Goal: Contribute content: Contribute content

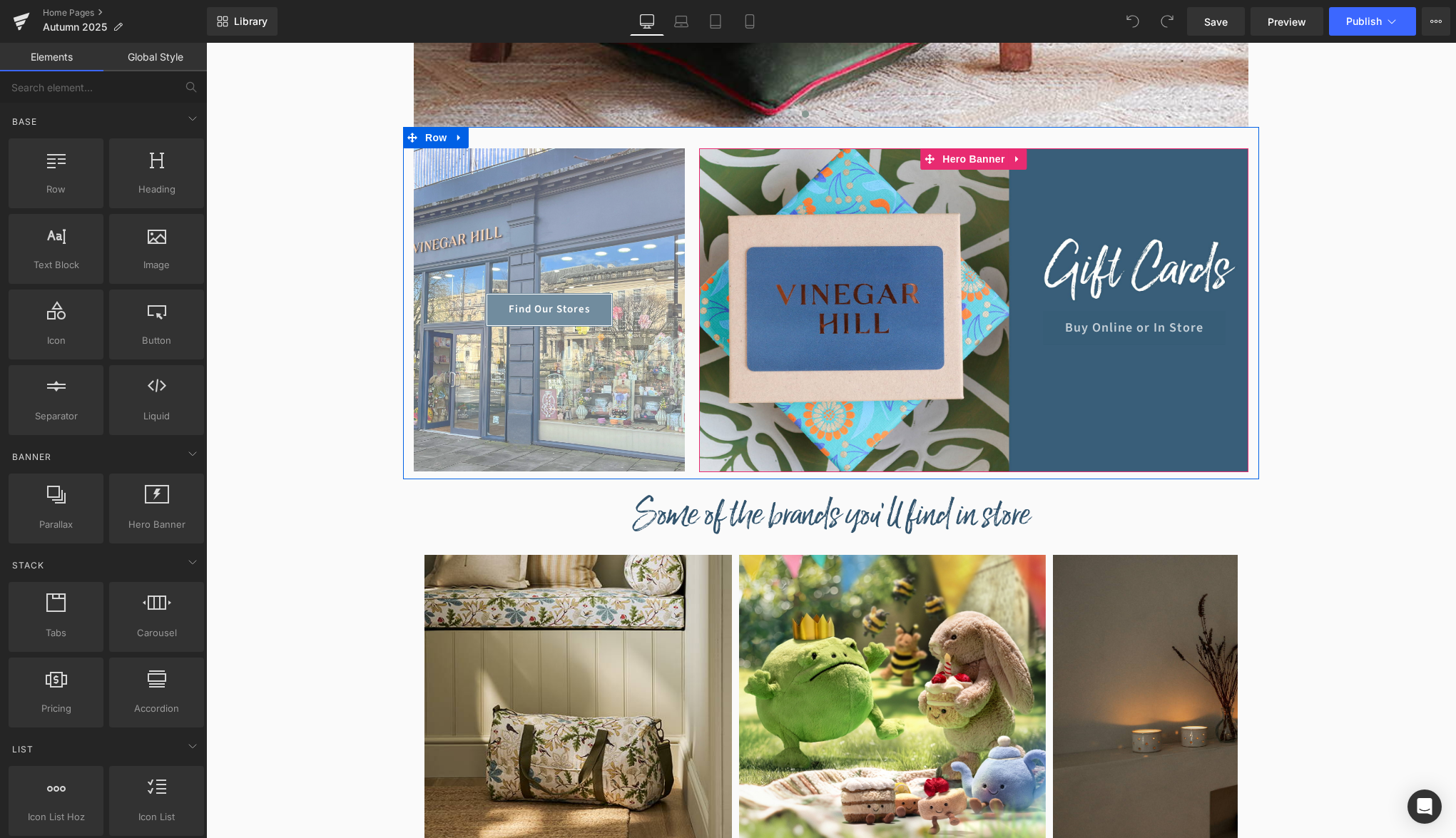
scroll to position [654, 0]
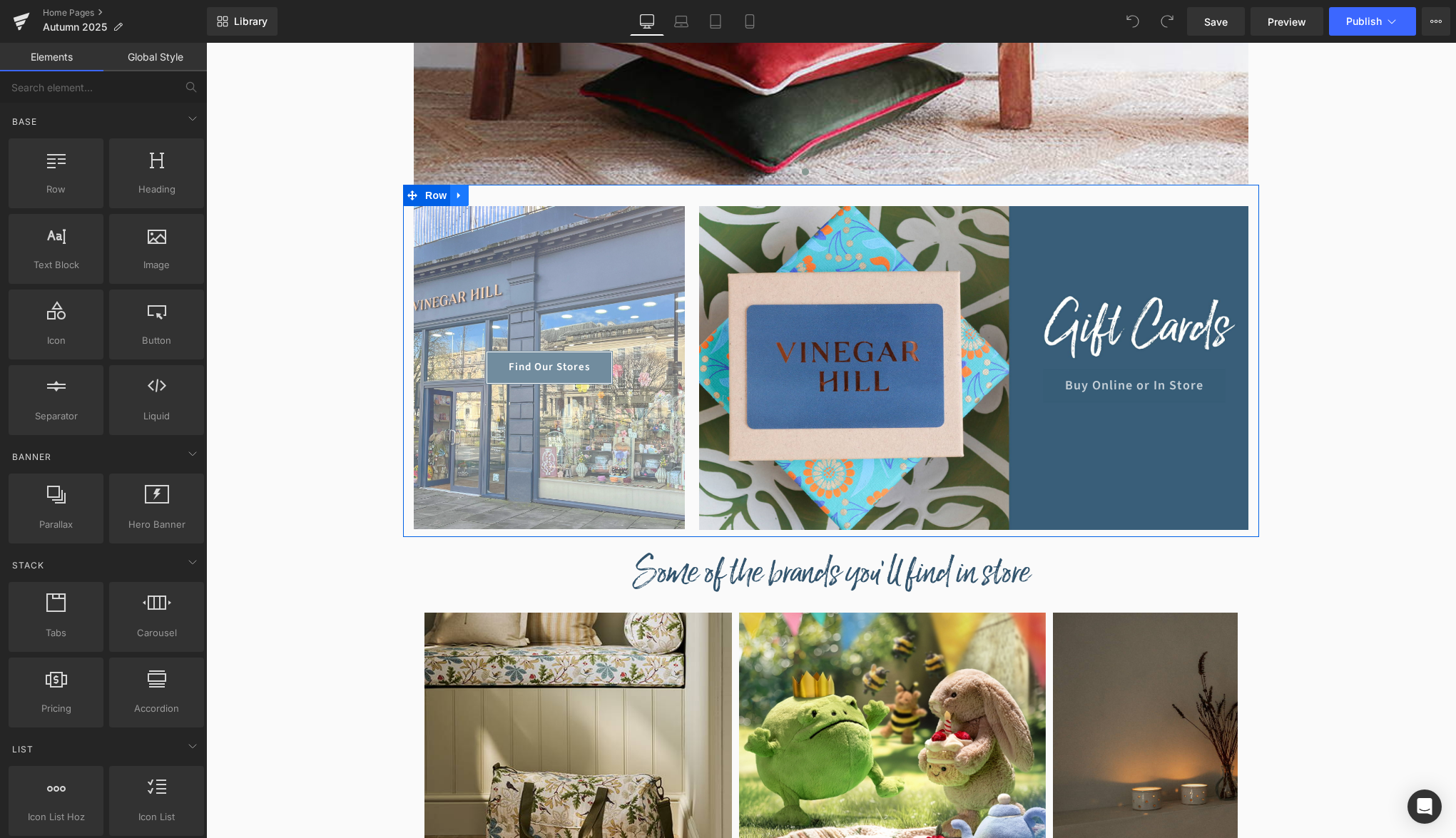
click at [460, 195] on icon at bounding box center [459, 196] width 3 height 7
click at [480, 196] on icon at bounding box center [478, 195] width 10 height 10
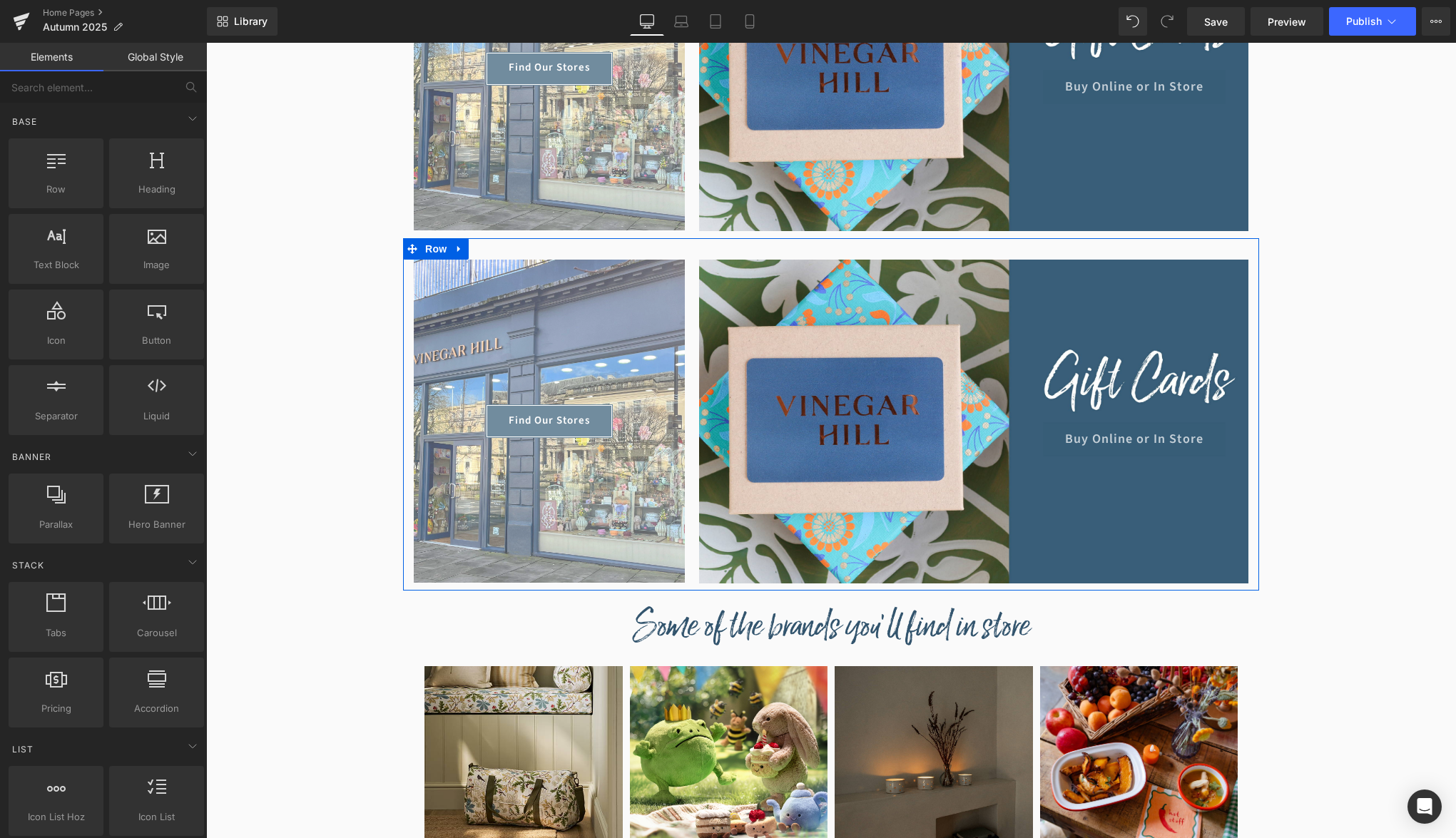
scroll to position [764, 0]
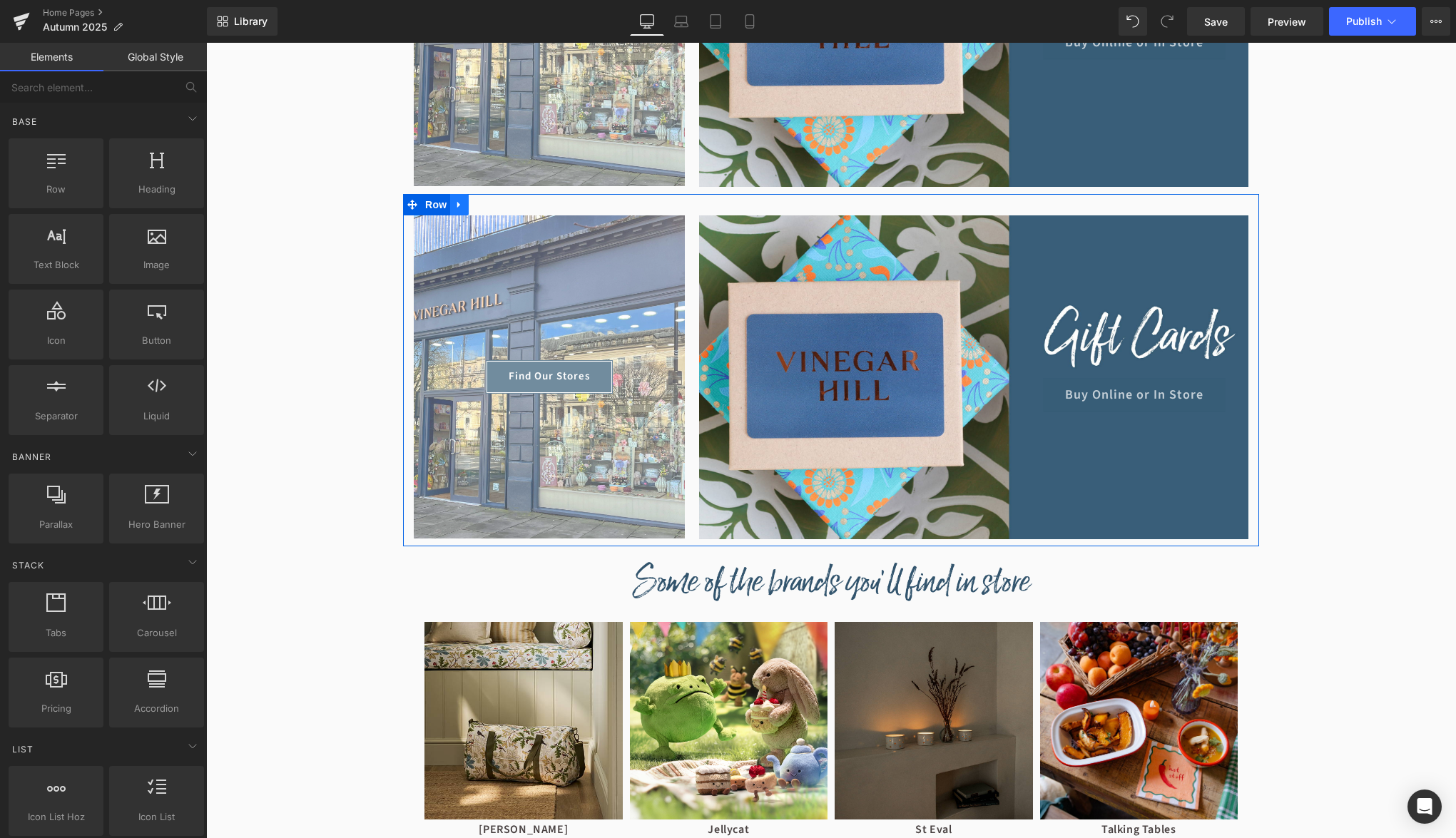
click at [459, 207] on icon at bounding box center [459, 204] width 10 height 10
click at [429, 207] on span "Row" at bounding box center [436, 204] width 28 height 22
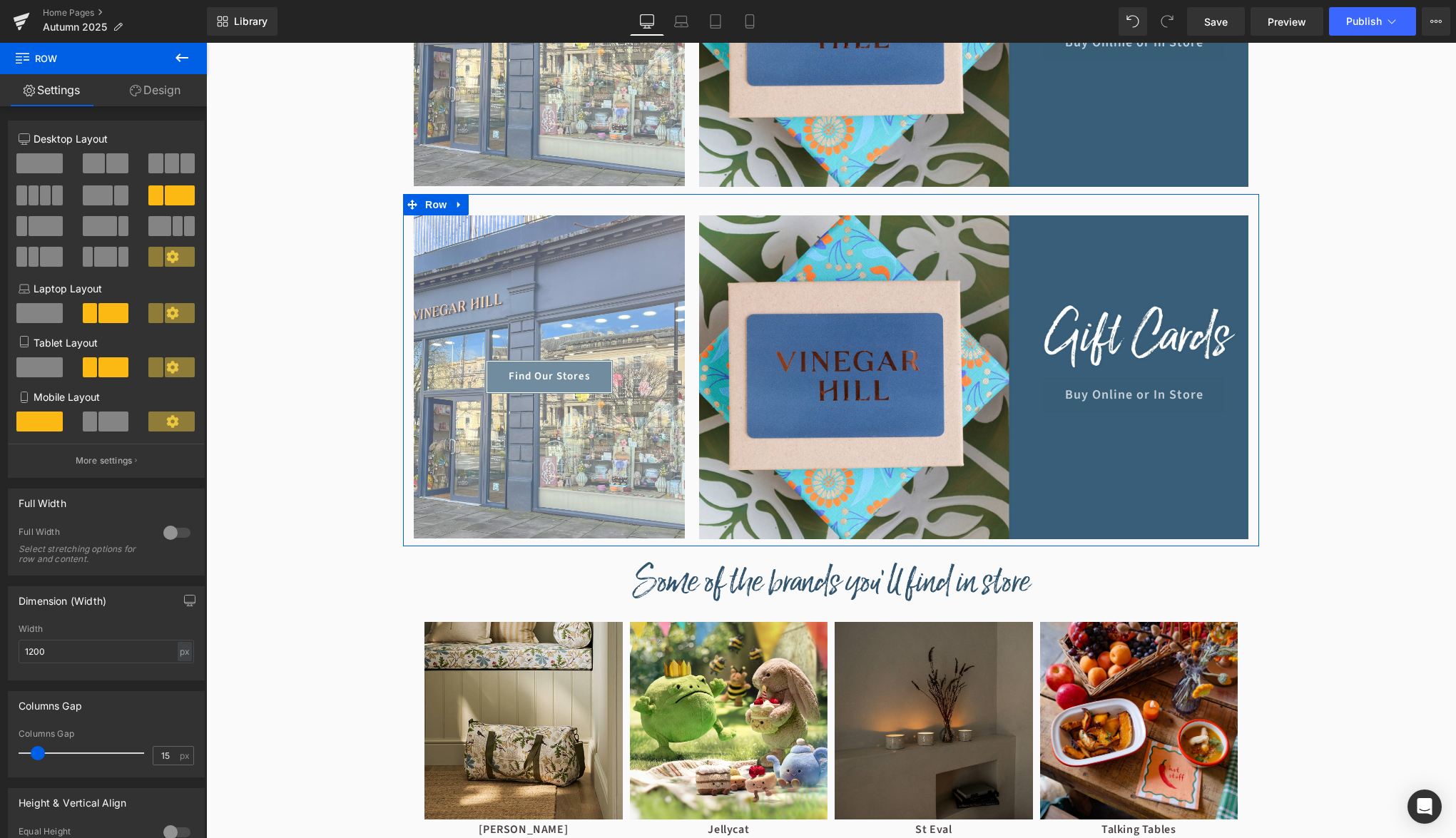
click at [29, 156] on span at bounding box center [39, 163] width 46 height 20
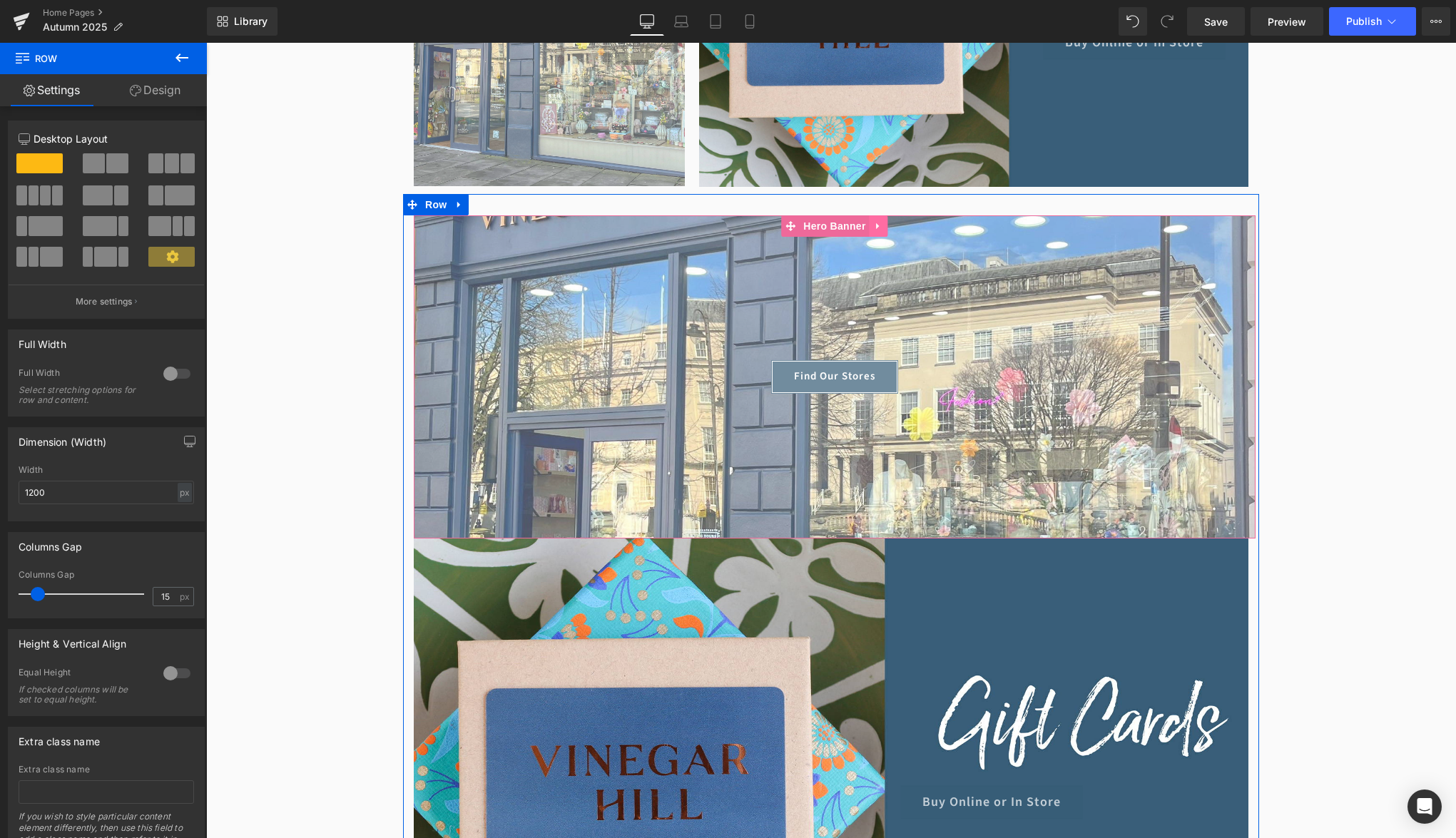
click at [878, 232] on link at bounding box center [879, 226] width 19 height 22
click at [783, 291] on div at bounding box center [834, 377] width 841 height 323
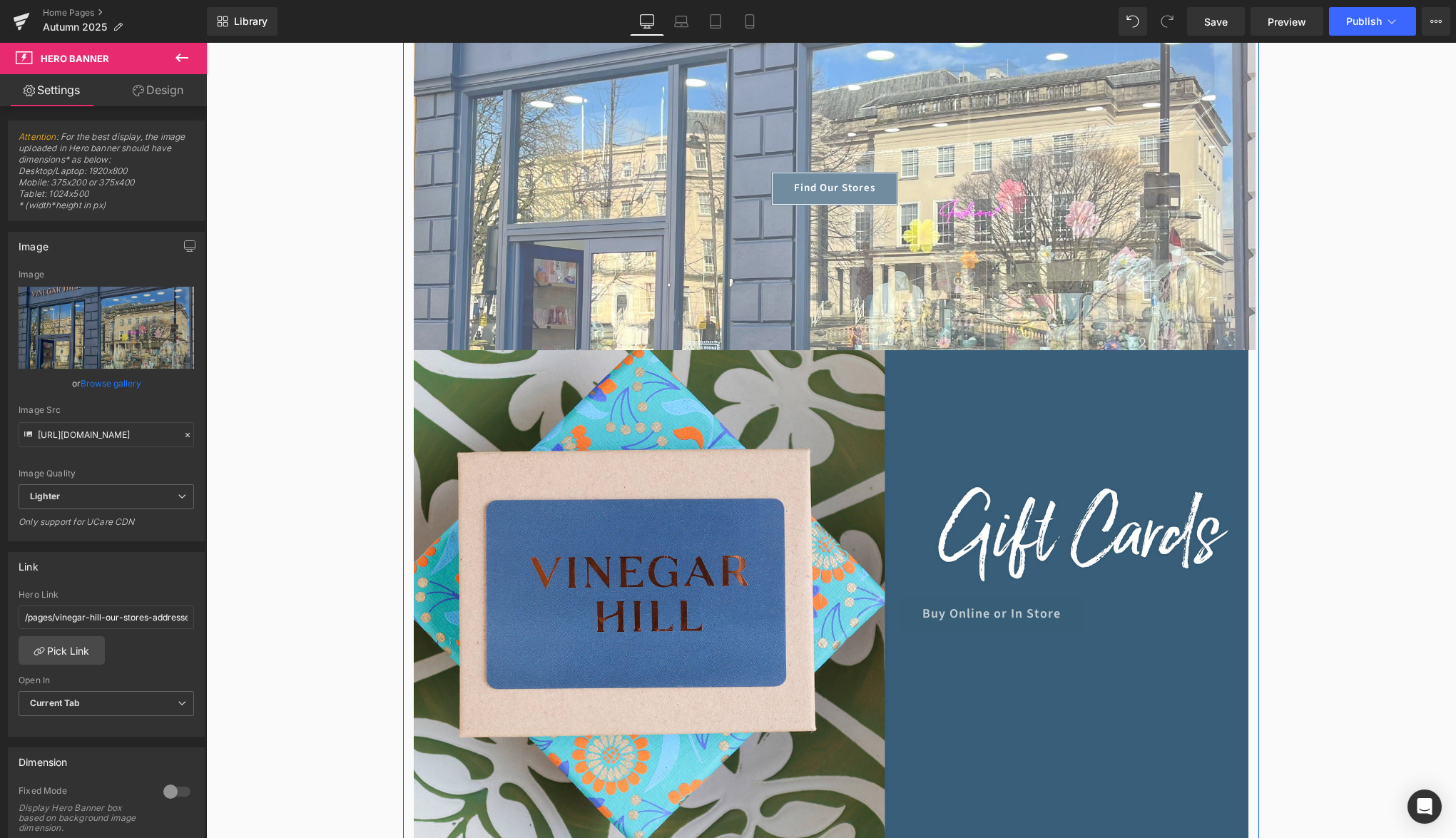
scroll to position [970, 0]
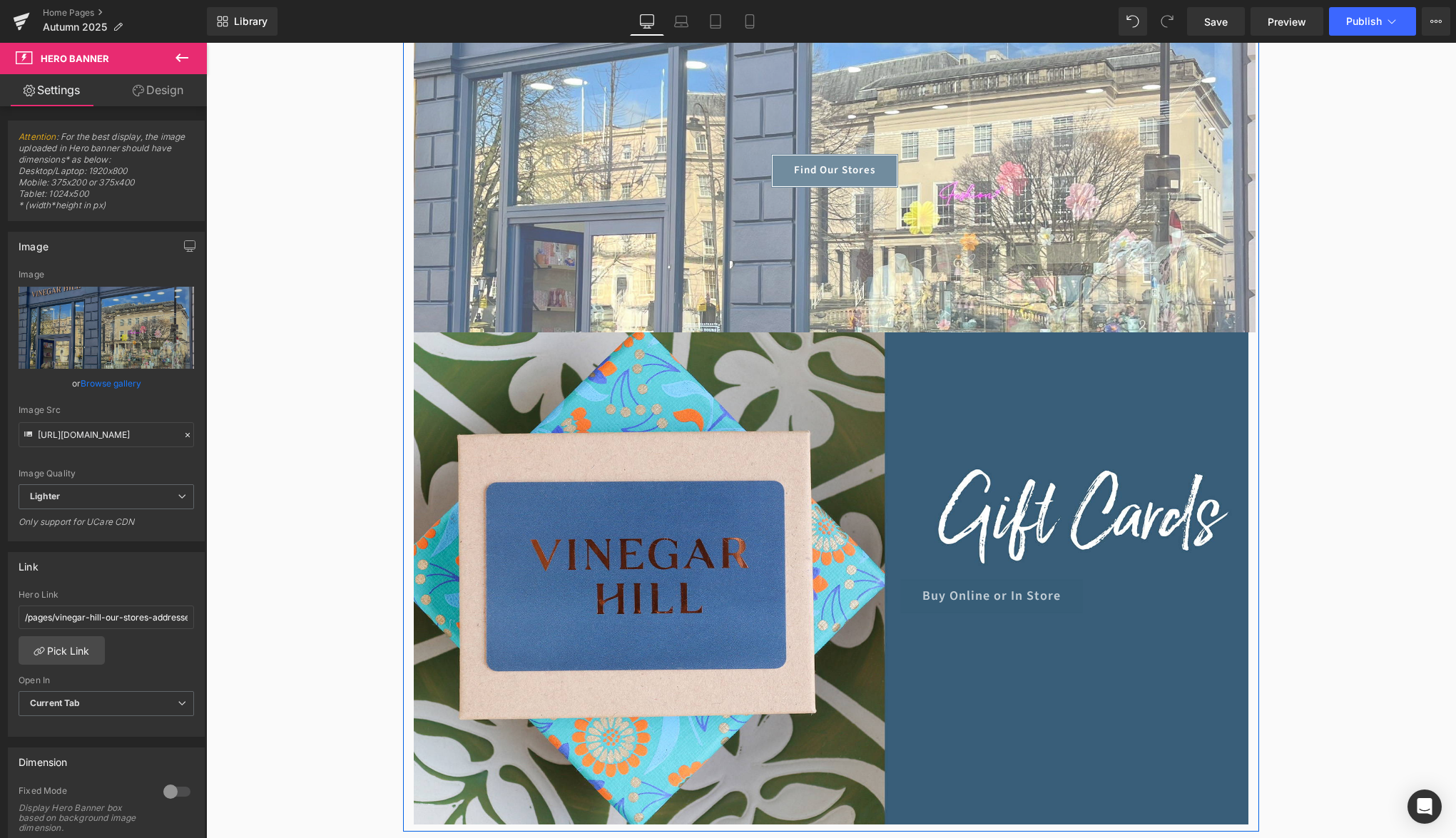
click at [873, 460] on div "Buy Online or In Store Button" at bounding box center [831, 578] width 835 height 492
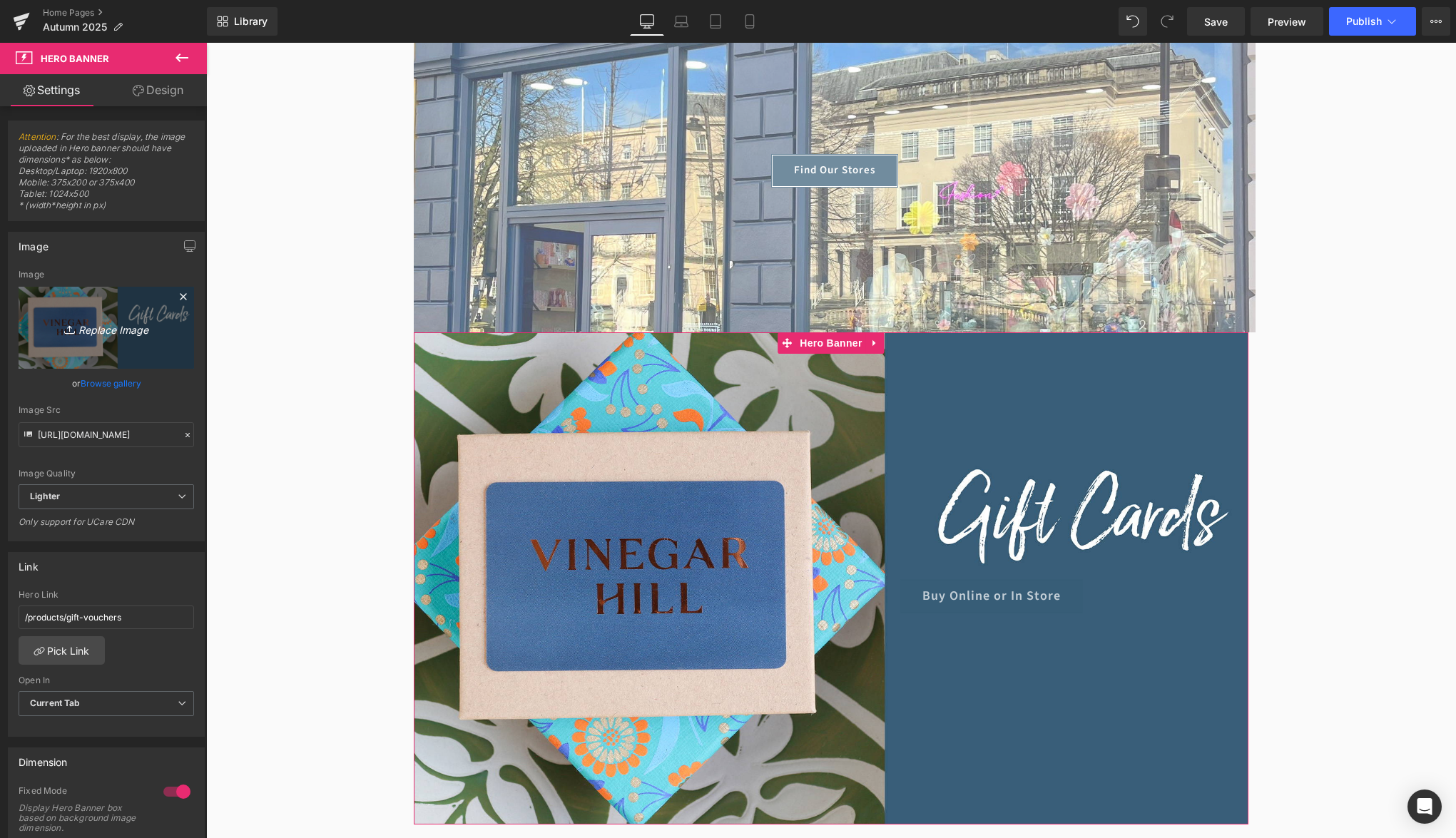
click at [137, 335] on icon "Replace Image" at bounding box center [106, 328] width 114 height 18
type input "C:\fakepath\check-stock.jpg"
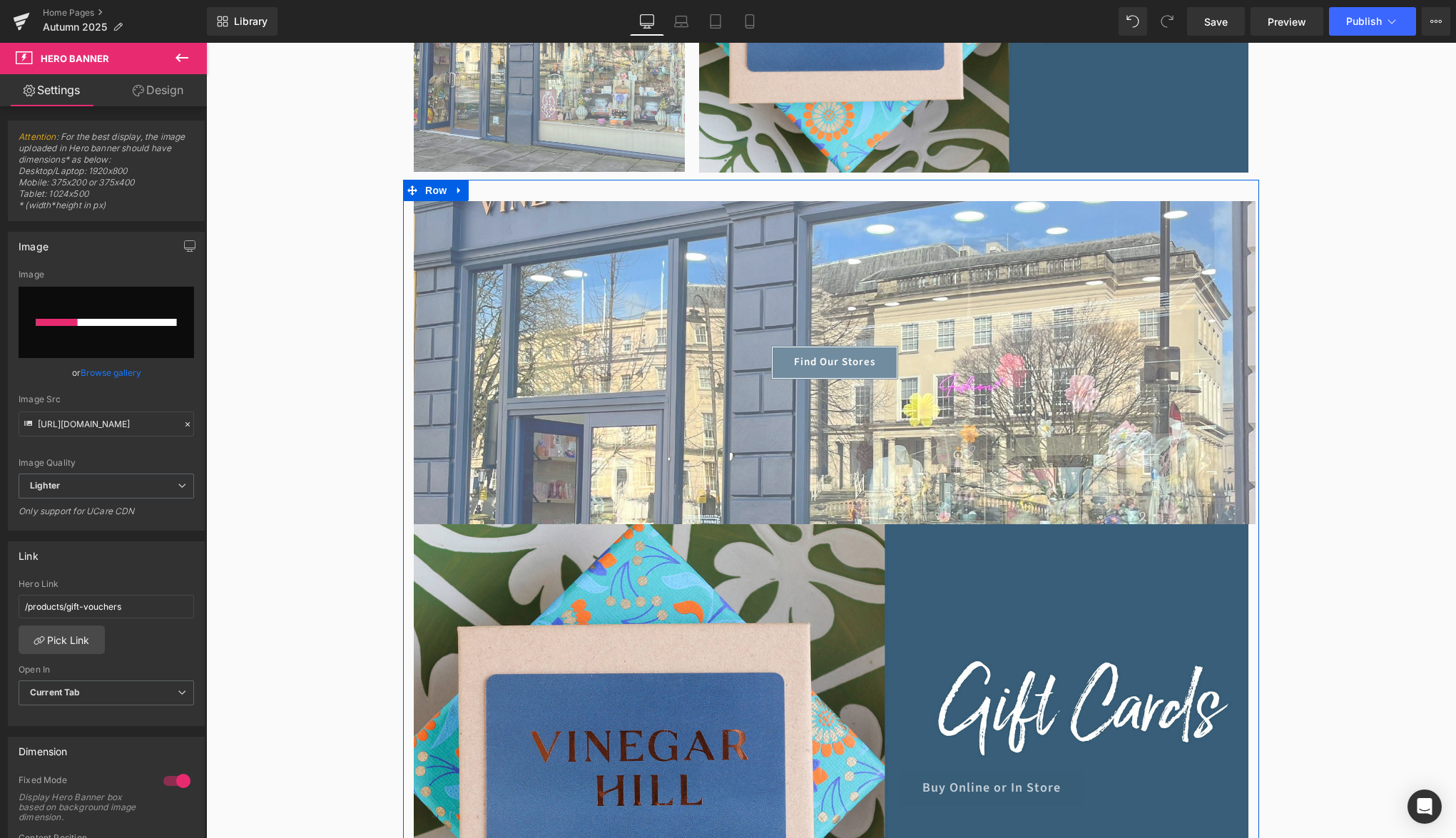
scroll to position [759, 0]
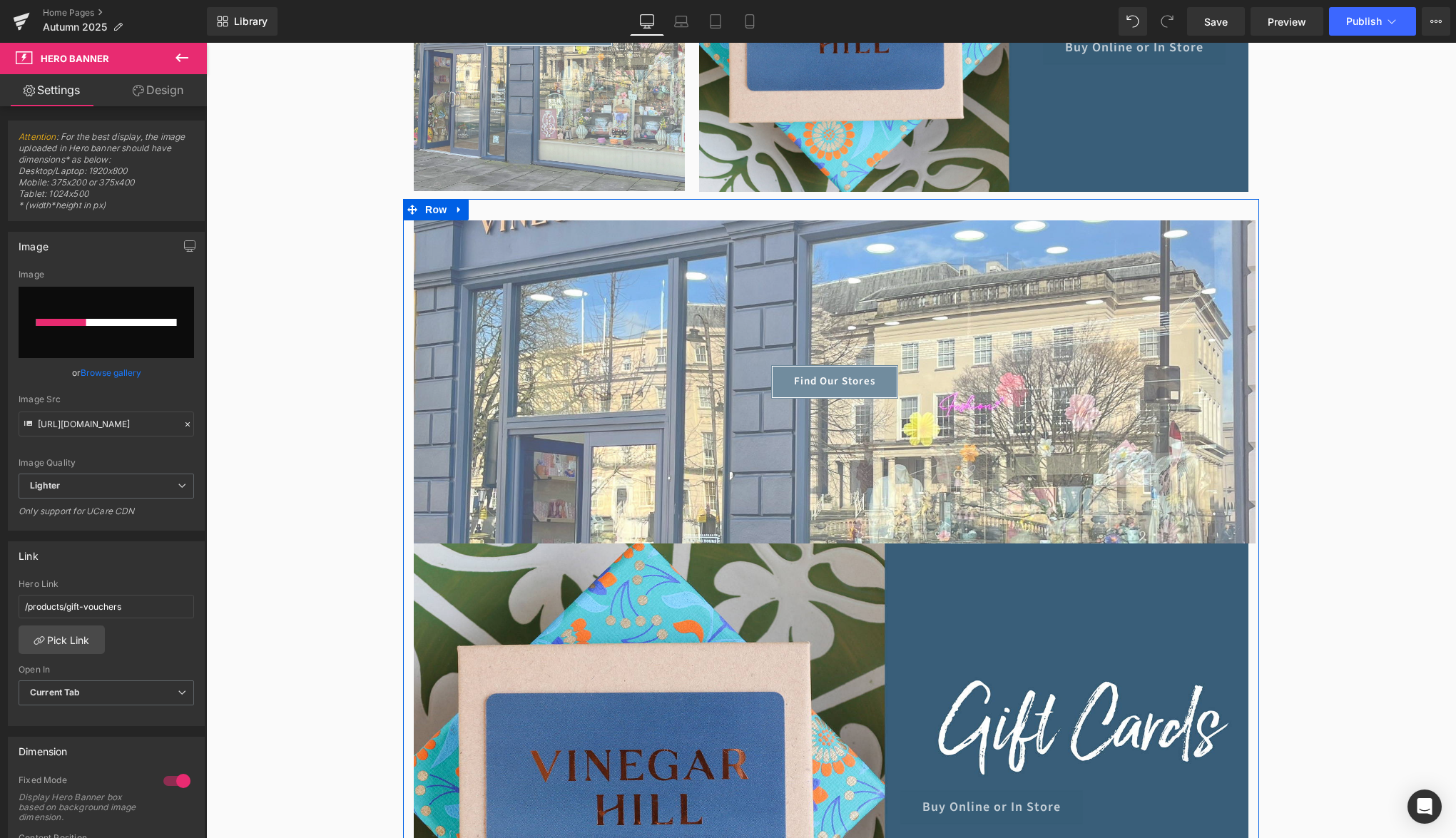
click at [853, 358] on div at bounding box center [834, 381] width 841 height 323
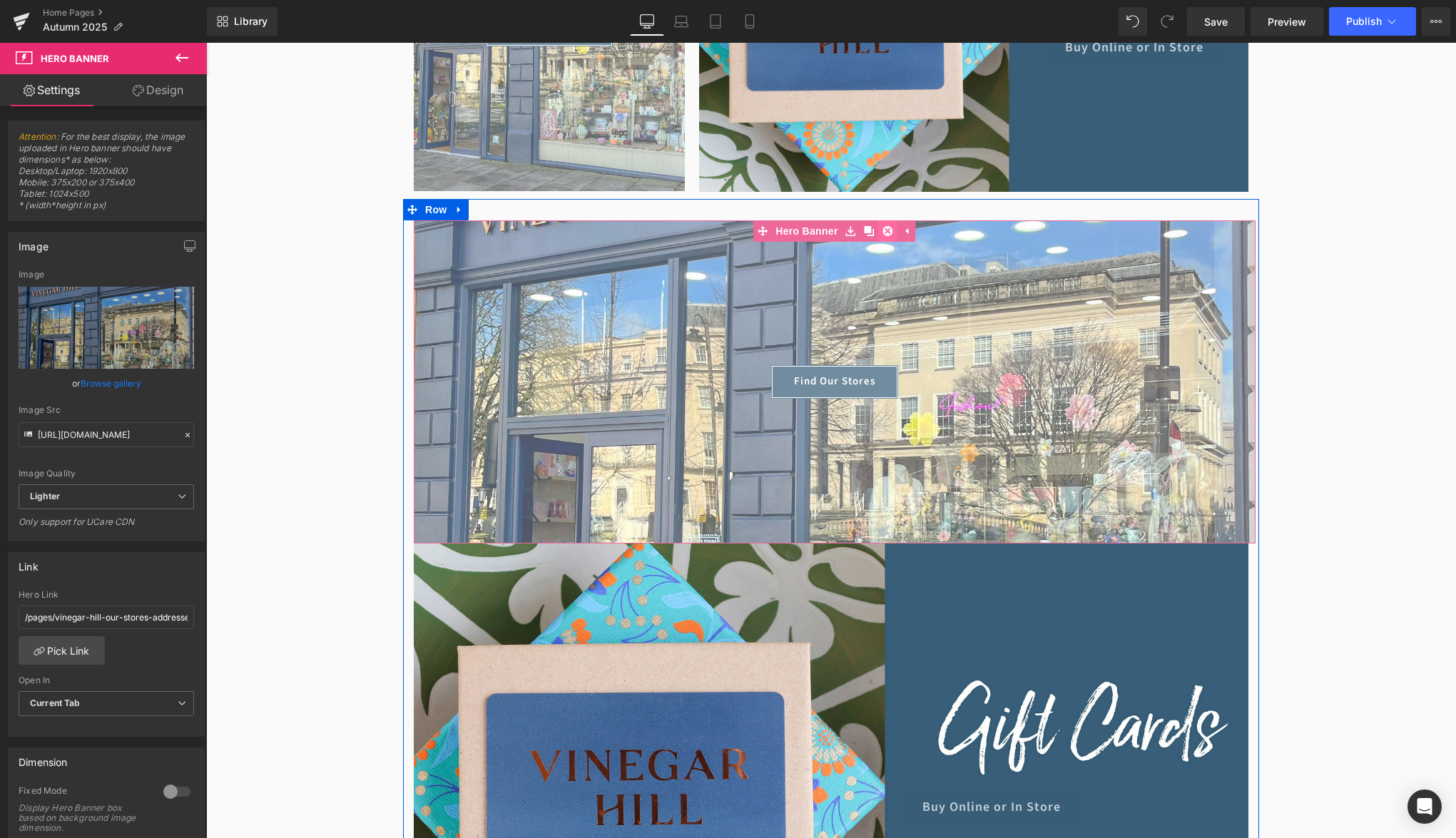
click at [891, 231] on icon at bounding box center [888, 231] width 10 height 10
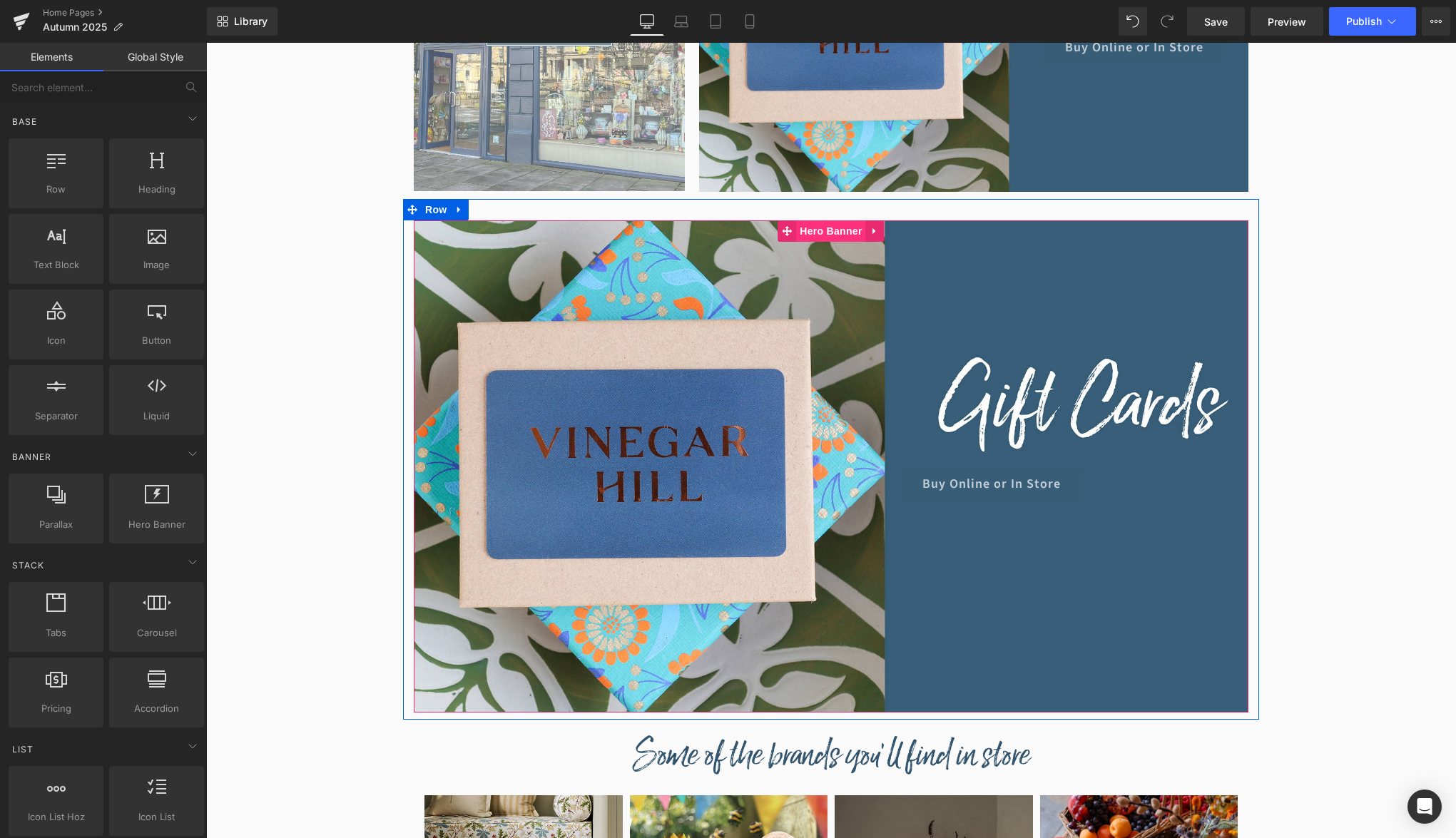
click at [843, 236] on span "Hero Banner" at bounding box center [830, 231] width 69 height 22
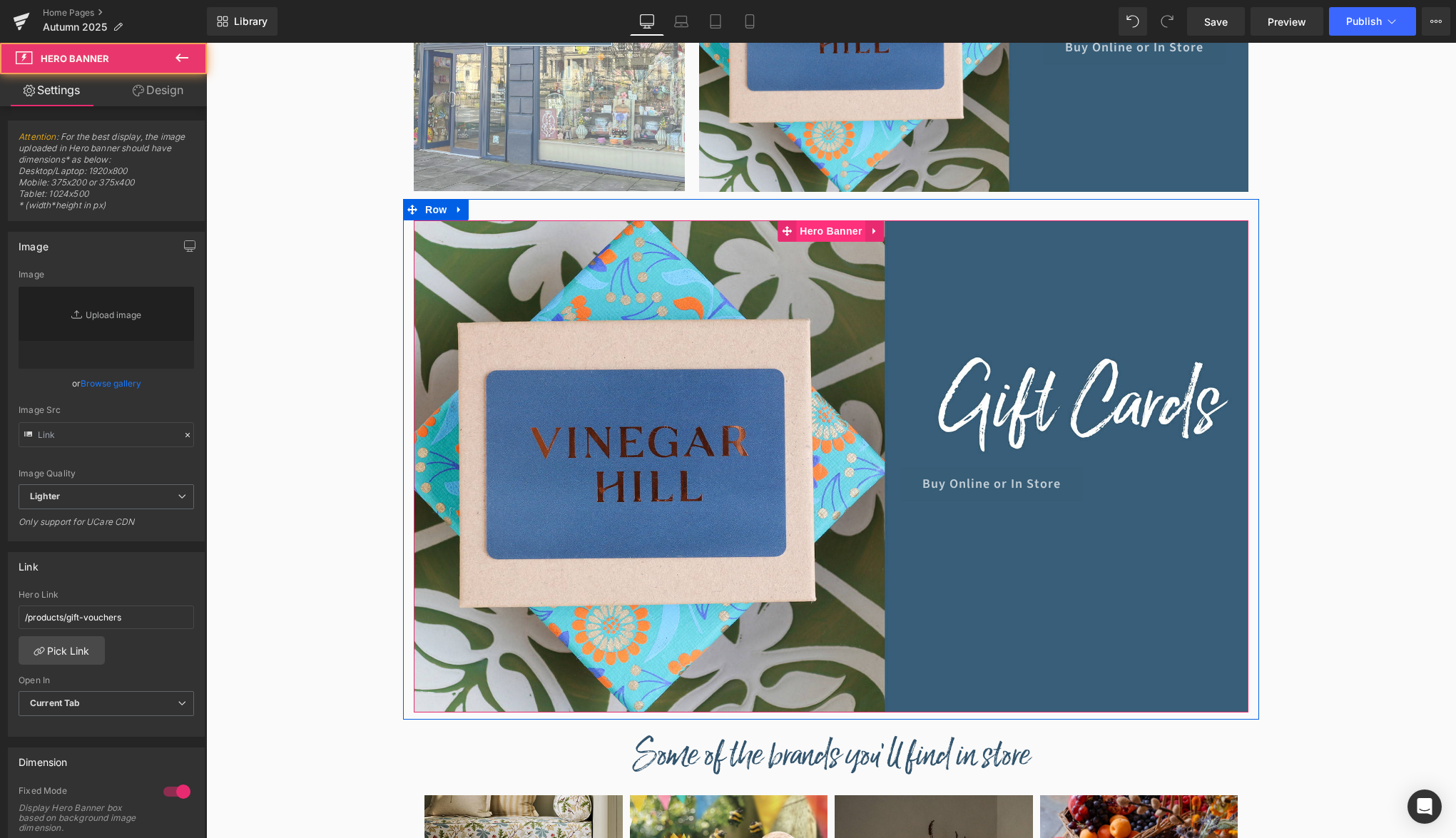
type input "[URL][DOMAIN_NAME]"
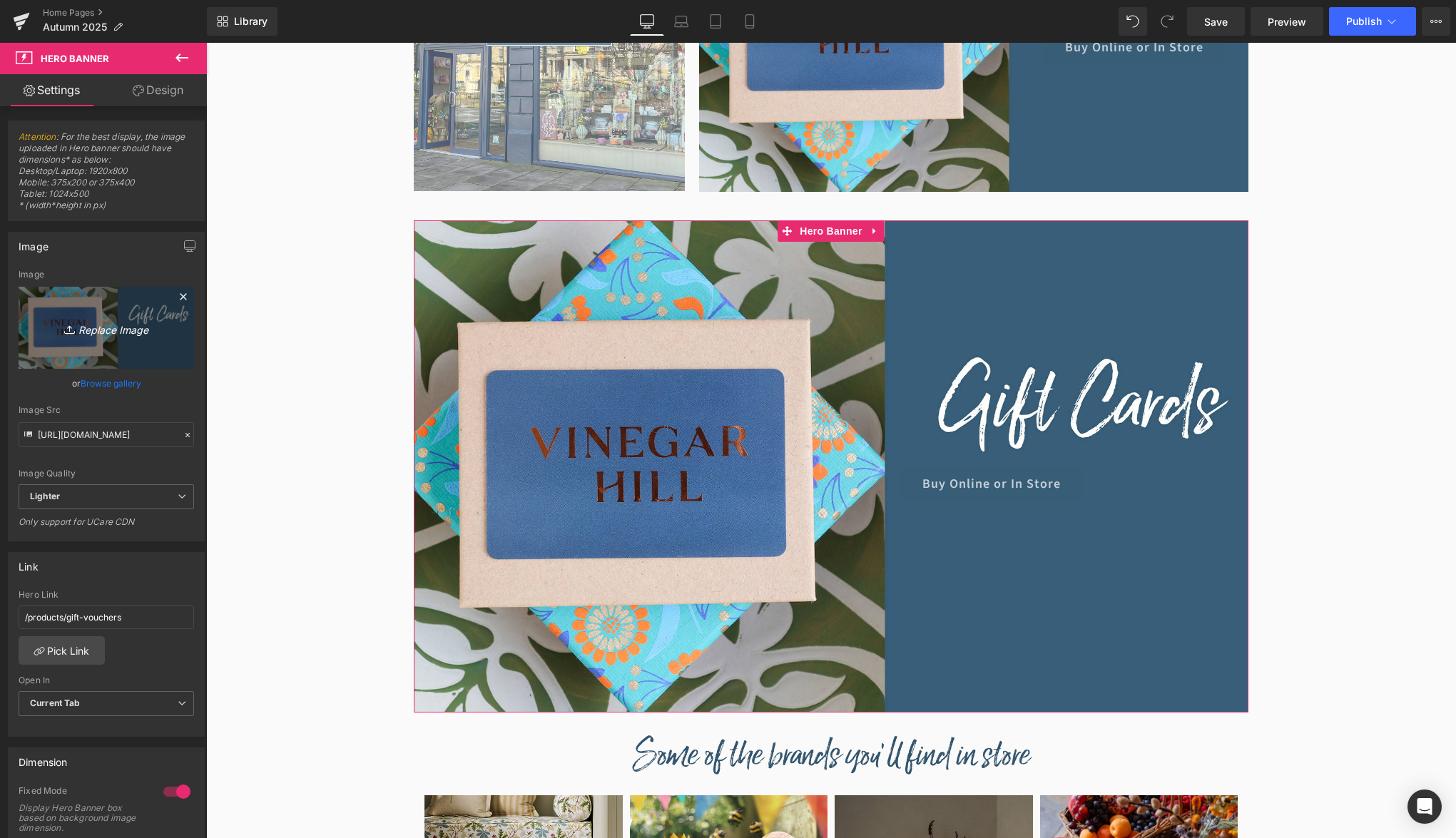
click at [93, 320] on icon "Replace Image" at bounding box center [106, 328] width 114 height 18
type input "C:\fakepath\check-stock.jpg"
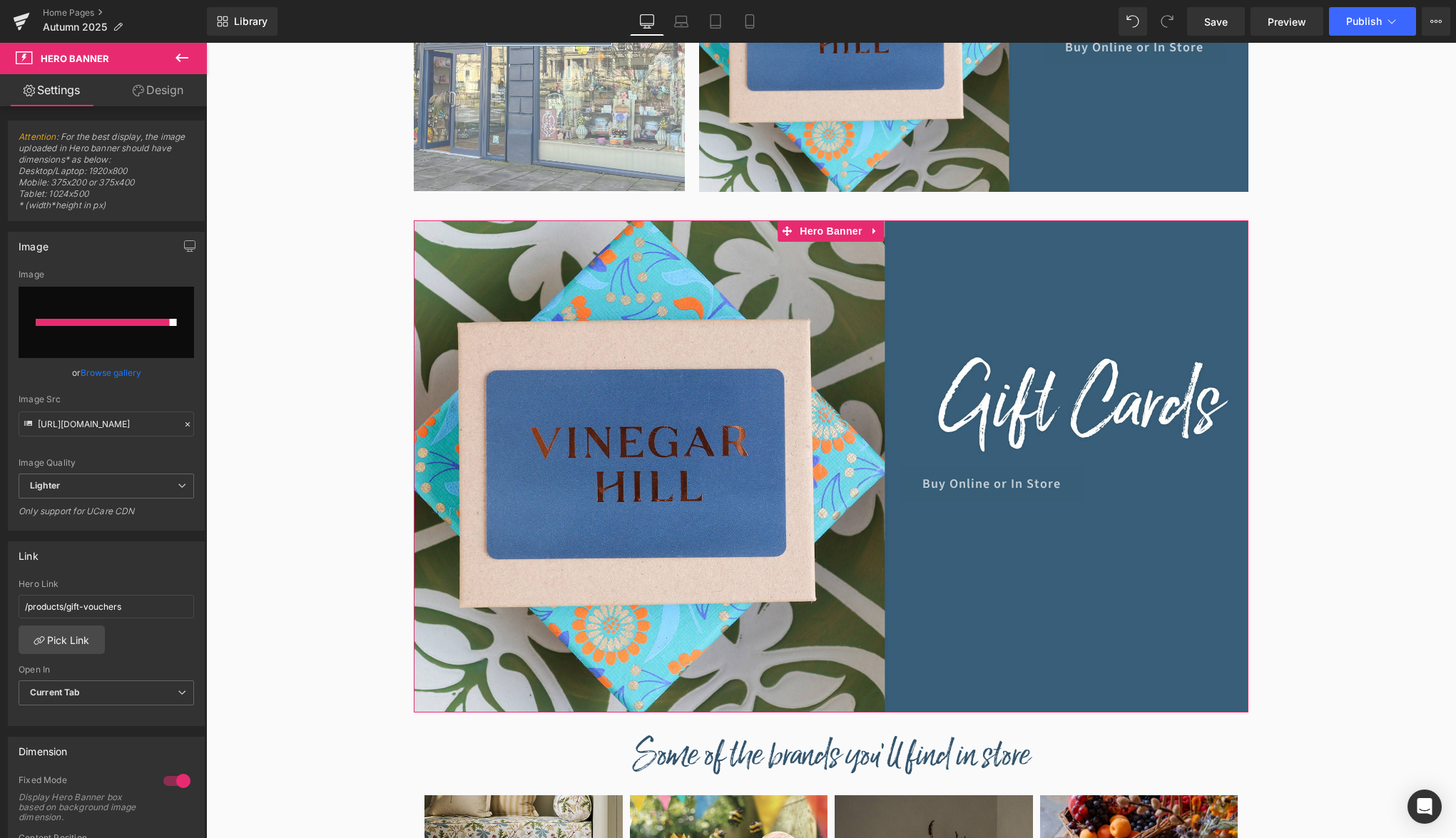
click at [118, 388] on div "Image Quality Lighter Lightest Lighter Lighter Lightest Only support for UCare …" at bounding box center [106, 371] width 176 height 204
click at [118, 374] on link "Browse gallery" at bounding box center [111, 373] width 61 height 25
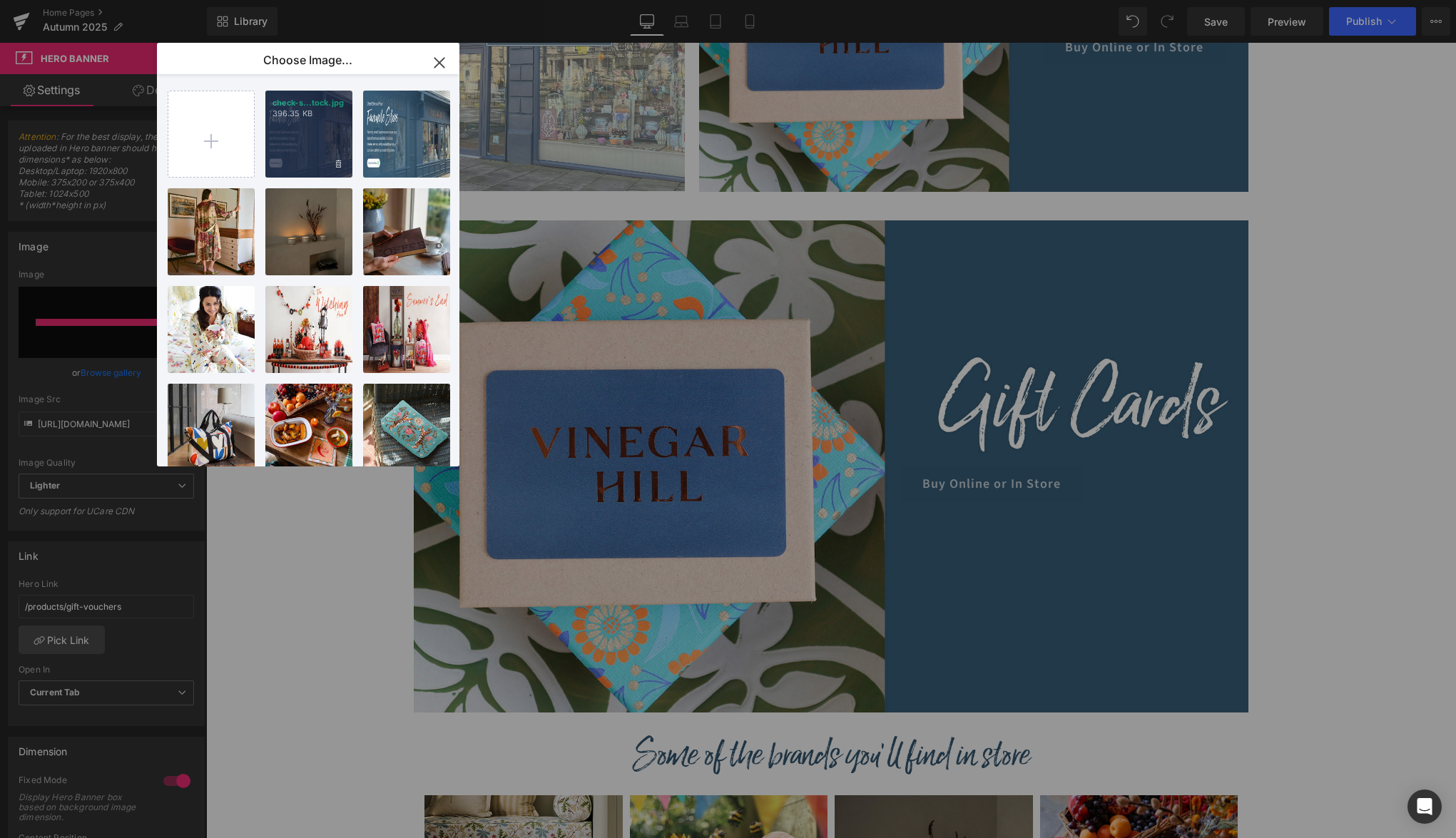
click at [321, 136] on div "check-s...tock.jpg 396.35 KB" at bounding box center [309, 134] width 87 height 87
type input "[URL][DOMAIN_NAME]"
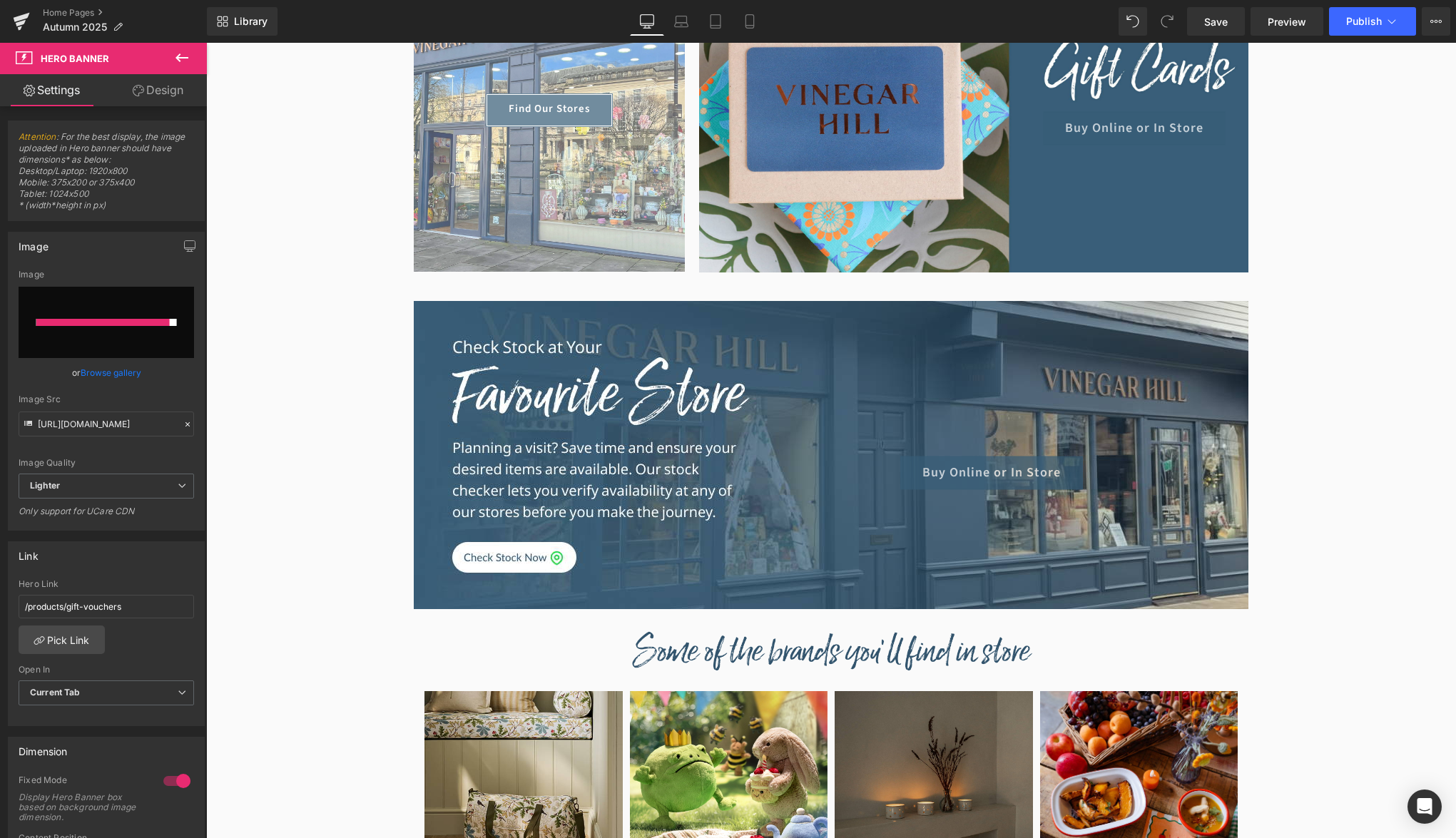
scroll to position [665, 0]
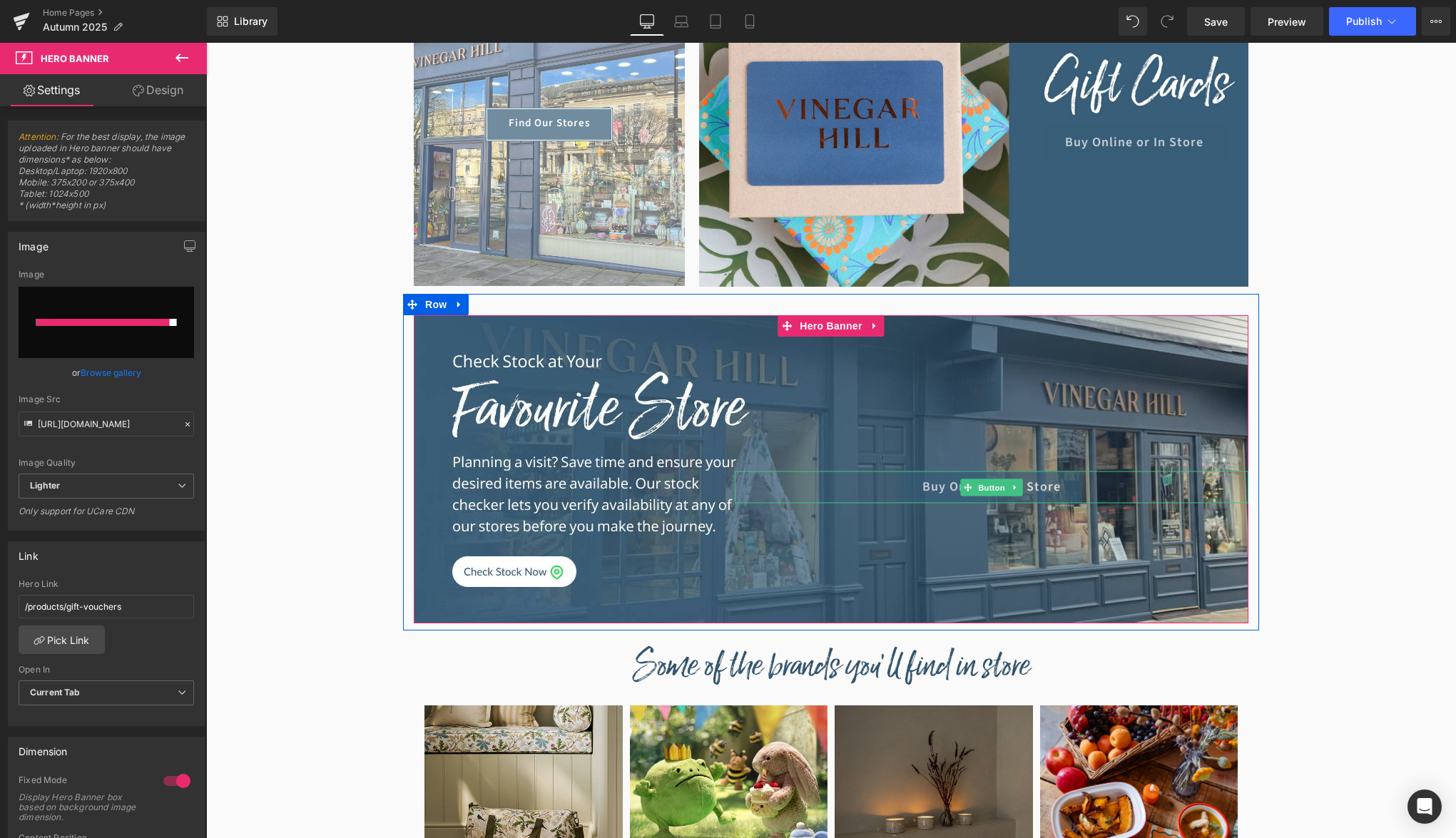
click at [1074, 481] on link "Buy Online or In Store" at bounding box center [992, 487] width 182 height 32
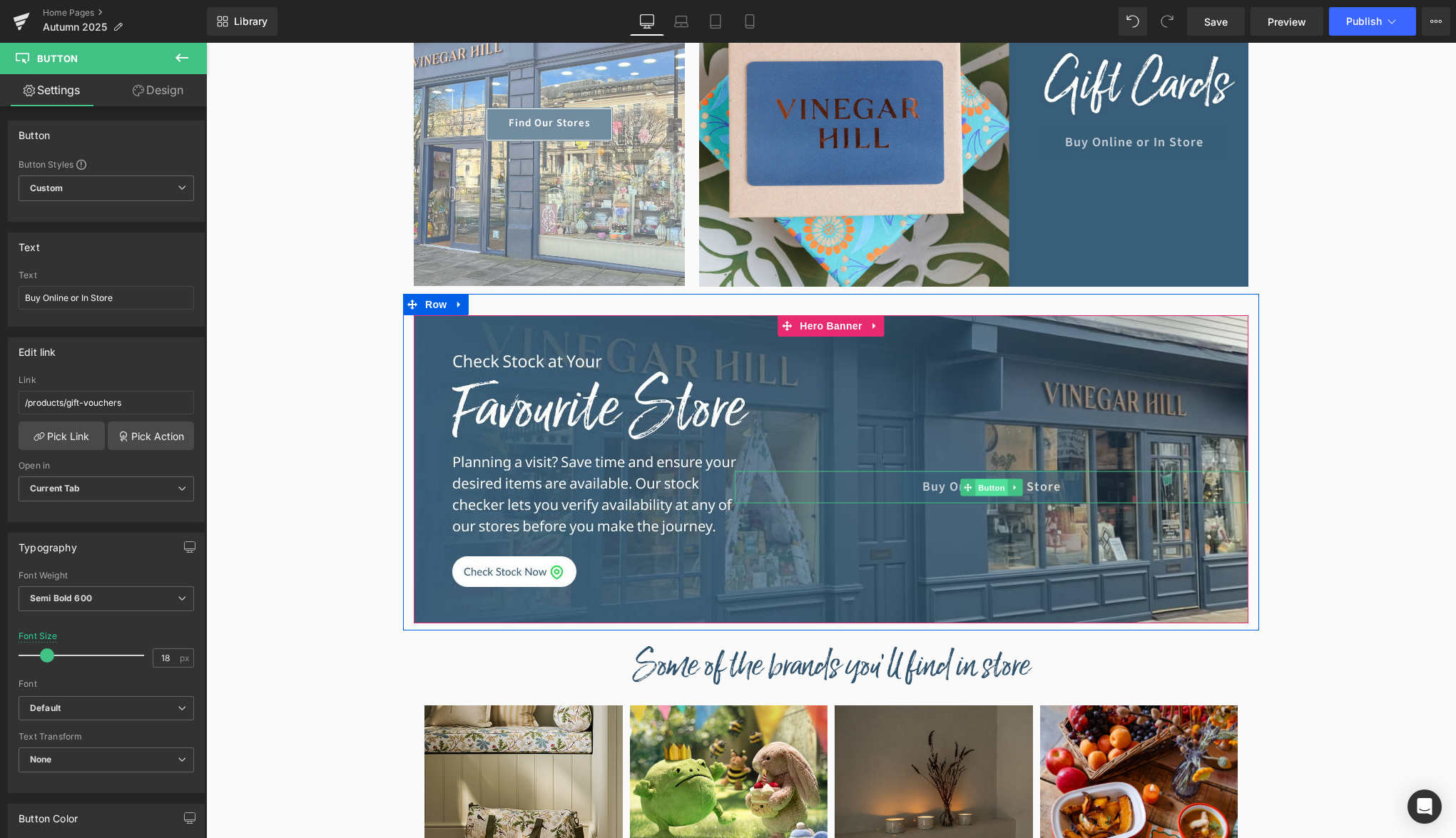
click at [990, 494] on span "Button" at bounding box center [992, 486] width 33 height 17
click at [1011, 490] on link at bounding box center [1016, 486] width 15 height 17
click at [1022, 490] on icon at bounding box center [1022, 486] width 8 height 8
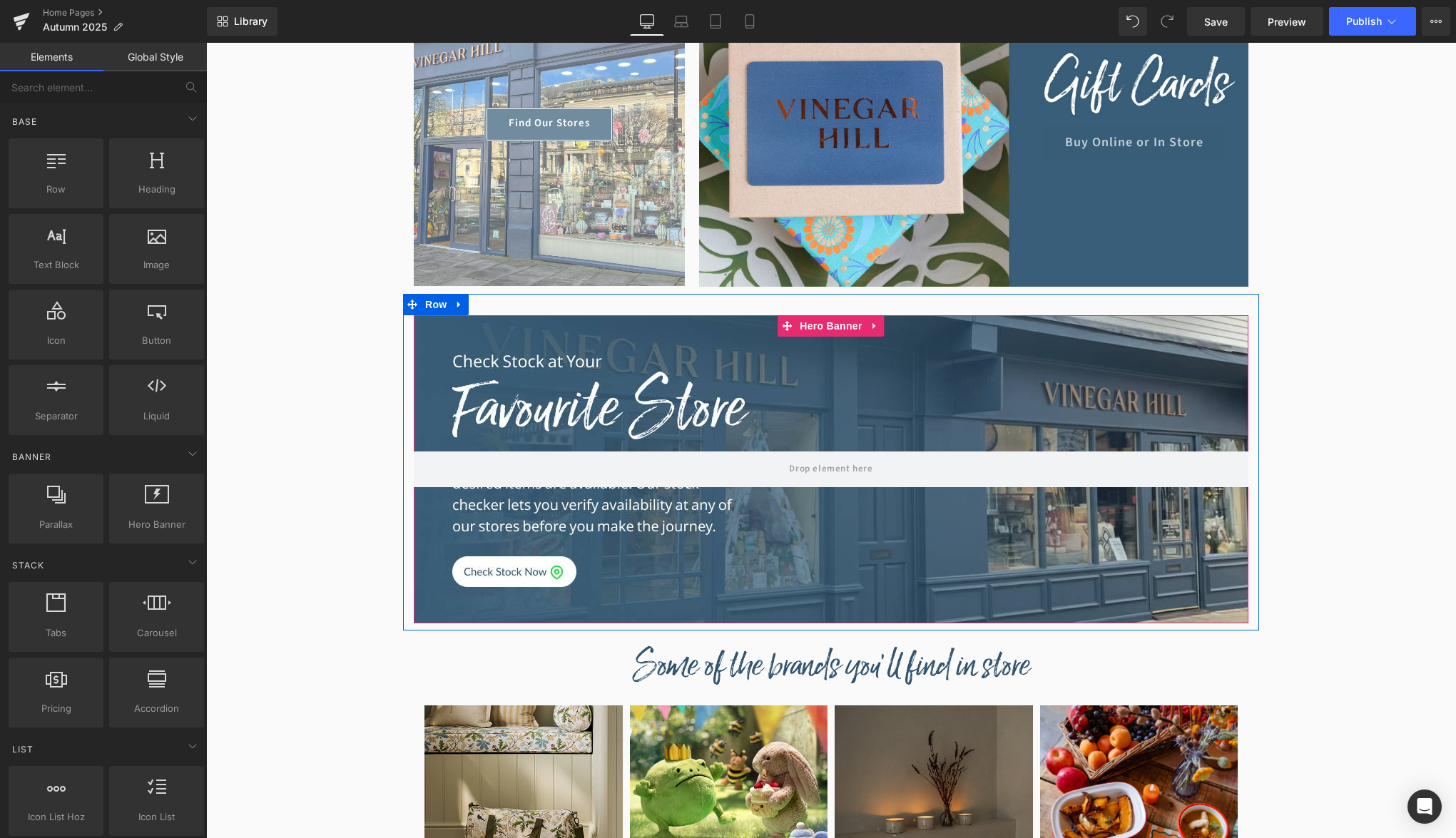
click at [673, 526] on div at bounding box center [831, 469] width 835 height 308
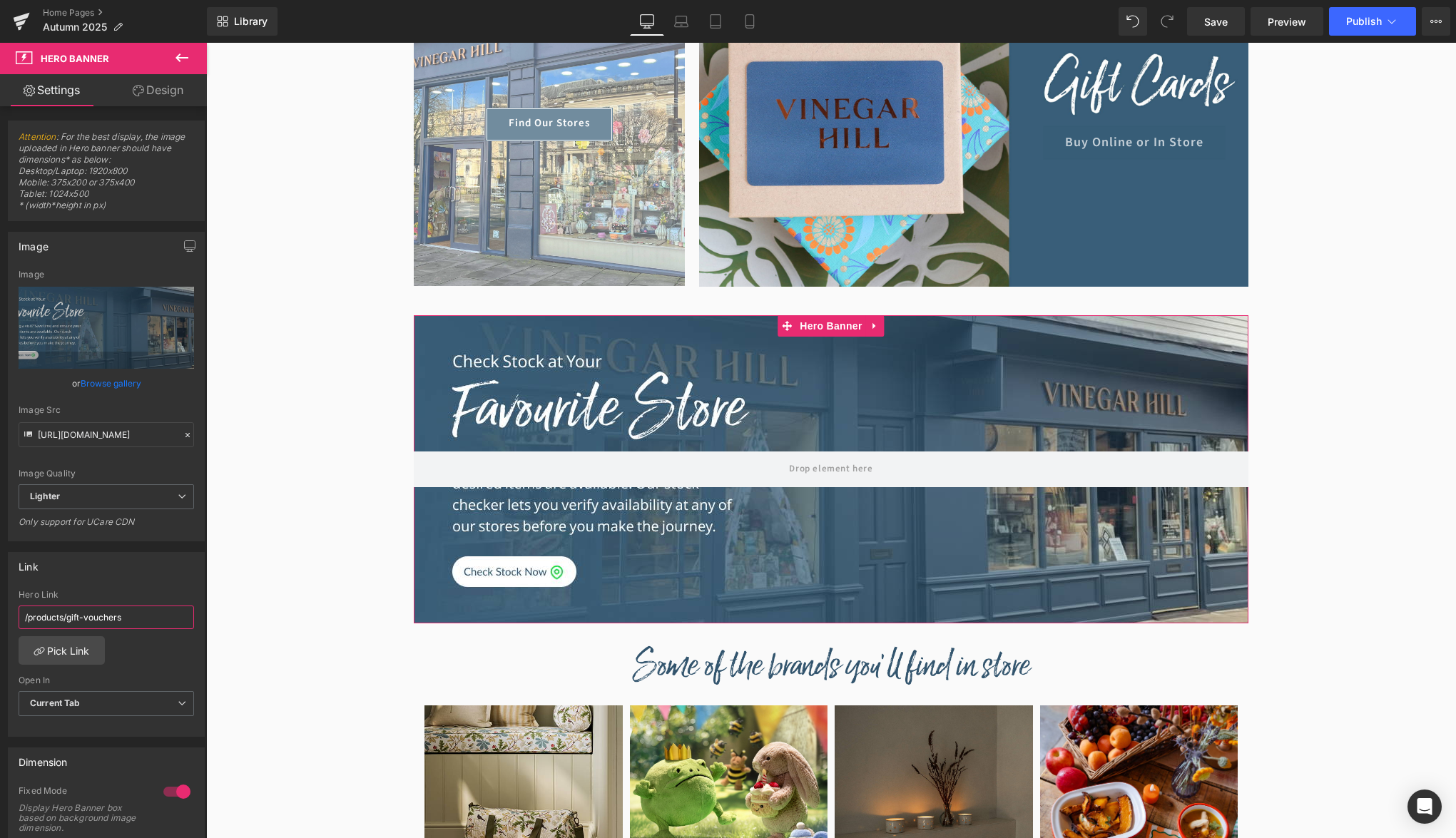
click at [124, 624] on input "/products/gift-vouchers" at bounding box center [106, 617] width 176 height 24
click at [123, 609] on input "/products/gift-vouchers" at bounding box center [106, 617] width 176 height 24
drag, startPoint x: 132, startPoint y: 615, endPoint x: -32, endPoint y: 617, distance: 164.0
click at [19, 617] on input "/products/gift-vouchers" at bounding box center [106, 617] width 176 height 24
paste input "ages/vinegar-hill-our-stores-addresses-and-opening-time"
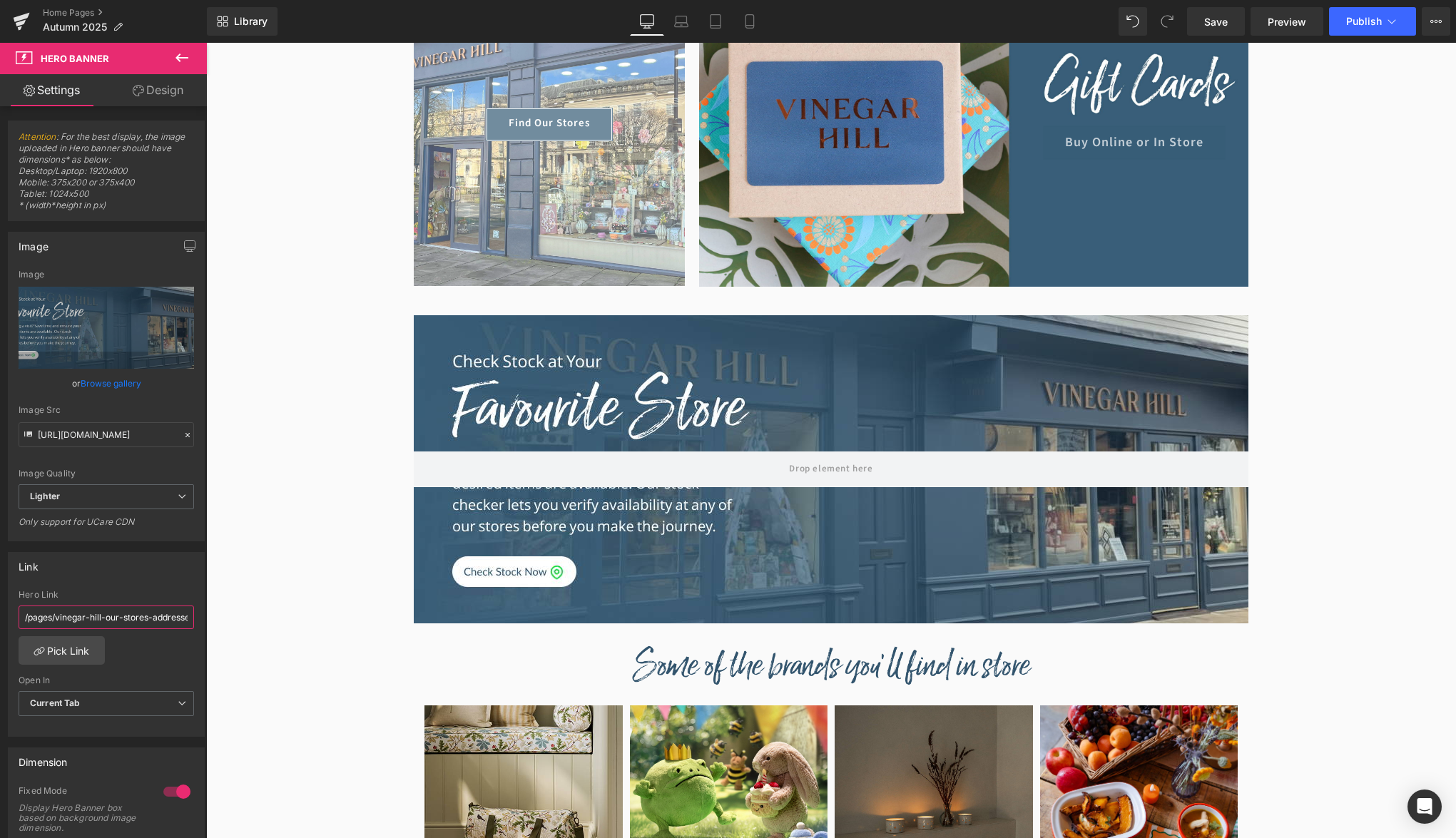
scroll to position [0, 87]
type input "/pages/vinegar-hill-our-stores-addresses-and-opening-times"
click at [100, 596] on div "Hero Link" at bounding box center [106, 594] width 176 height 10
click at [1227, 30] on link "Save" at bounding box center [1216, 22] width 58 height 28
click at [1283, 28] on span "Preview" at bounding box center [1287, 22] width 39 height 15
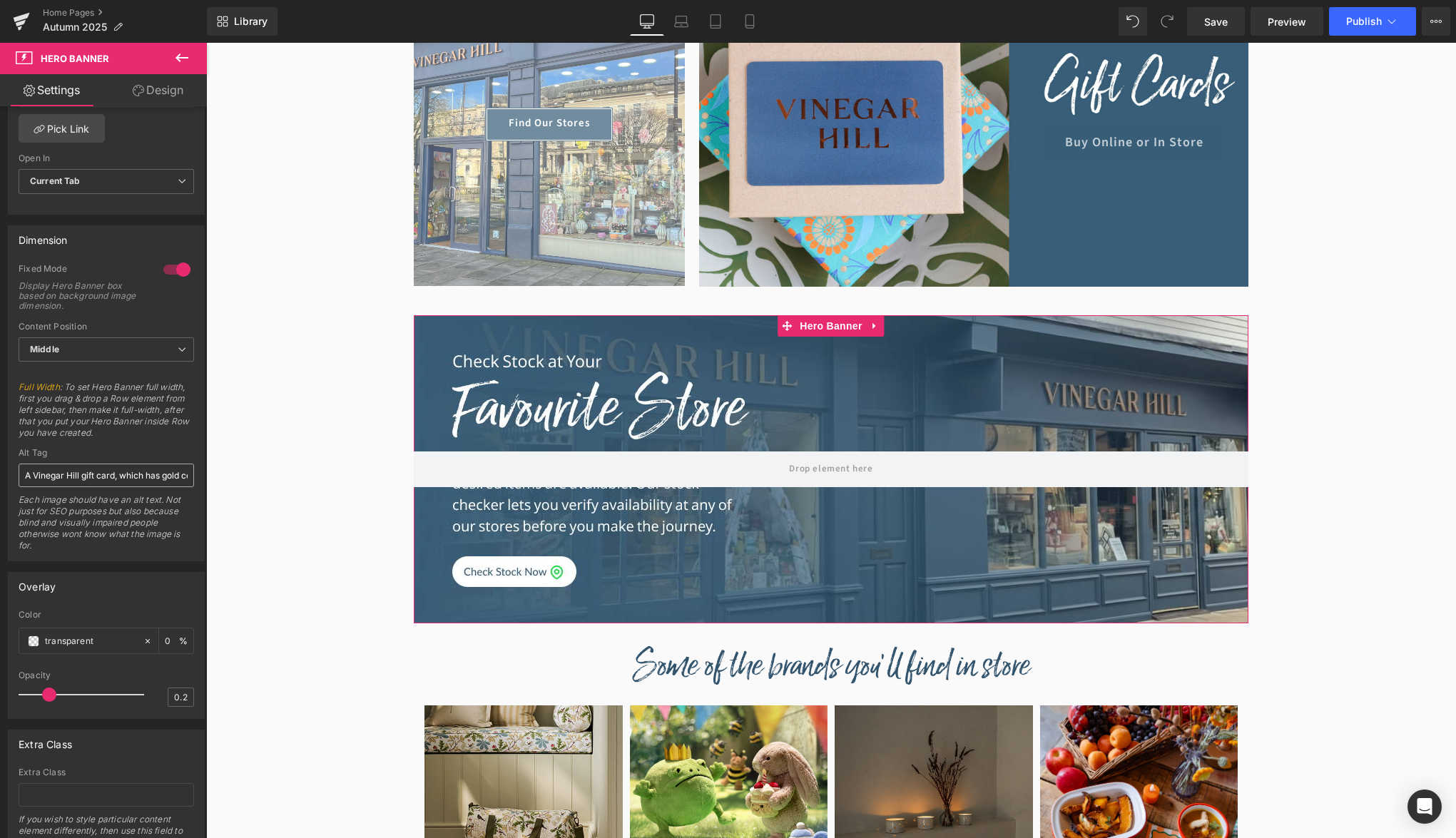
scroll to position [582, 0]
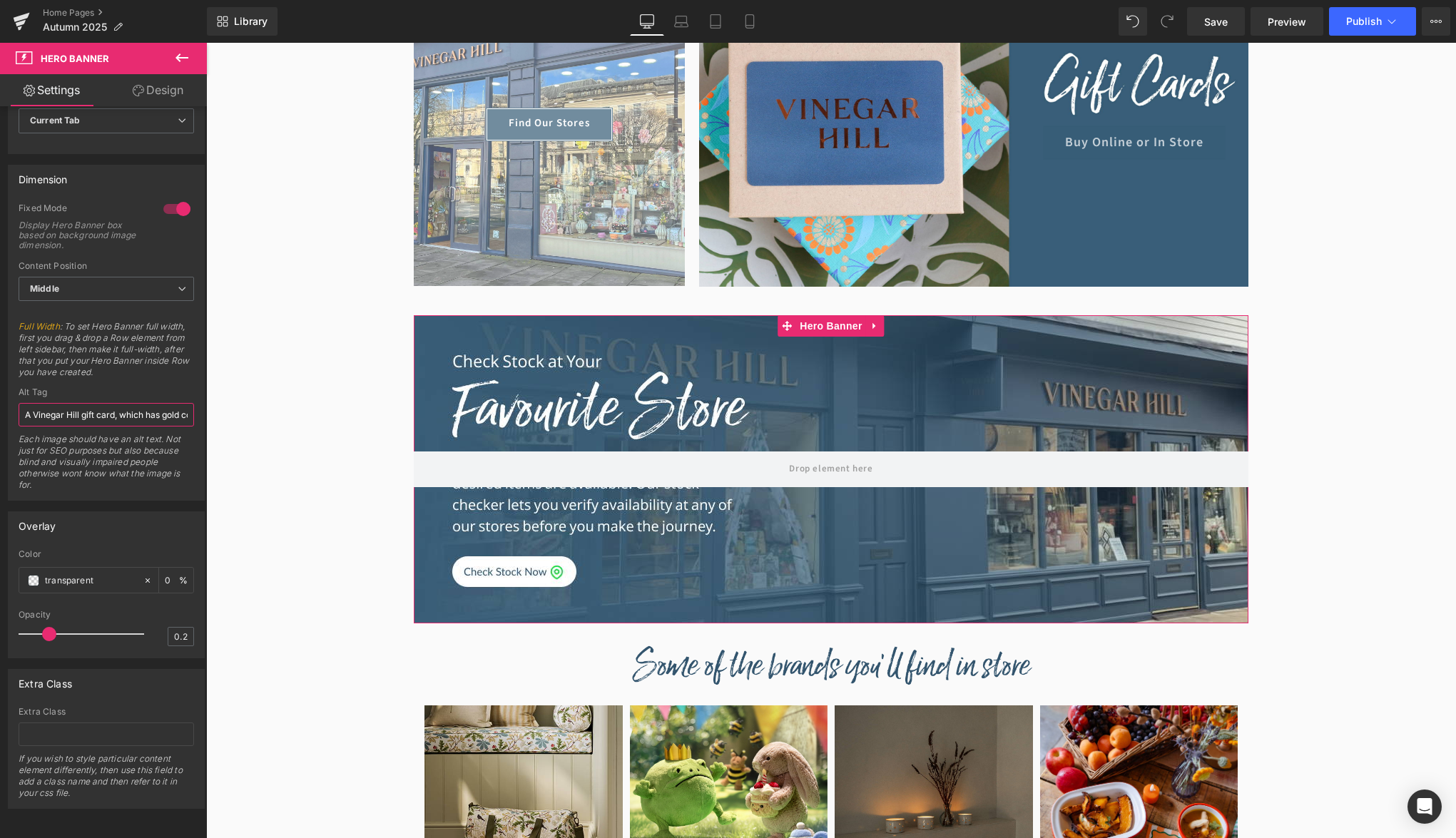
click at [116, 412] on input "A Vinegar Hill gift card, which has gold coloured logo against a petrol blue ba…" at bounding box center [106, 415] width 176 height 24
type input "C"
type input "S"
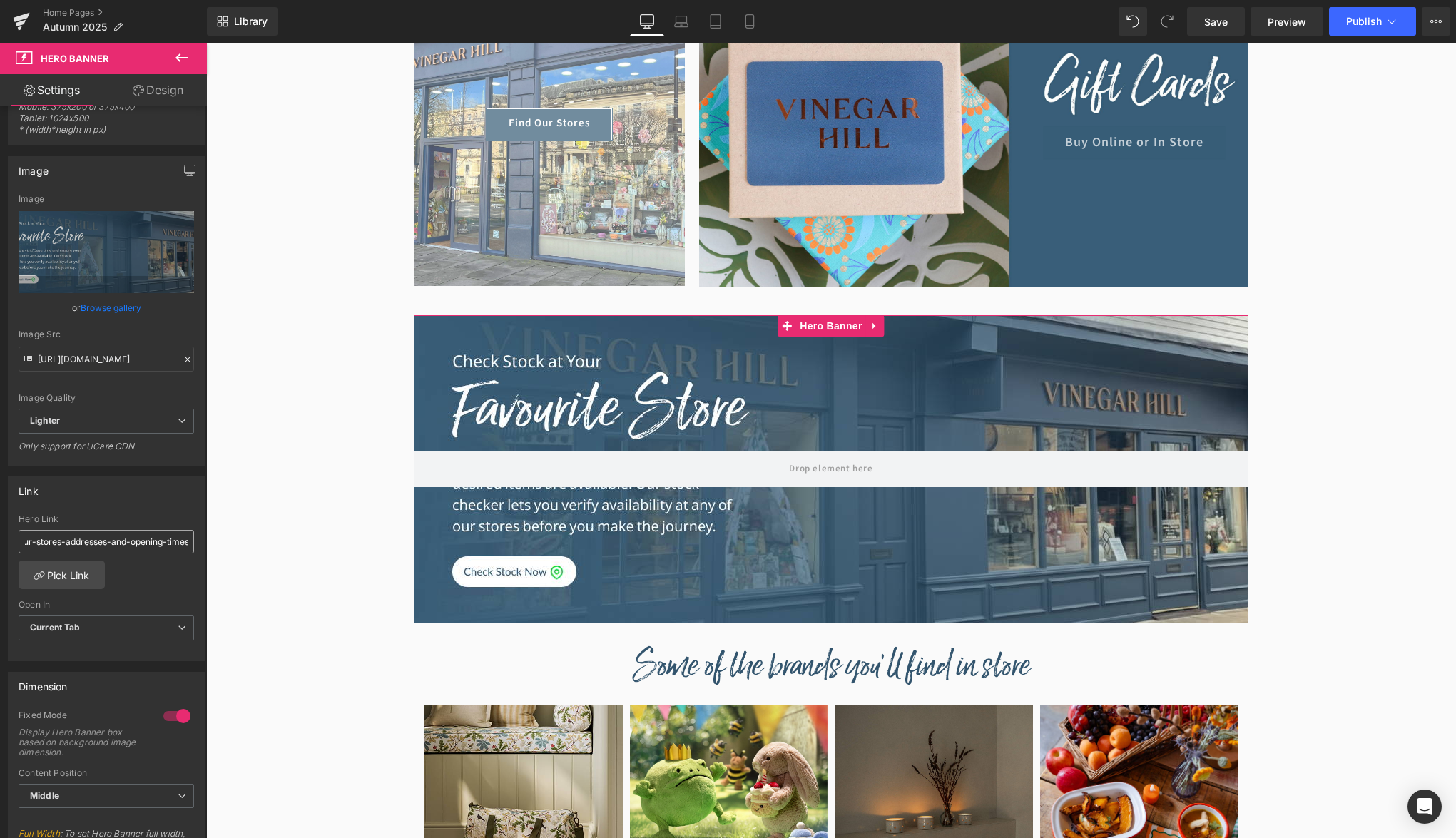
scroll to position [0, 0]
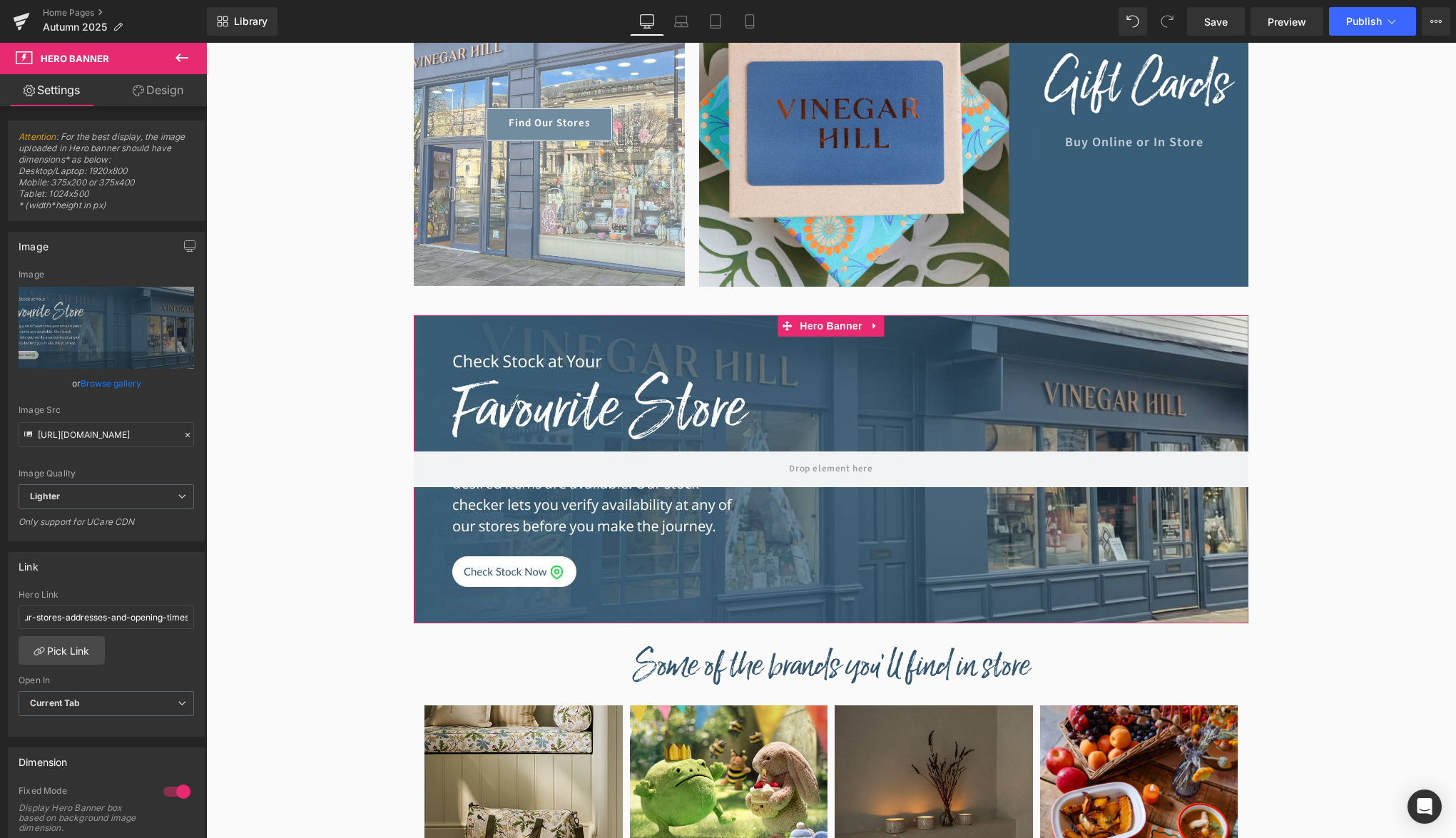
type input "Check the stock at your local [GEOGRAPHIC_DATA] store banner"
click at [116, 592] on div "Hero Link" at bounding box center [106, 594] width 176 height 10
click at [149, 100] on link "Design" at bounding box center [158, 90] width 103 height 32
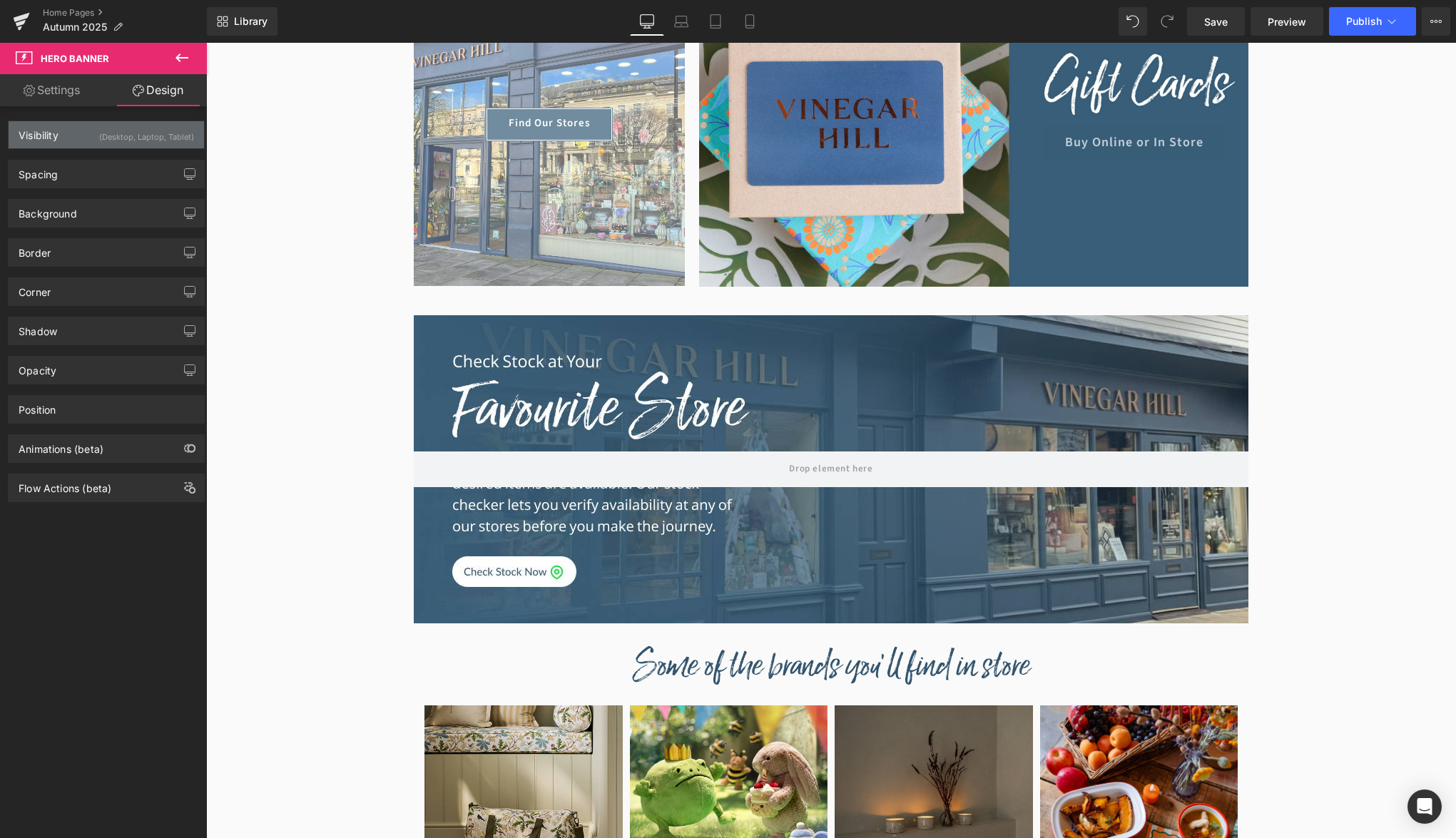
click at [99, 141] on div "Visibility (Desktop, Laptop, Tablet)" at bounding box center [106, 135] width 196 height 27
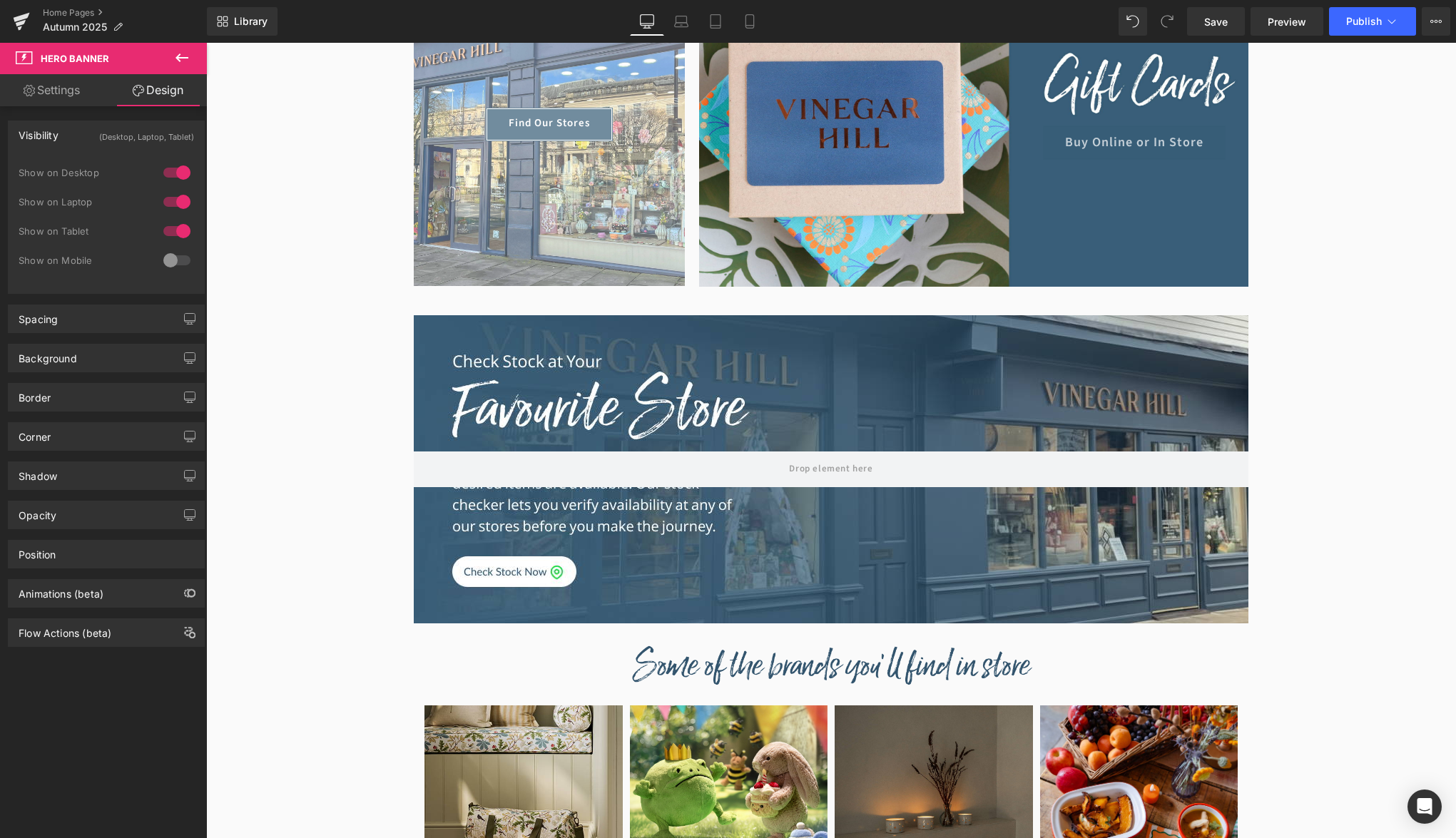
click at [99, 141] on div "Visibility (Desktop, Laptop, Tablet)" at bounding box center [106, 135] width 196 height 27
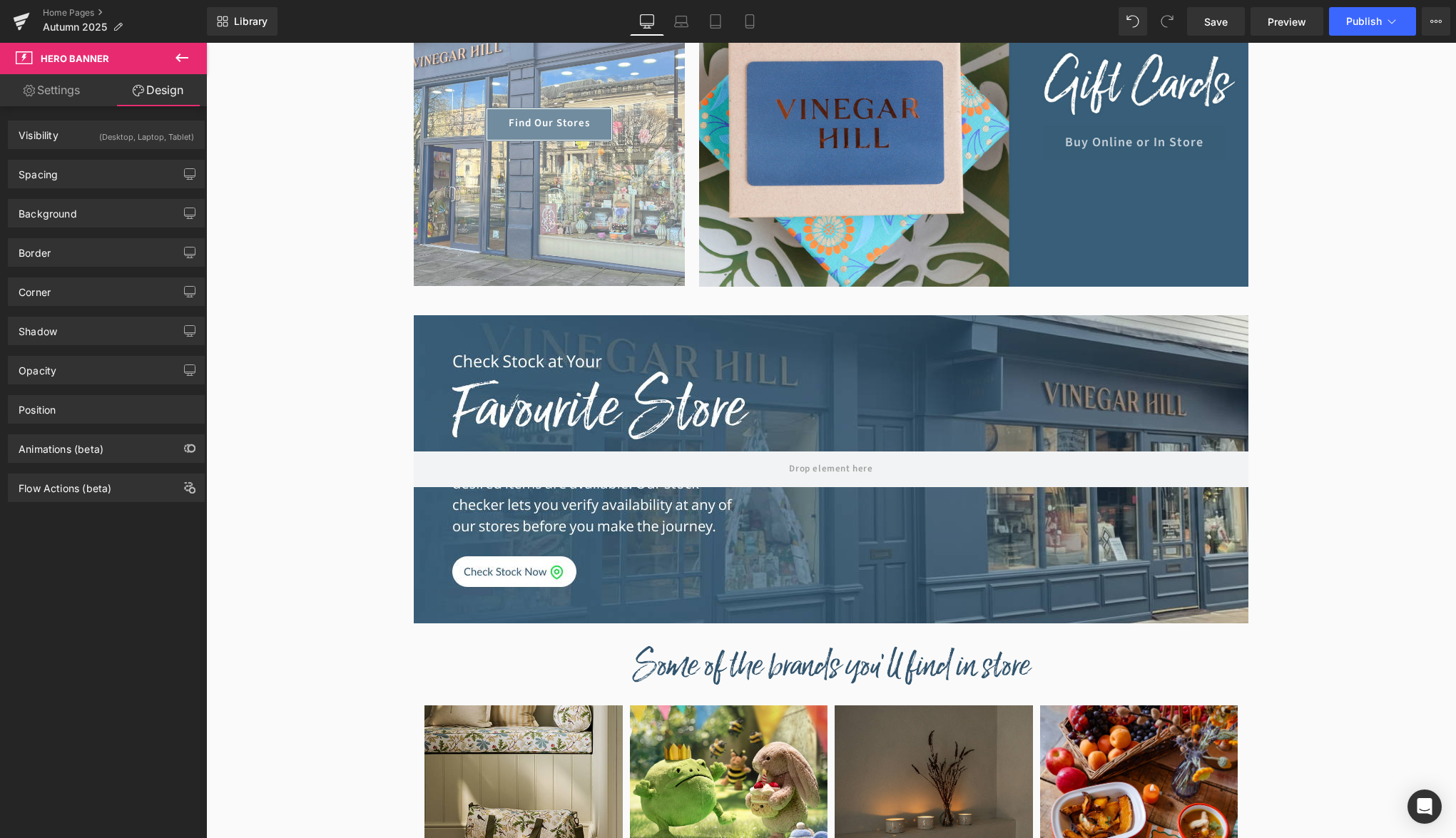
click at [97, 153] on div "Spacing [GEOGRAPHIC_DATA] 0px 0 0px 0 0px 0 0px 0 [GEOGRAPHIC_DATA] 0px 0 0px 0…" at bounding box center [106, 168] width 214 height 39
click at [97, 145] on div "Visibility (Desktop, Laptop, Tablet)" at bounding box center [106, 135] width 196 height 27
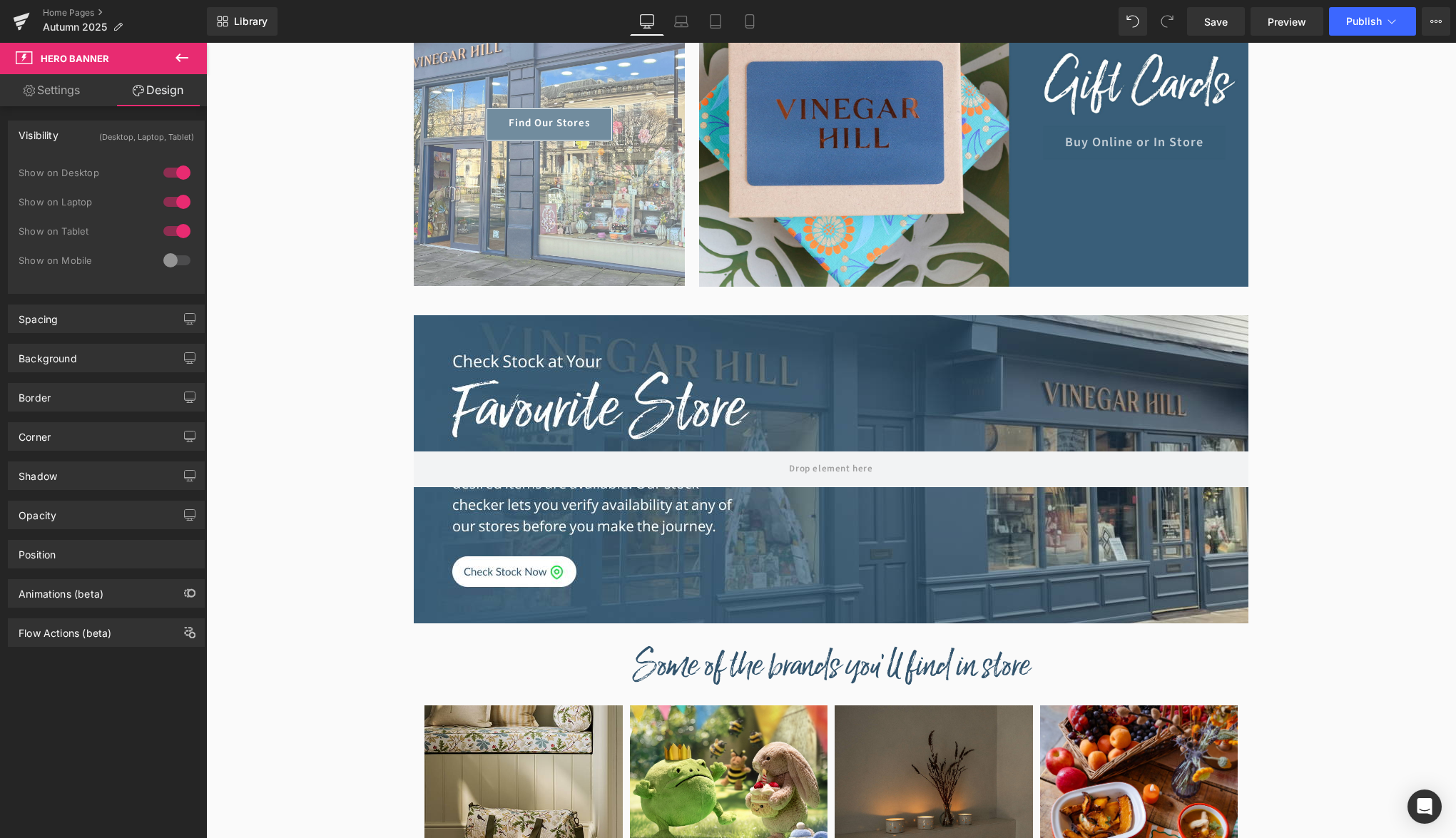
click at [176, 260] on div at bounding box center [177, 260] width 34 height 23
click at [118, 142] on div "Visibility (All)" at bounding box center [106, 135] width 196 height 27
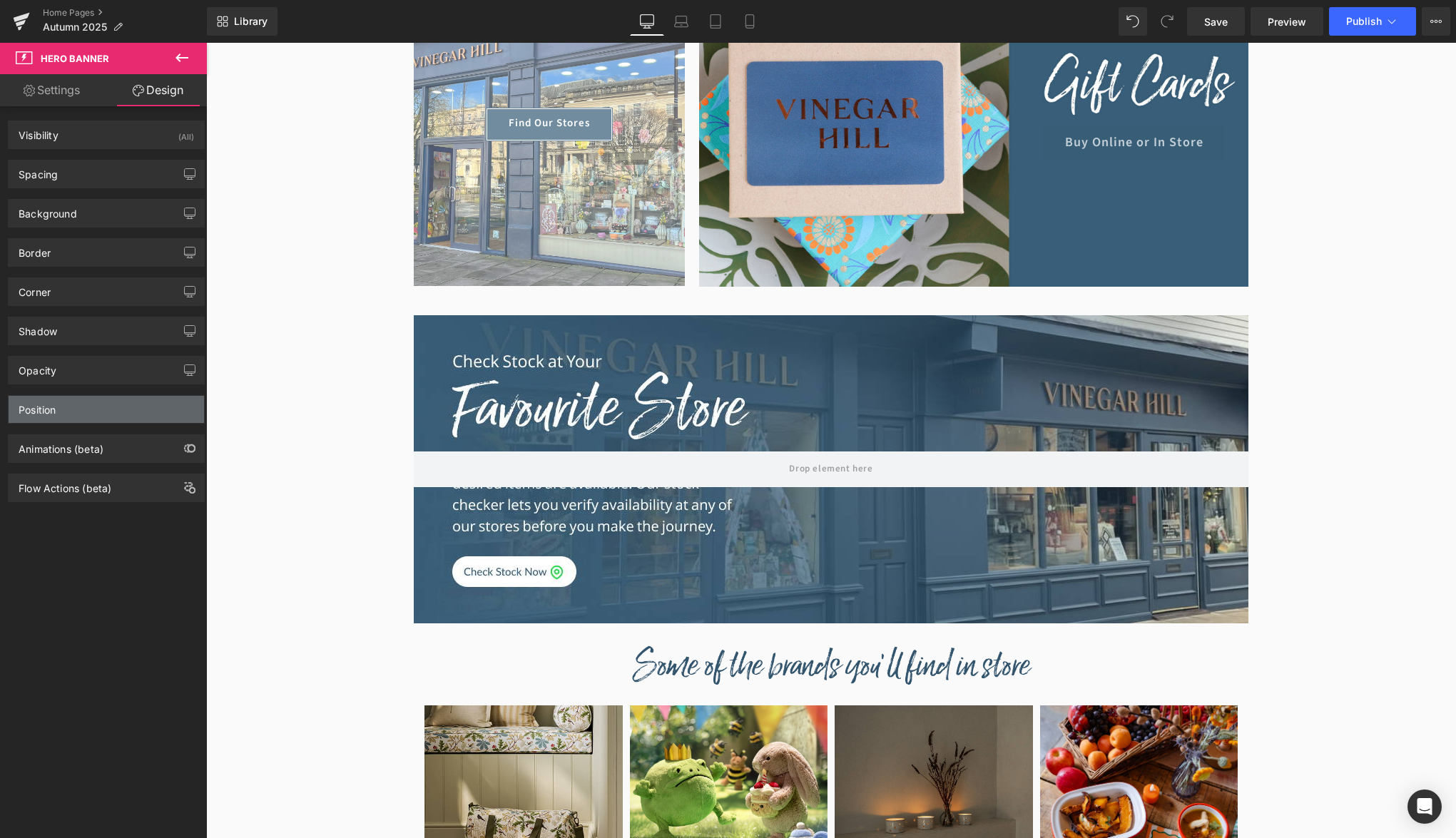
click at [83, 407] on div "Position" at bounding box center [106, 409] width 196 height 27
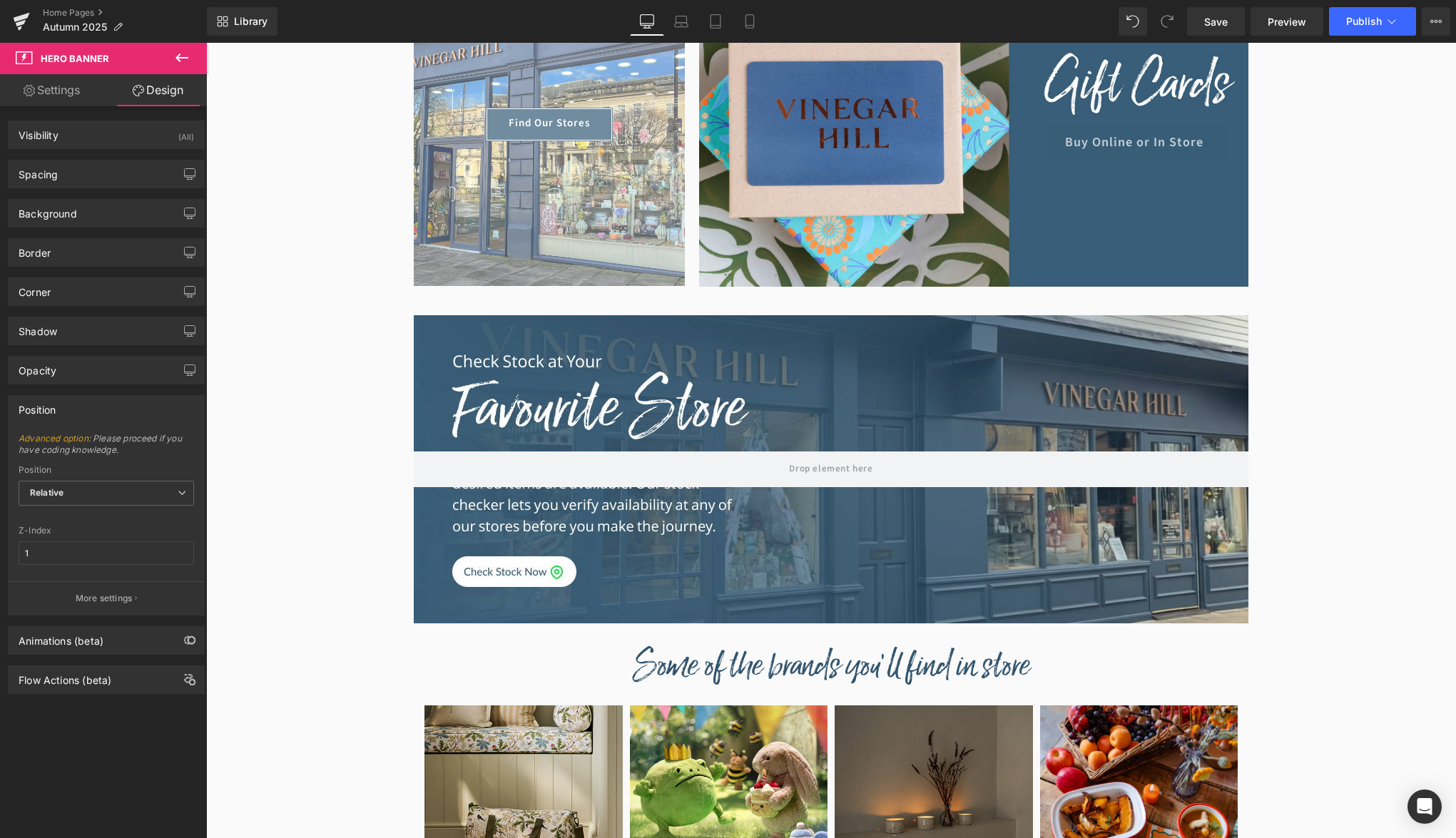
click at [83, 407] on div "Position" at bounding box center [106, 409] width 196 height 27
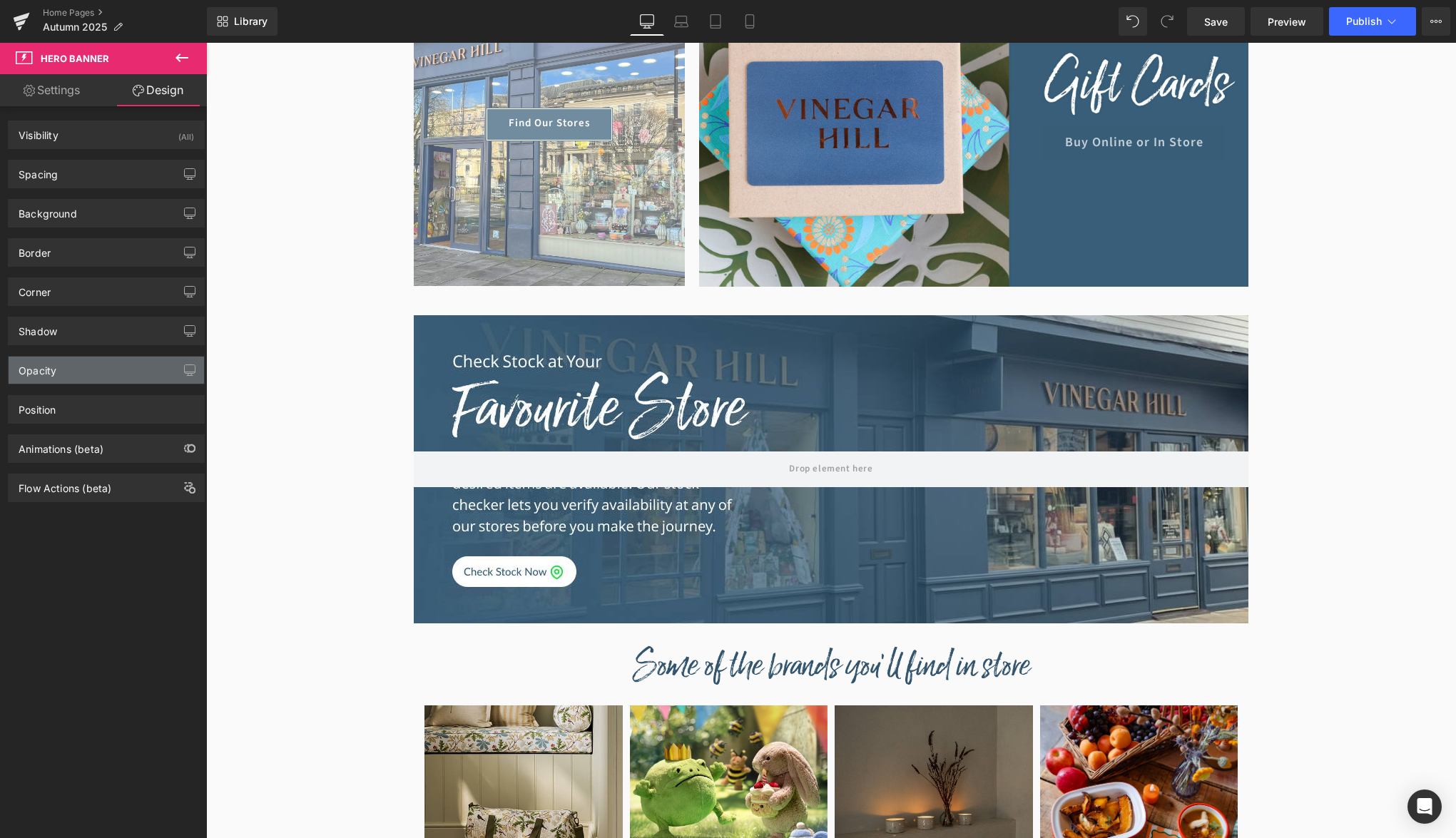
click at [85, 376] on div "Opacity" at bounding box center [106, 370] width 196 height 27
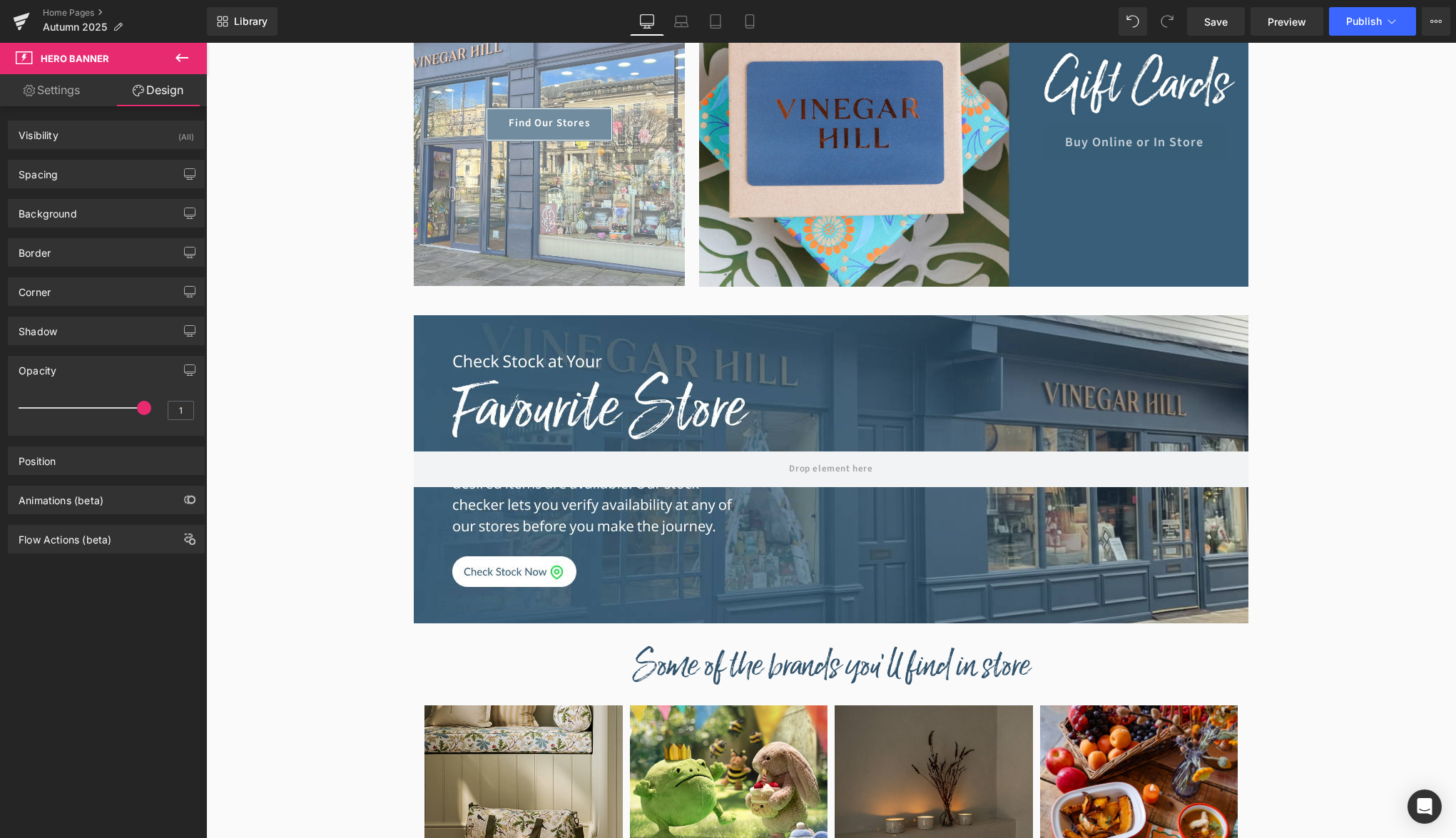
click at [85, 376] on div "Opacity" at bounding box center [106, 370] width 196 height 27
click at [86, 349] on div "Opacity 1 1" at bounding box center [106, 364] width 214 height 39
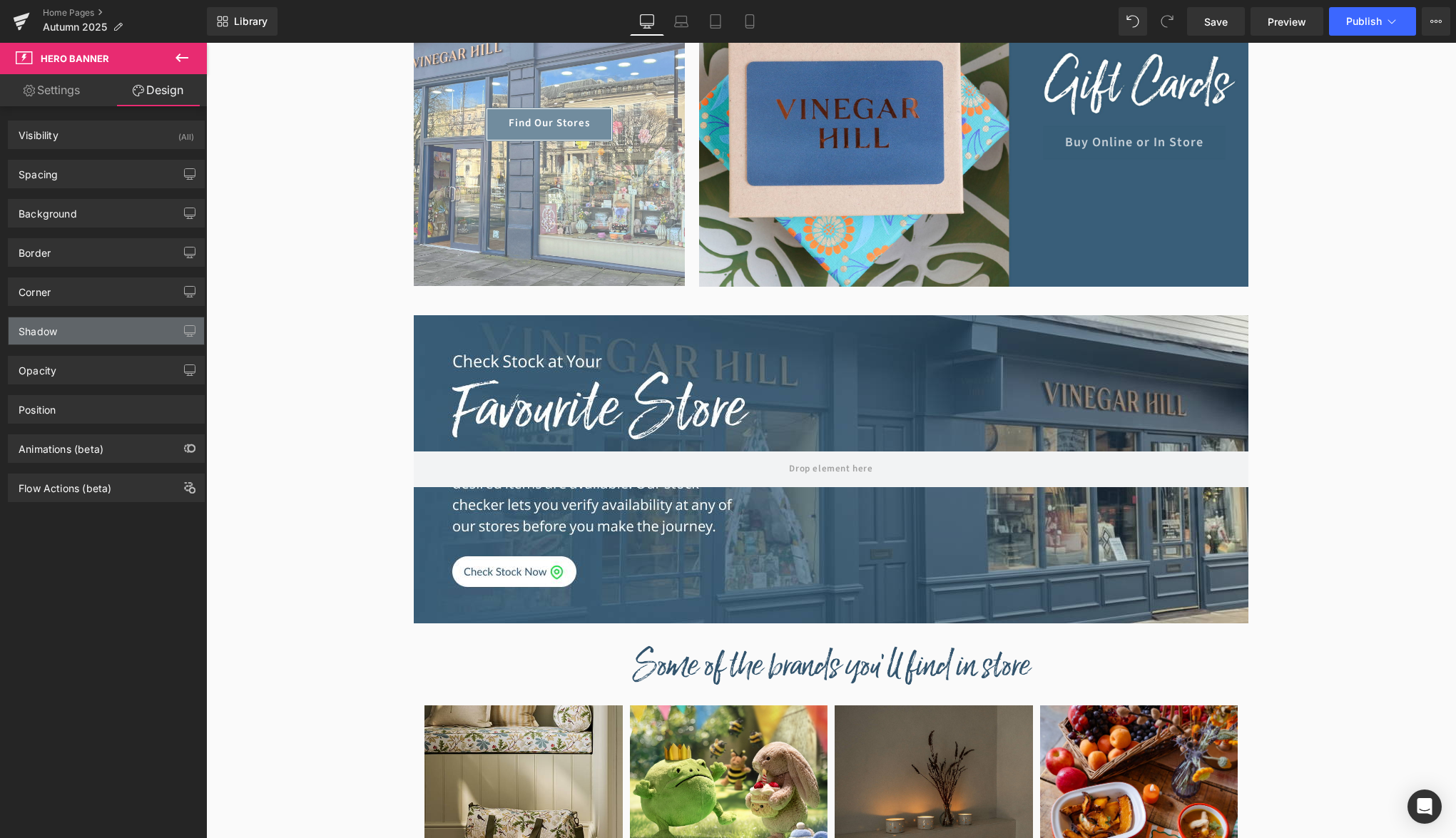
click at [86, 341] on div "Shadow" at bounding box center [106, 331] width 196 height 27
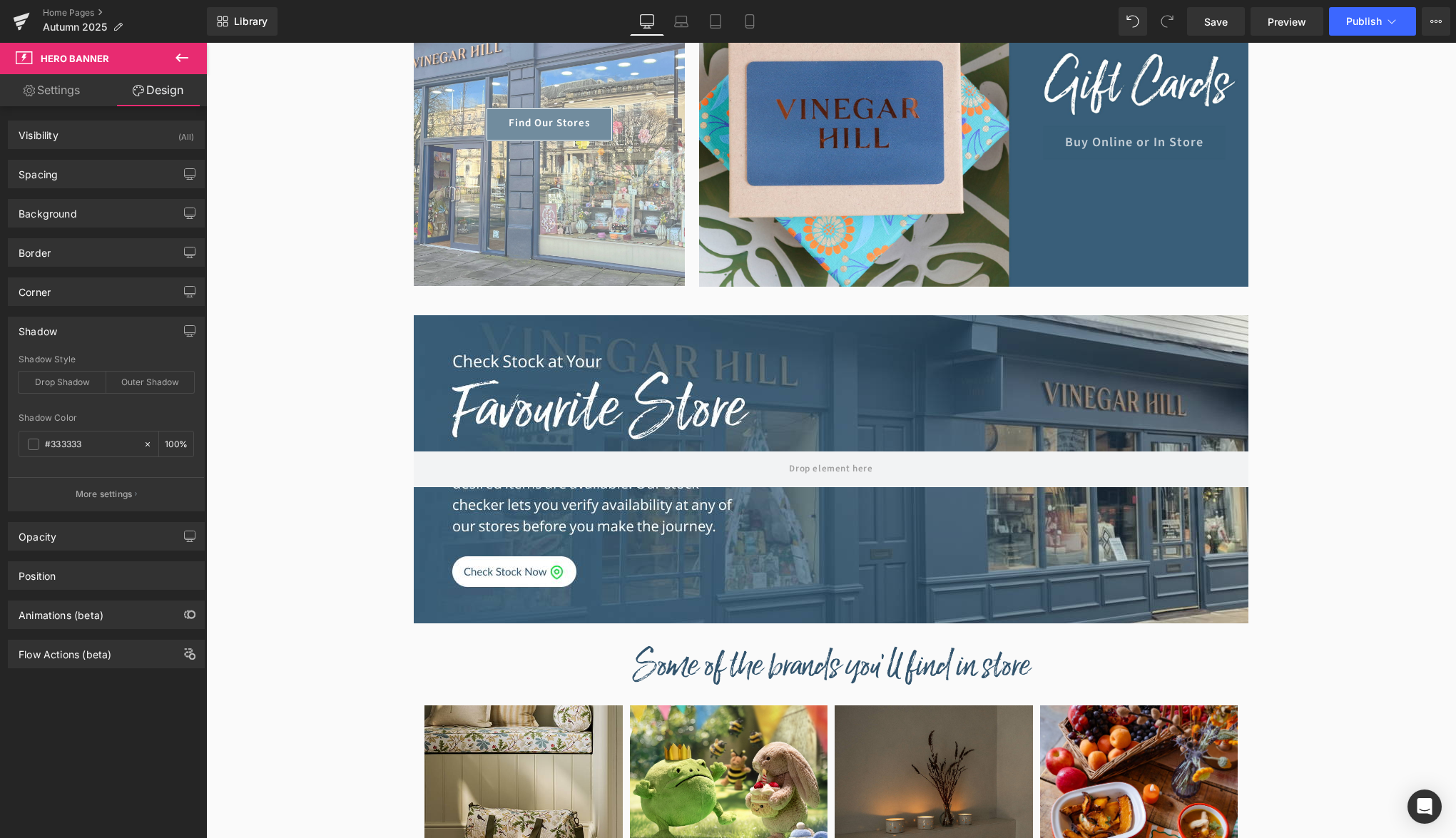
click at [86, 341] on div "Shadow" at bounding box center [106, 331] width 196 height 27
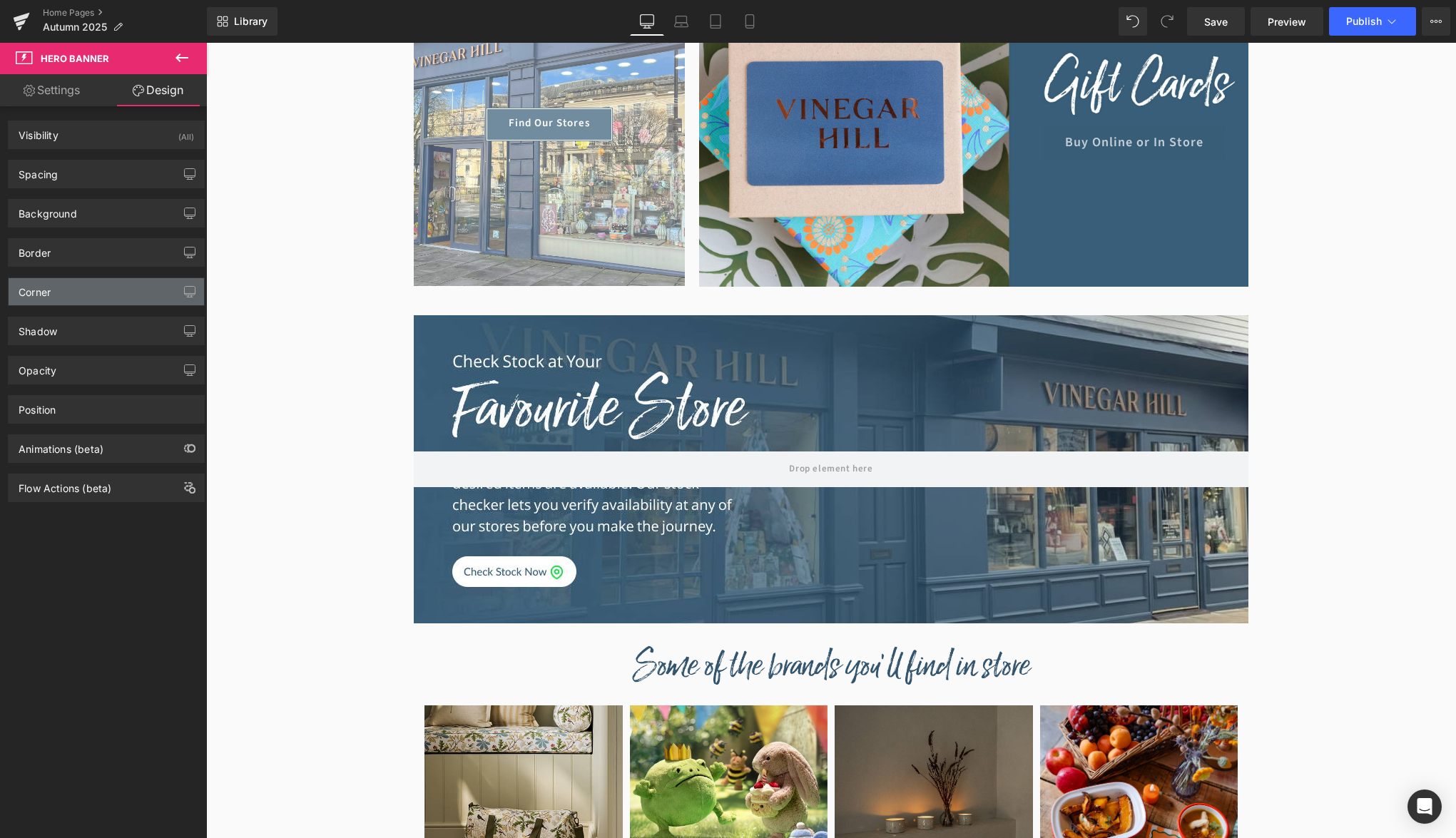
click at [90, 303] on div "Corner" at bounding box center [106, 291] width 196 height 27
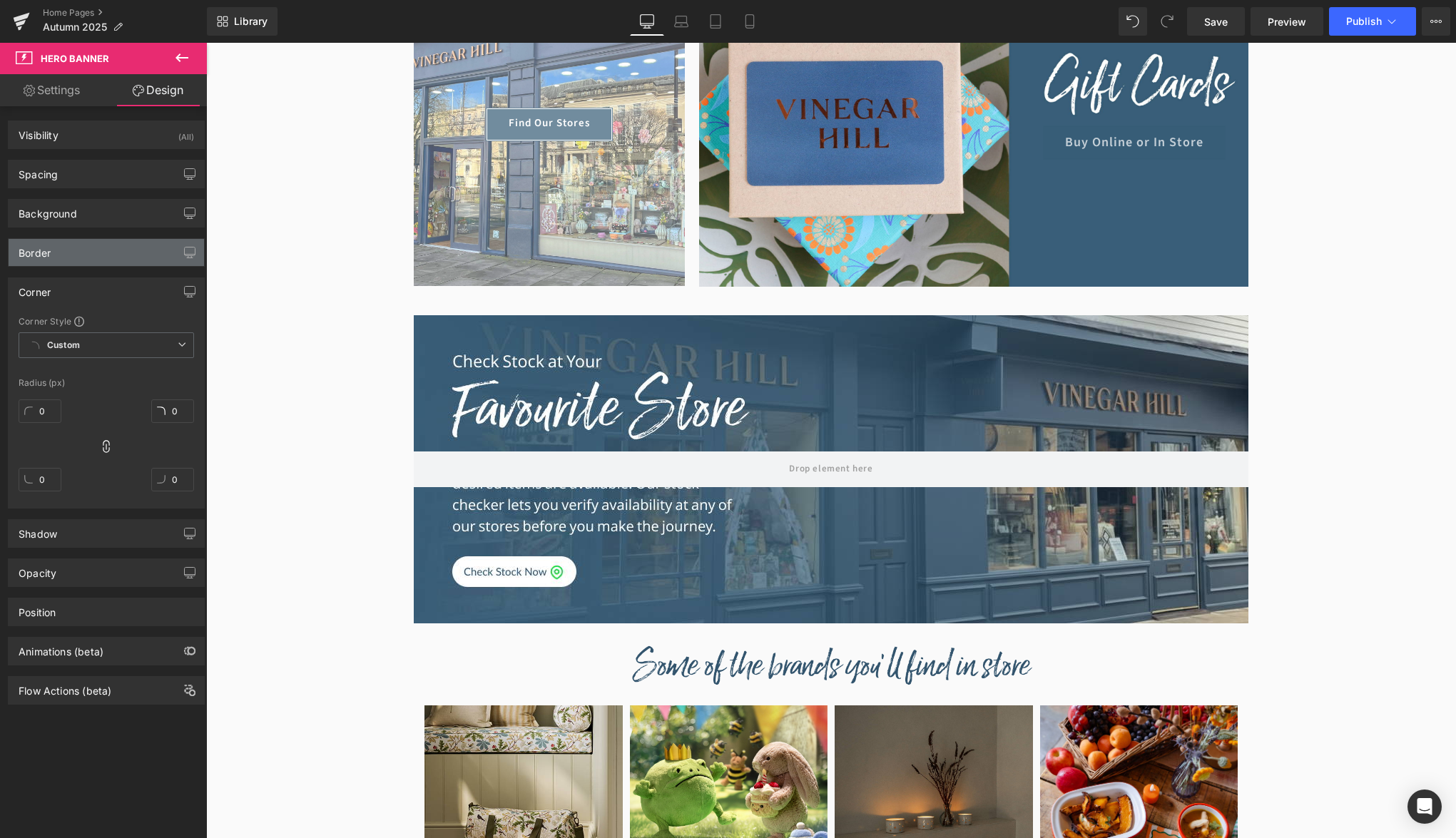
click at [99, 260] on div "Border" at bounding box center [106, 252] width 196 height 27
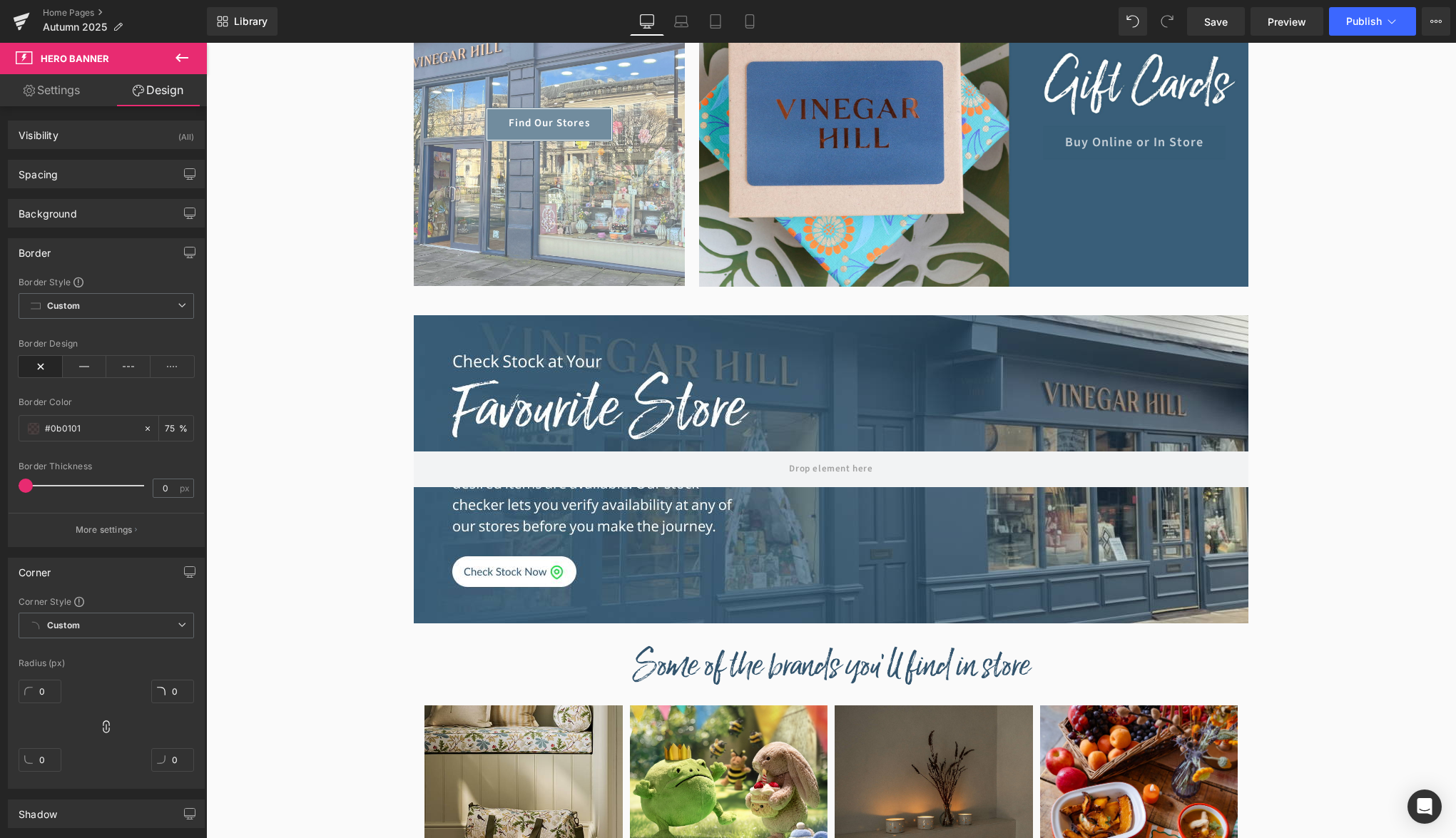
click at [98, 227] on div "Background Color & Image color #d3d3d3 Color #d3d3d3 100 % [URL][DOMAIN_NAME] I…" at bounding box center [106, 213] width 197 height 28
click at [98, 214] on div "Background" at bounding box center [106, 213] width 196 height 27
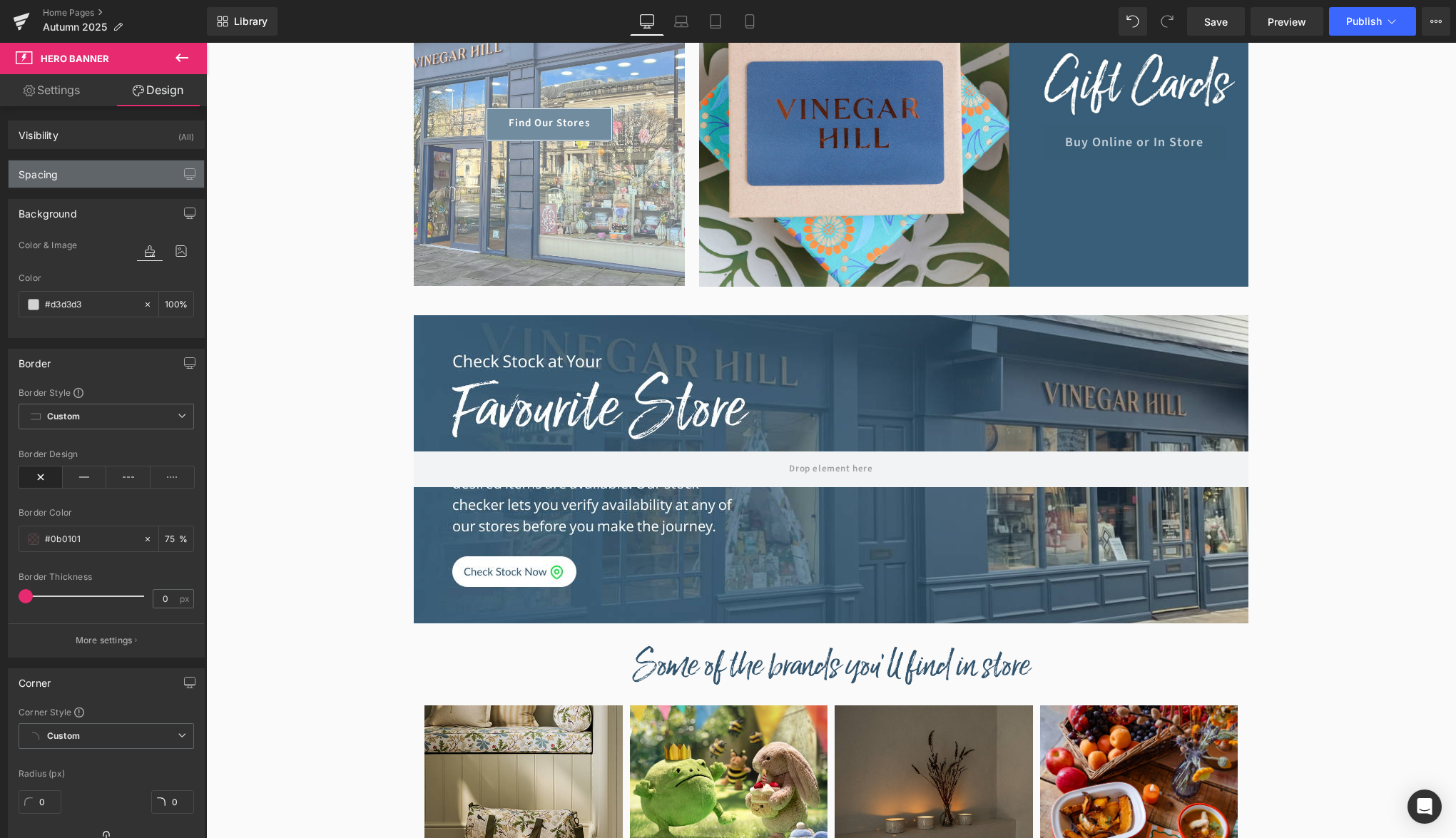
click at [102, 185] on div "Spacing" at bounding box center [106, 174] width 196 height 27
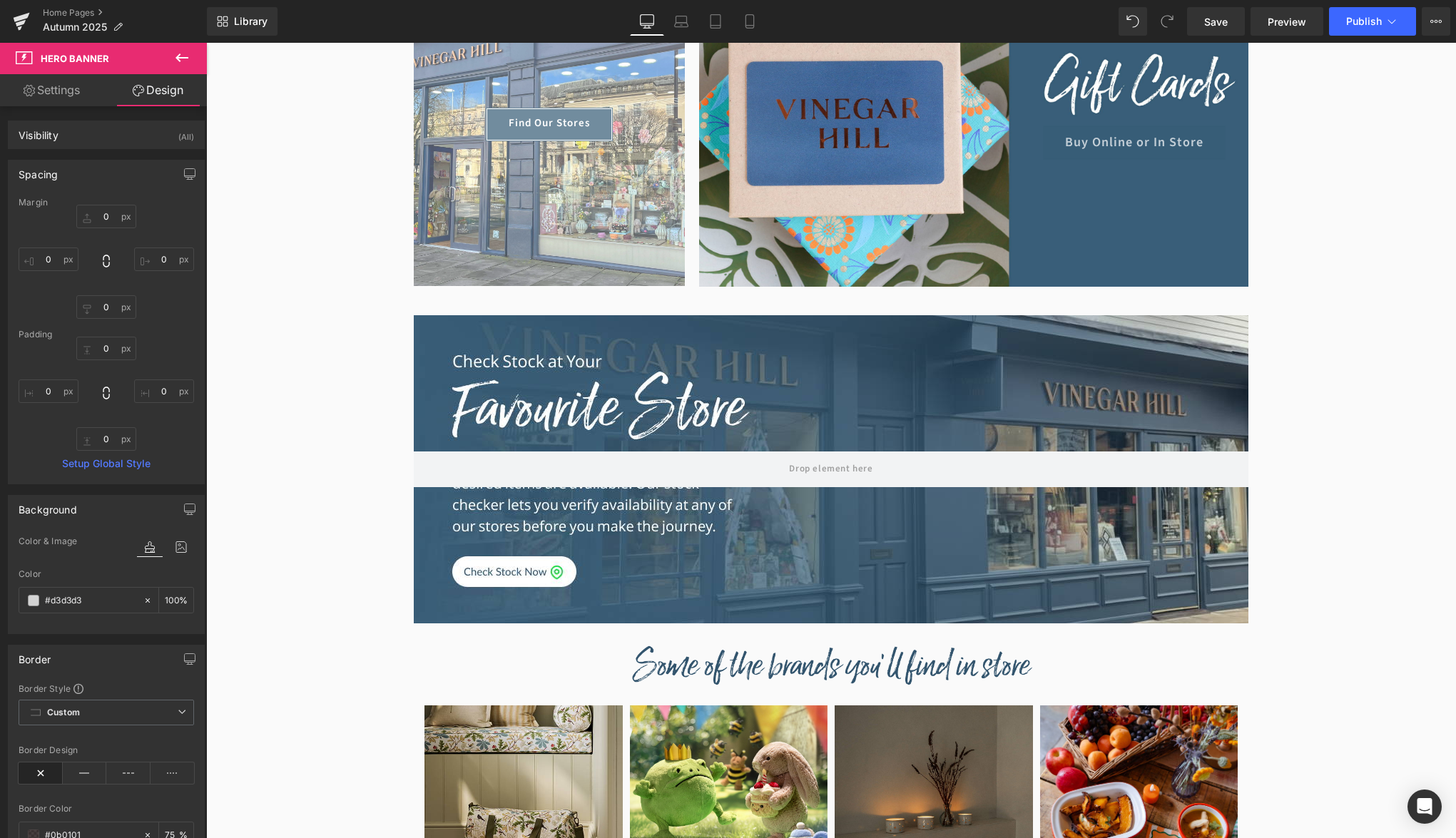
click at [106, 171] on div "Spacing" at bounding box center [106, 174] width 196 height 27
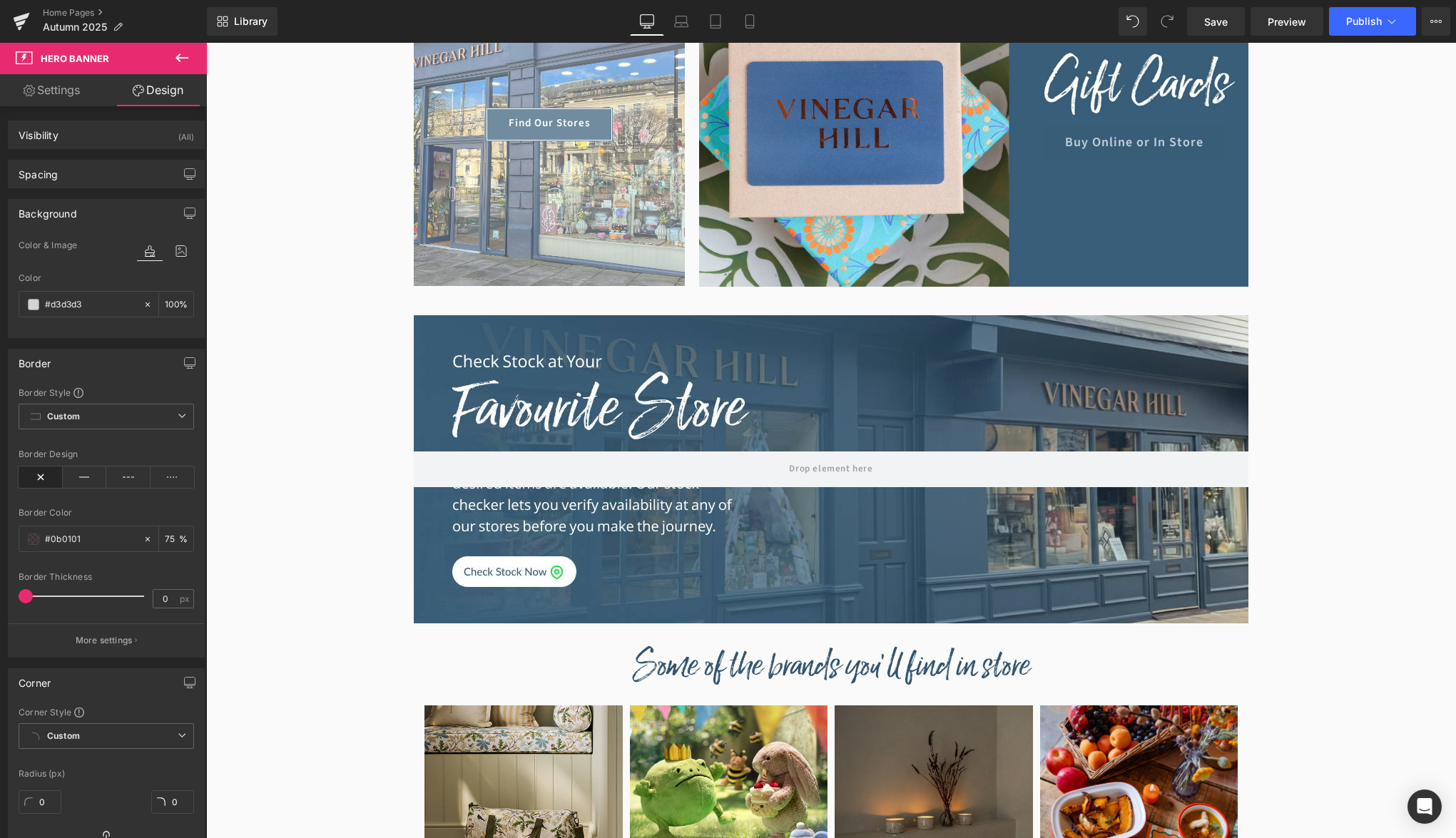
click at [103, 157] on div "Spacing [GEOGRAPHIC_DATA] 0px 0 0px 0 0px 0 0px 0 [GEOGRAPHIC_DATA] 0px 0 0px 0…" at bounding box center [106, 168] width 214 height 39
click at [103, 146] on div "Visibility (All)" at bounding box center [106, 135] width 196 height 27
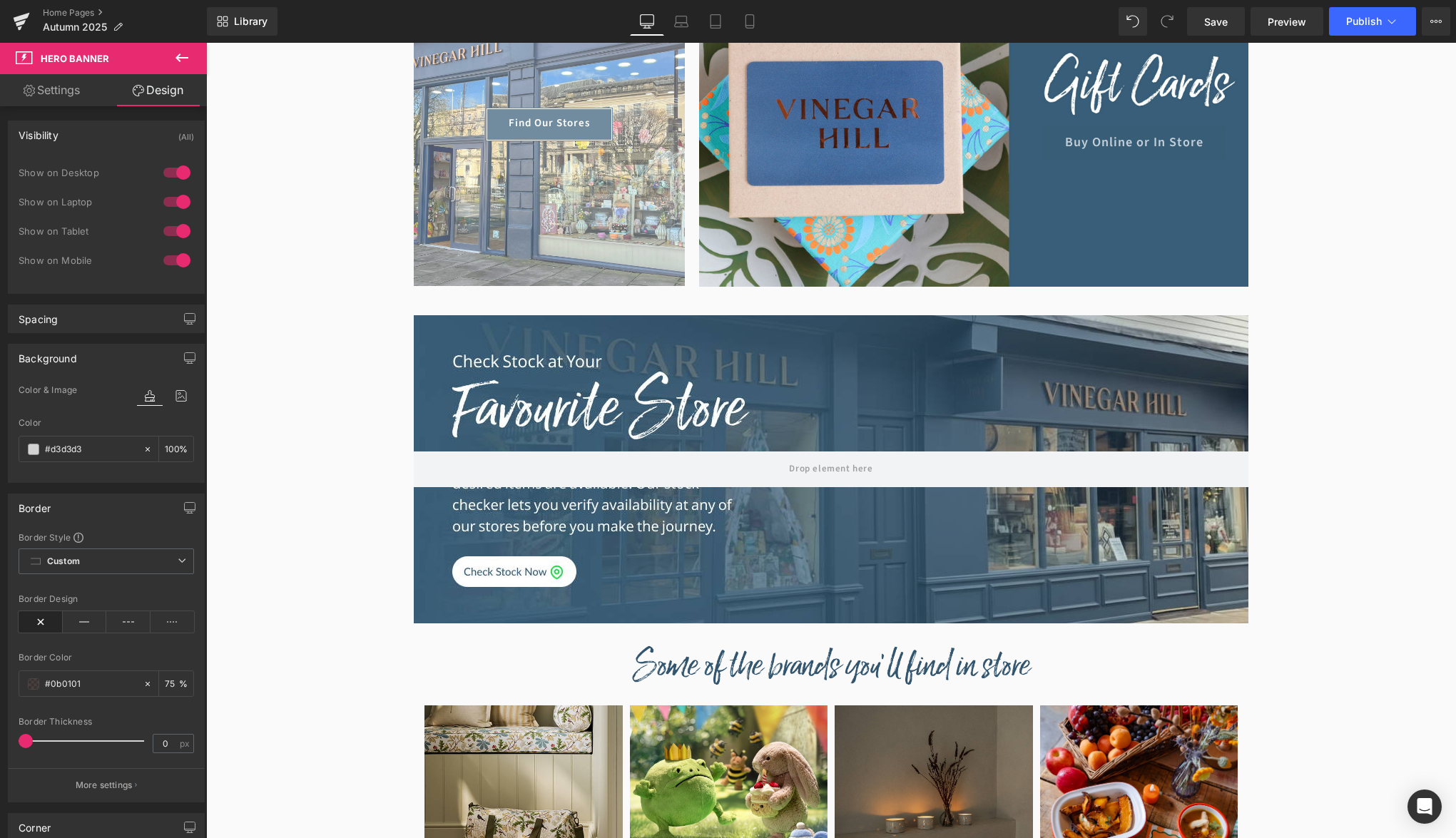
click at [103, 146] on div "Visibility (All)" at bounding box center [106, 135] width 196 height 27
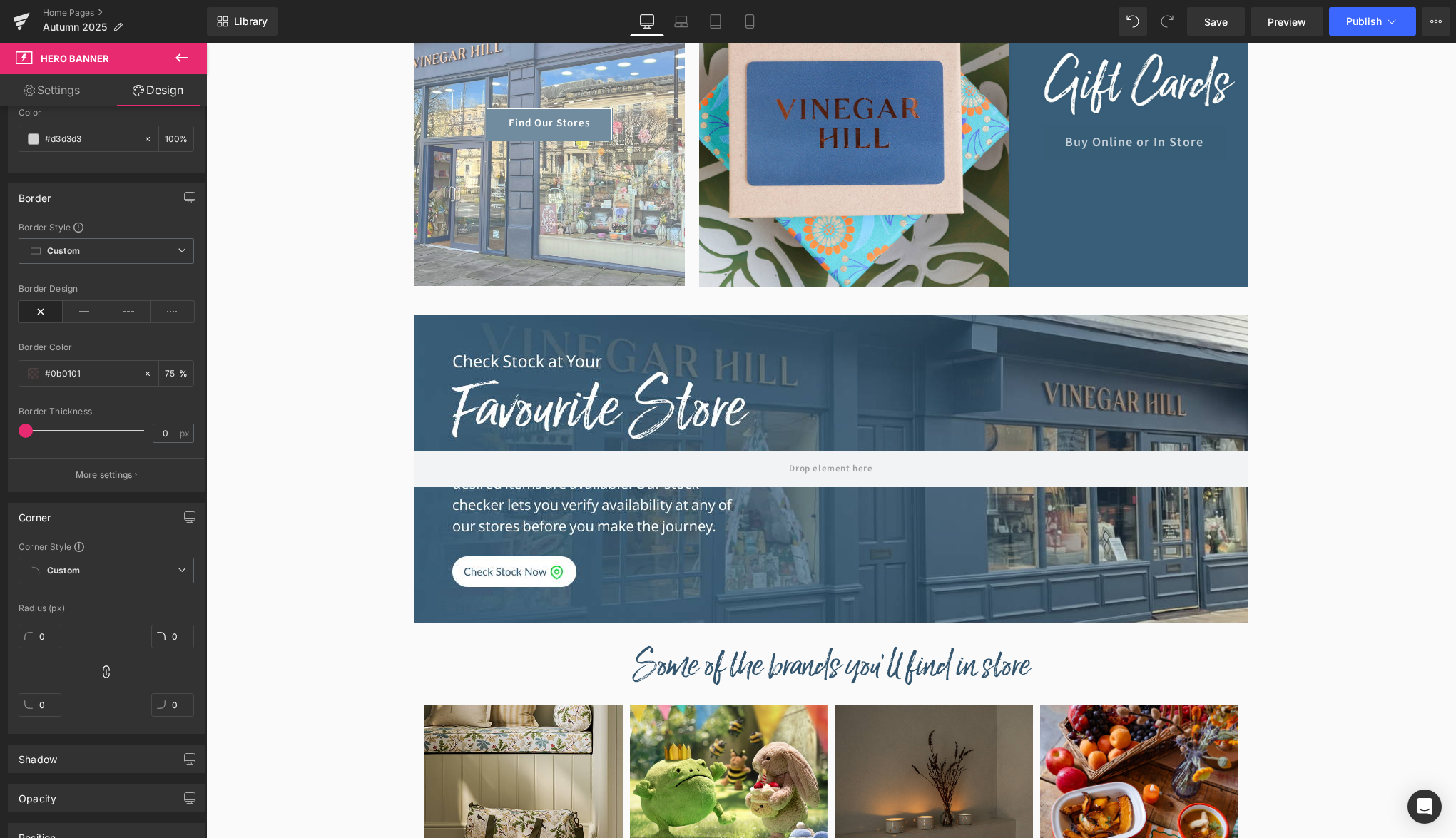
scroll to position [286, 0]
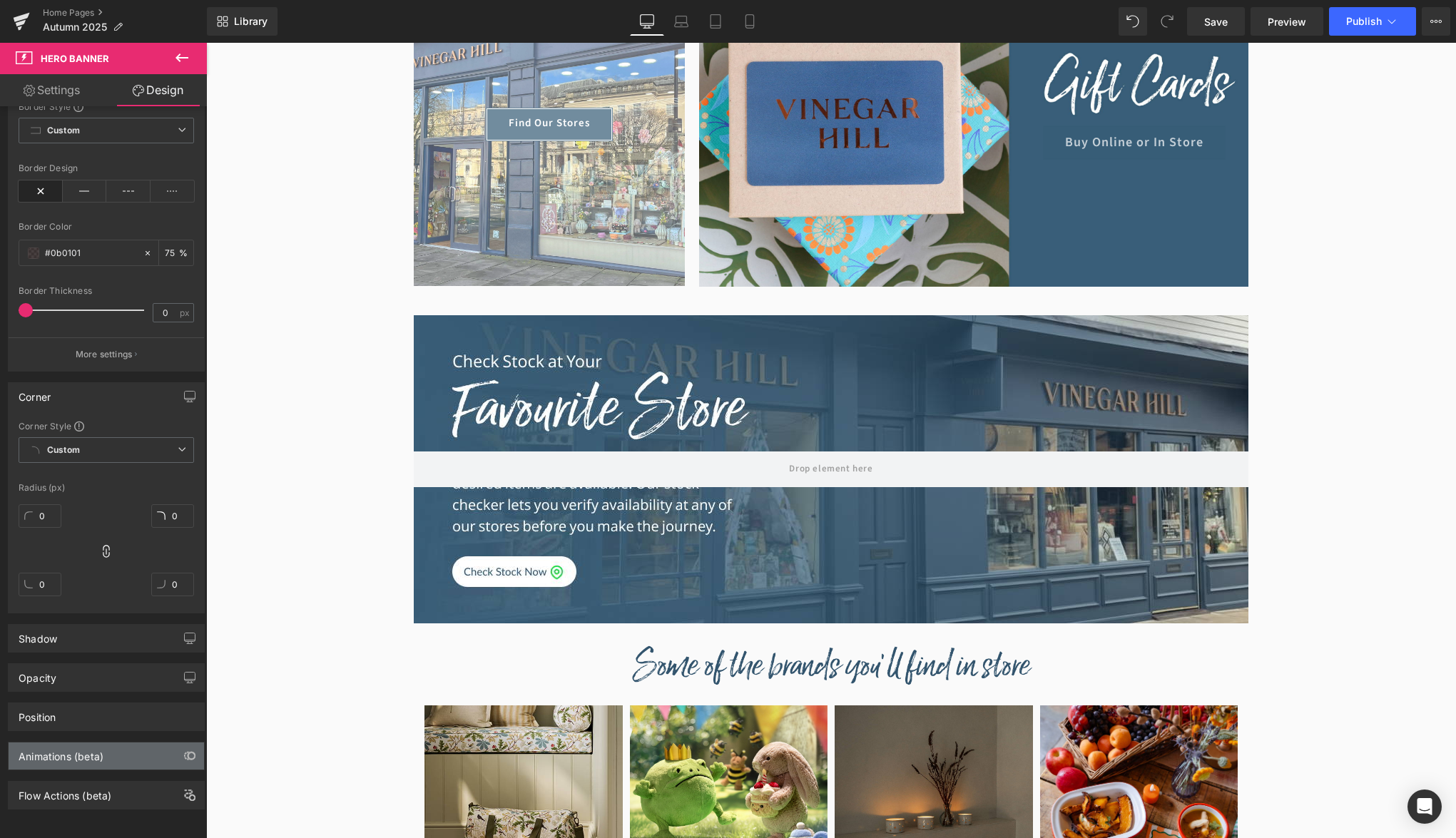
click at [93, 746] on div "Animations (beta)" at bounding box center [61, 752] width 85 height 20
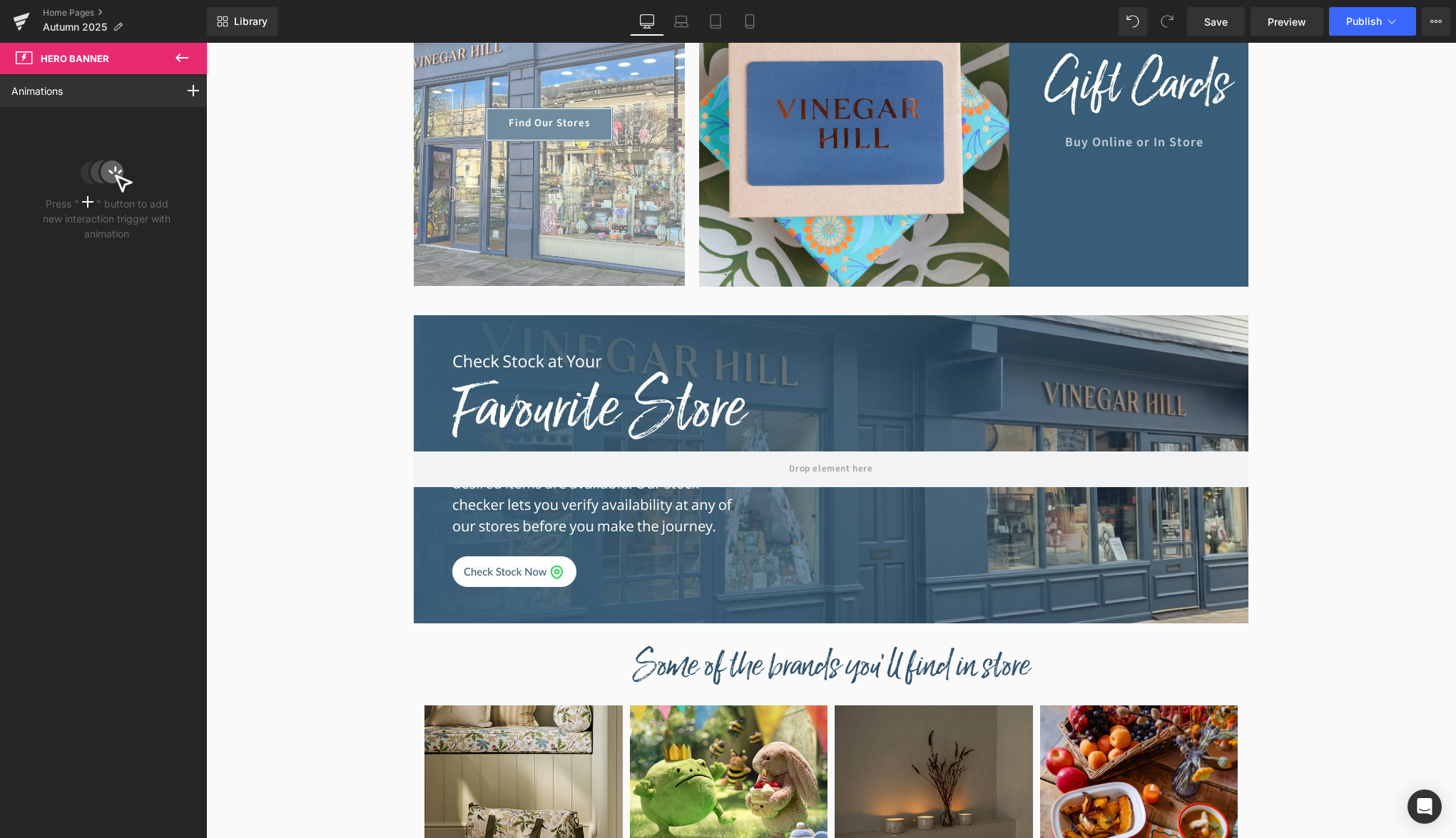
click at [183, 65] on icon at bounding box center [182, 57] width 17 height 17
type input "100"
type input "75"
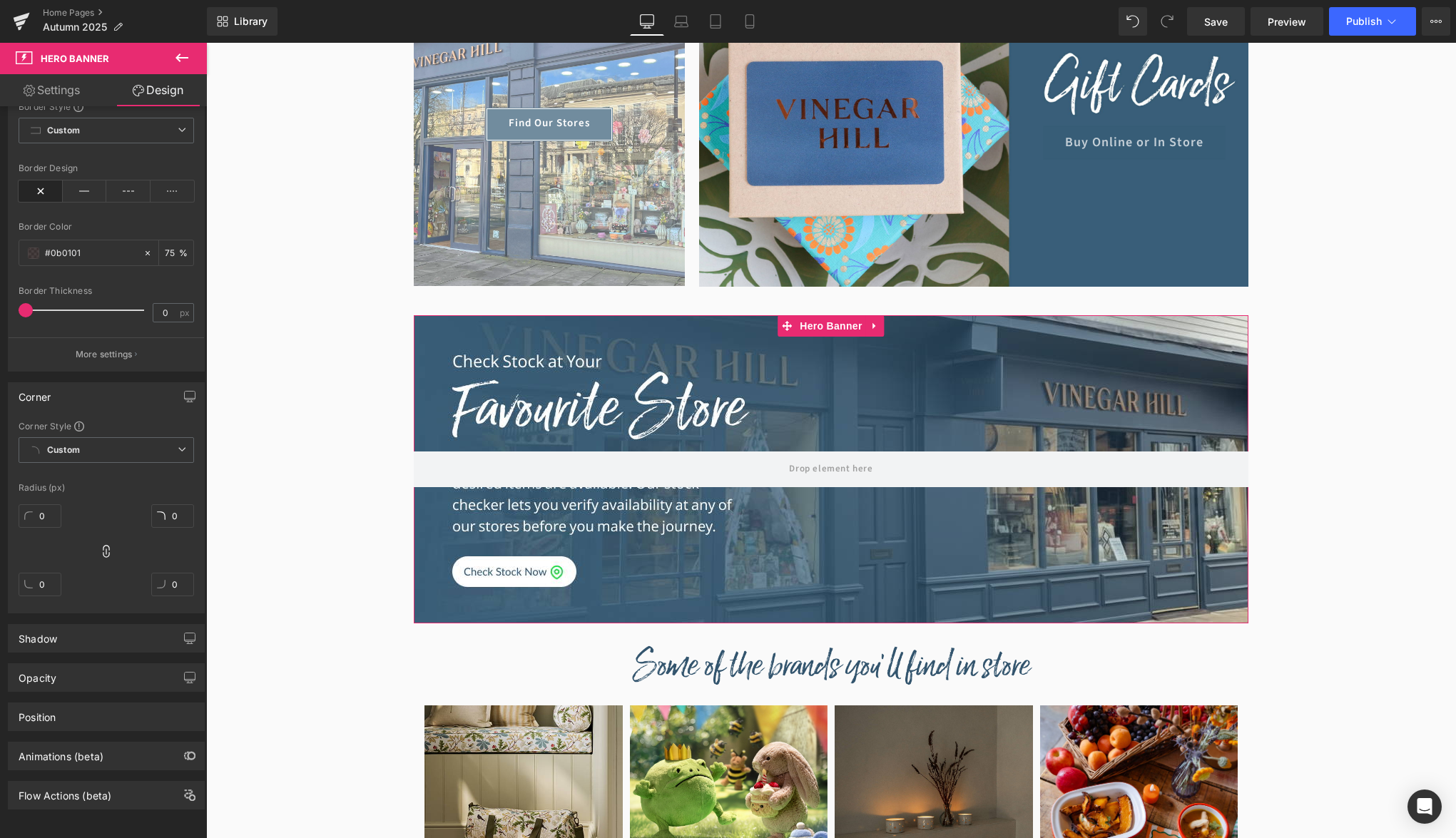
scroll to position [0, 0]
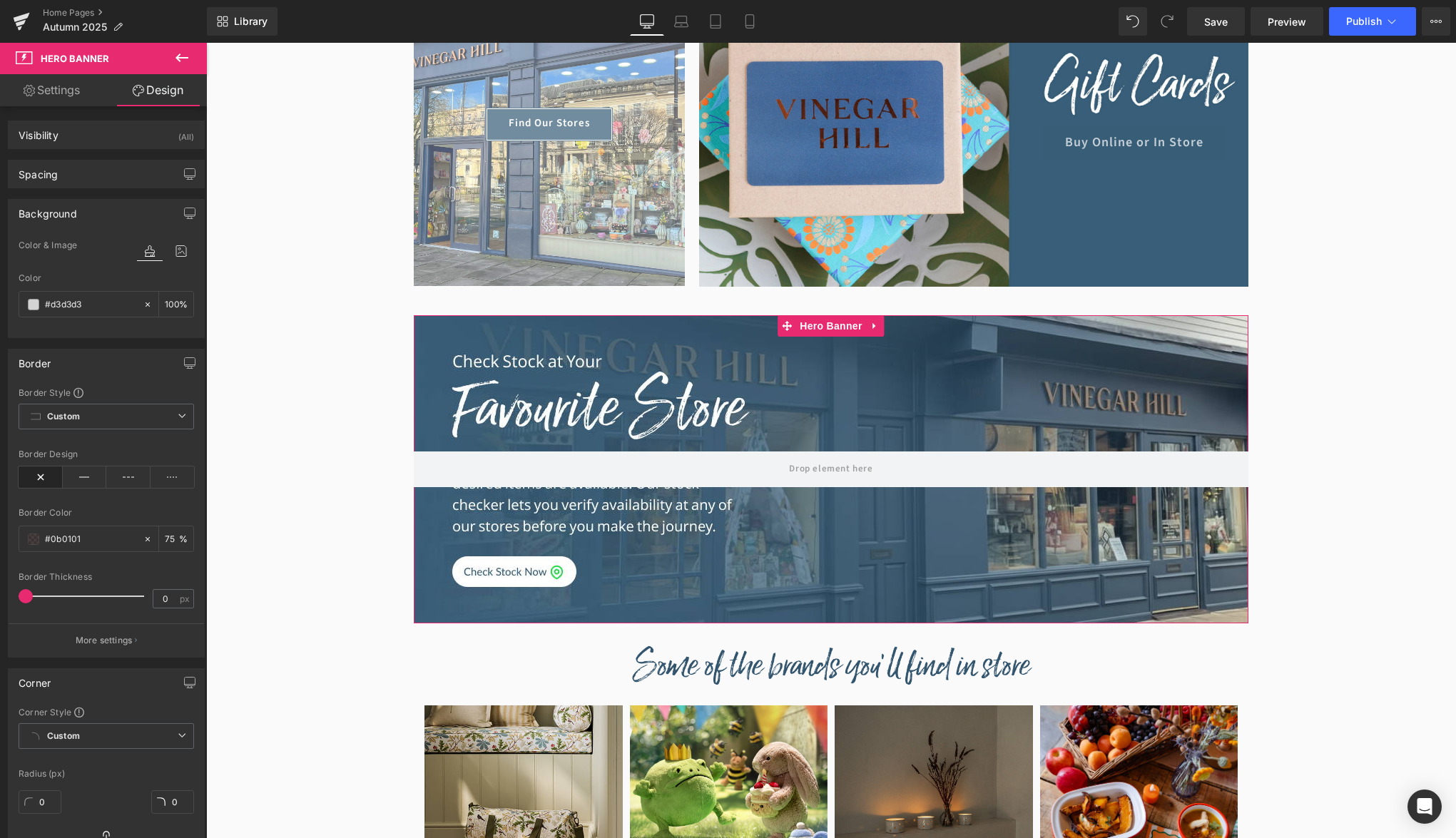
click at [81, 106] on link "Settings" at bounding box center [51, 90] width 103 height 32
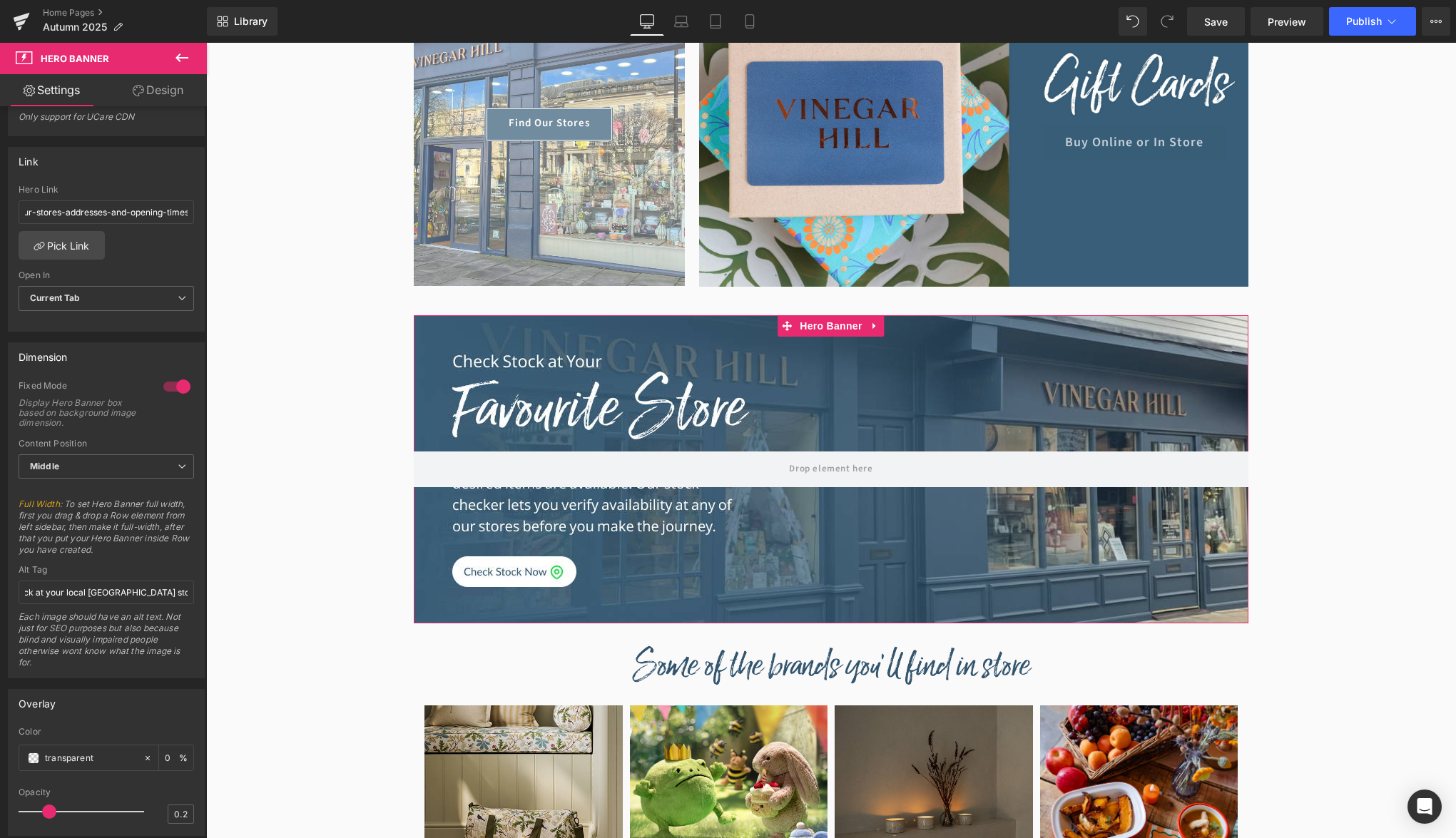
scroll to position [582, 0]
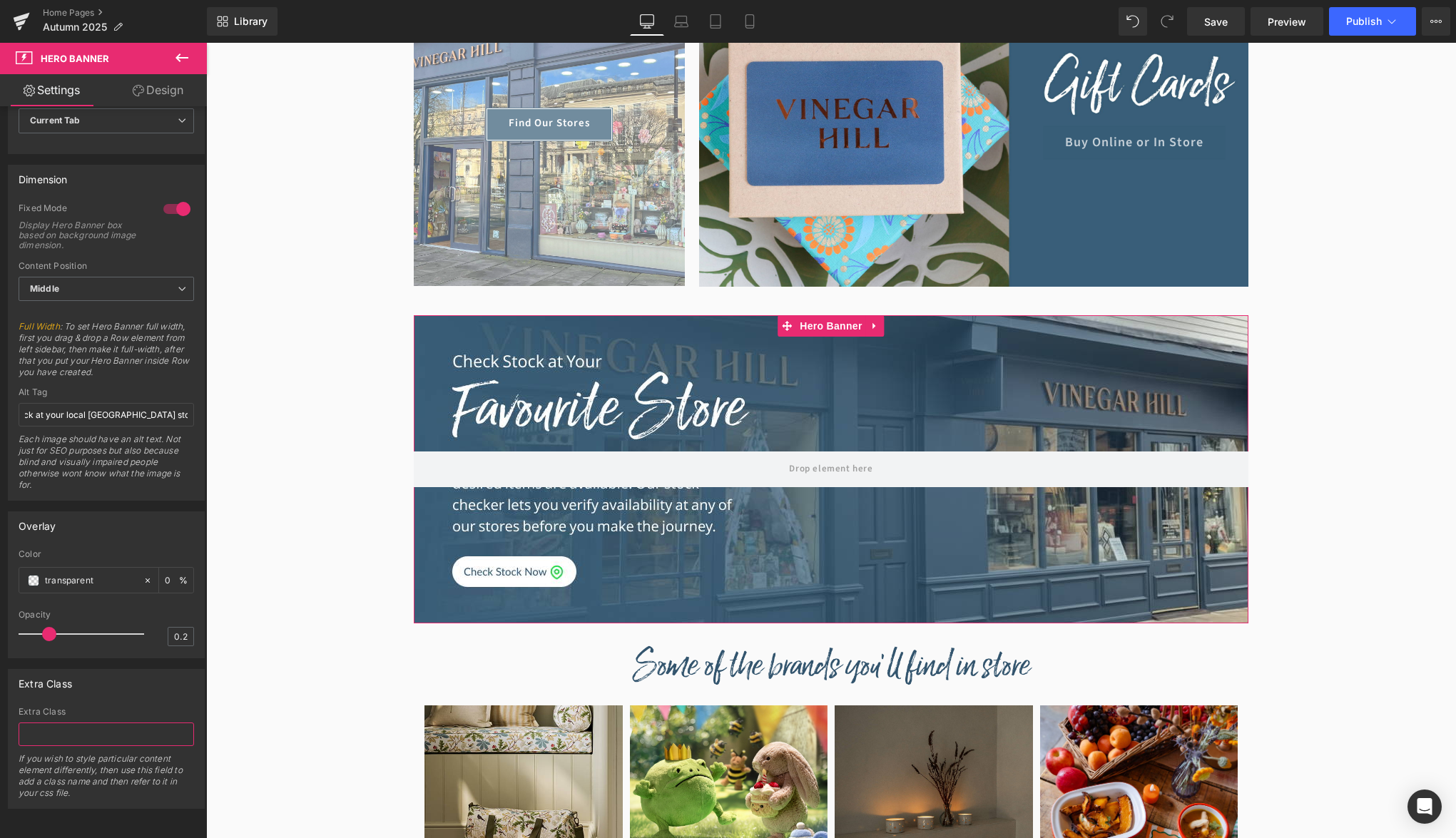
click at [71, 729] on input "text" at bounding box center [106, 734] width 176 height 24
type input "cursor-pointer"
click at [1277, 22] on span "Preview" at bounding box center [1287, 22] width 39 height 15
click at [1367, 19] on span "Publish" at bounding box center [1364, 21] width 36 height 11
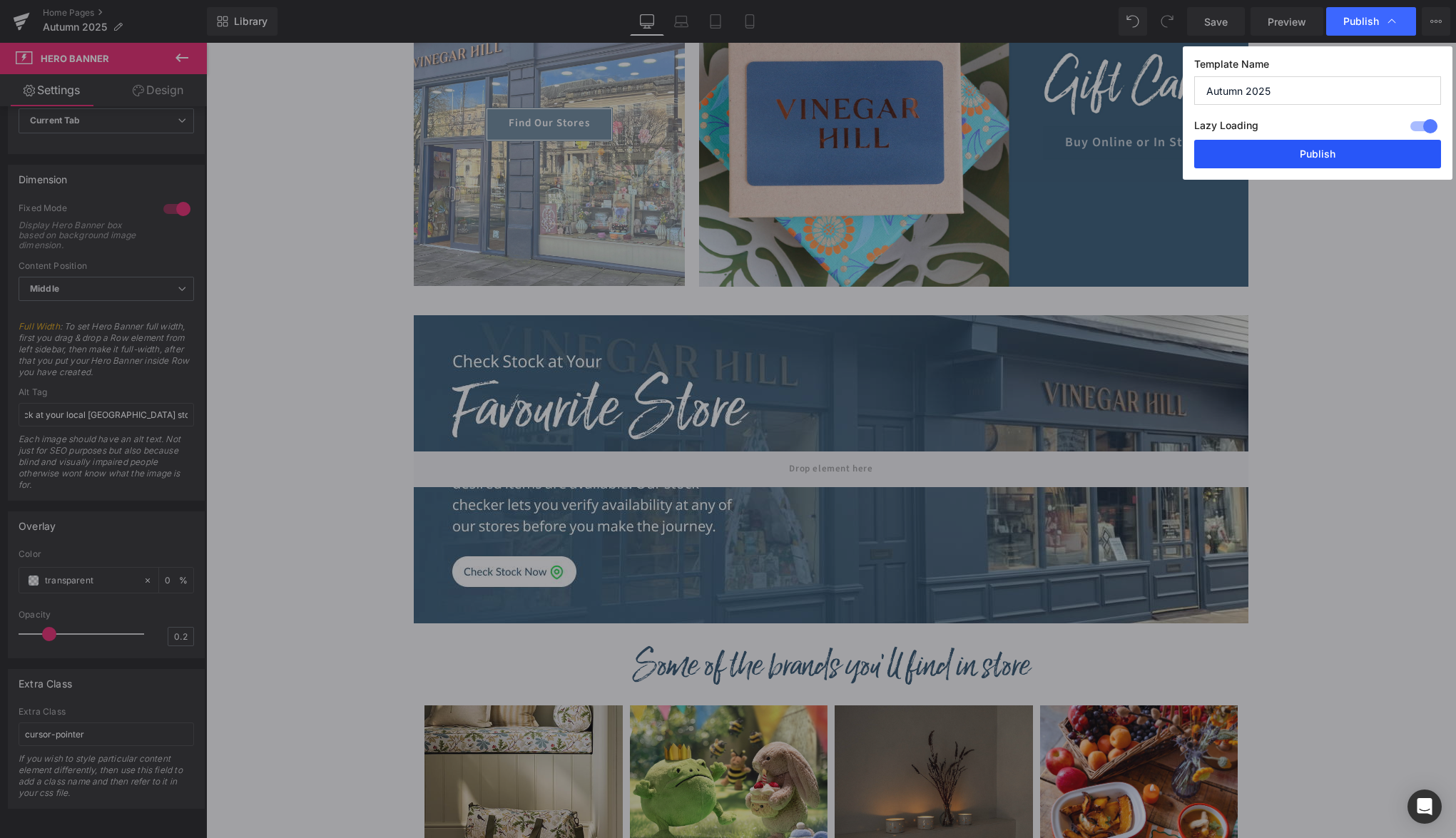
click at [1341, 156] on button "Publish" at bounding box center [1318, 154] width 247 height 28
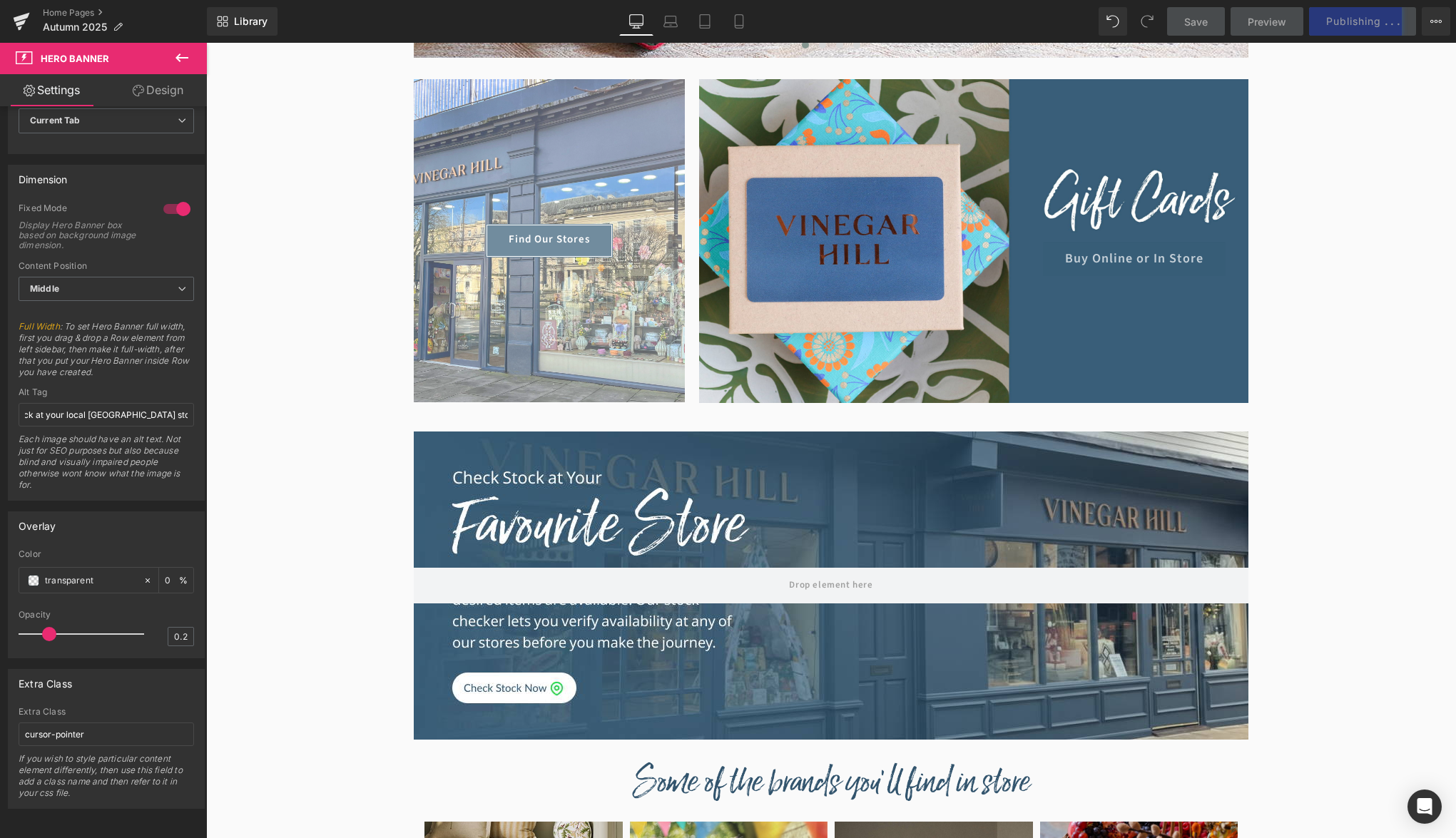
scroll to position [542, 0]
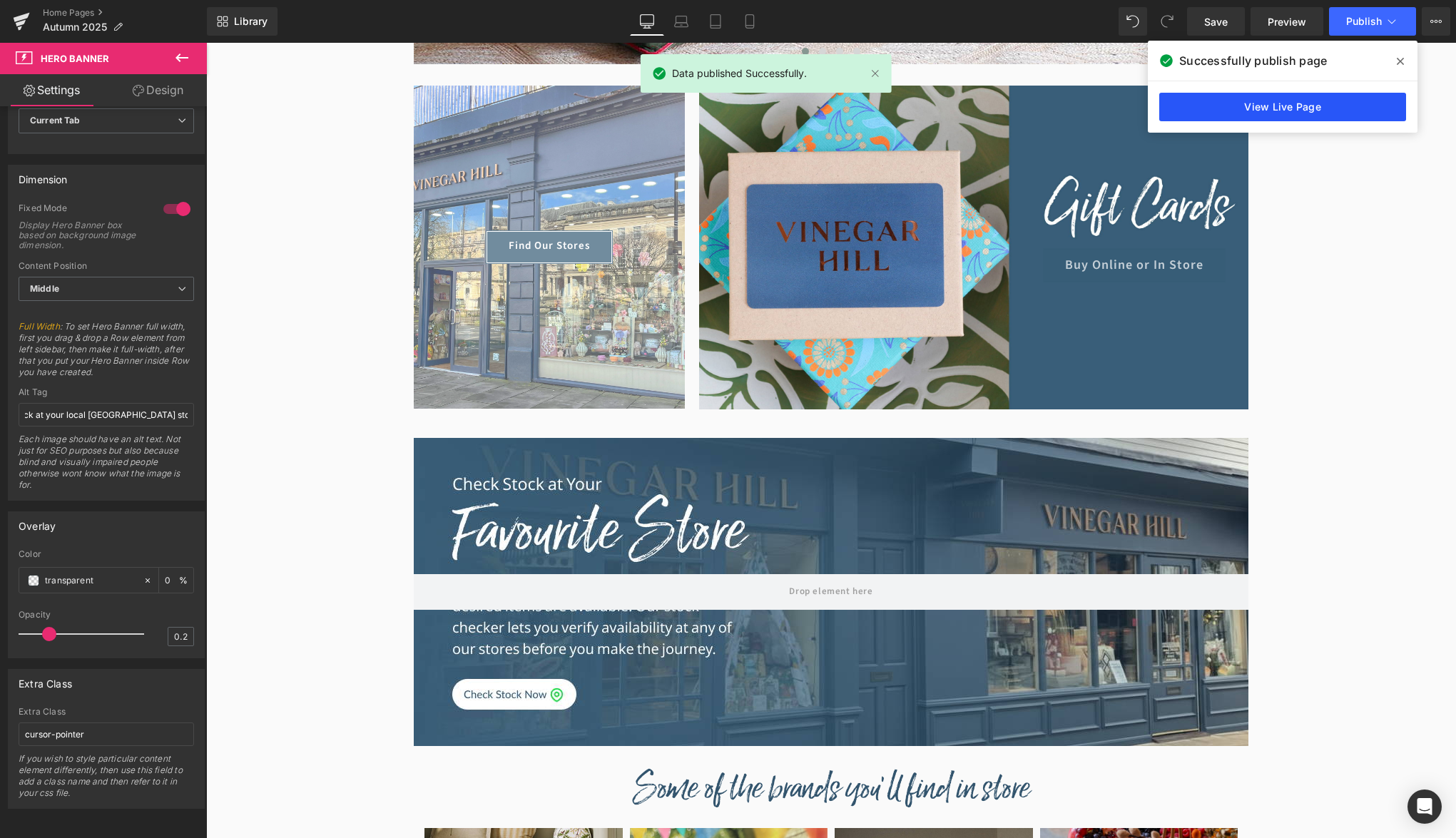
click at [1332, 109] on link "View Live Page" at bounding box center [1283, 107] width 247 height 28
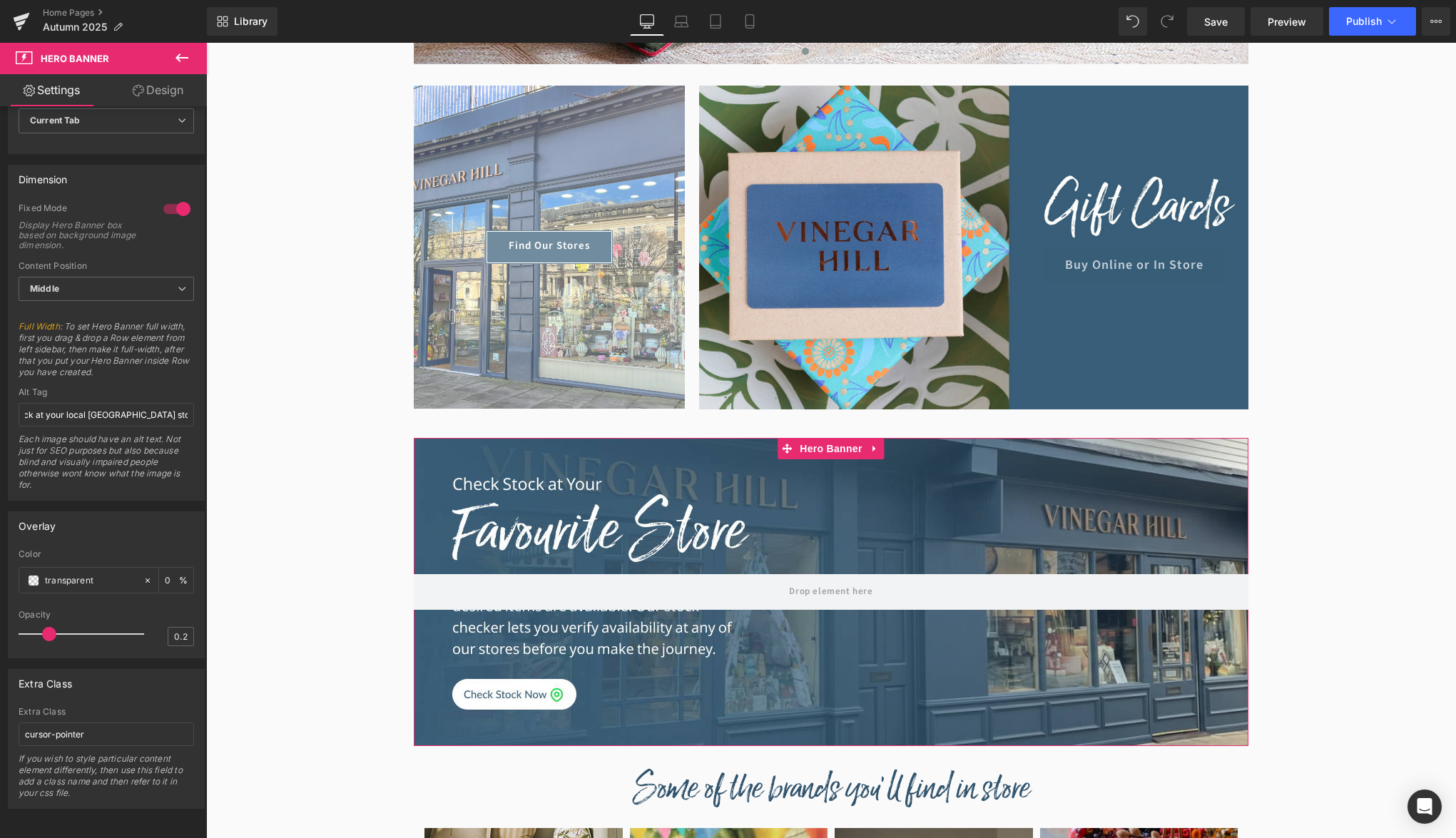
click at [121, 103] on link "Design" at bounding box center [158, 90] width 103 height 32
type input "100"
type input "75"
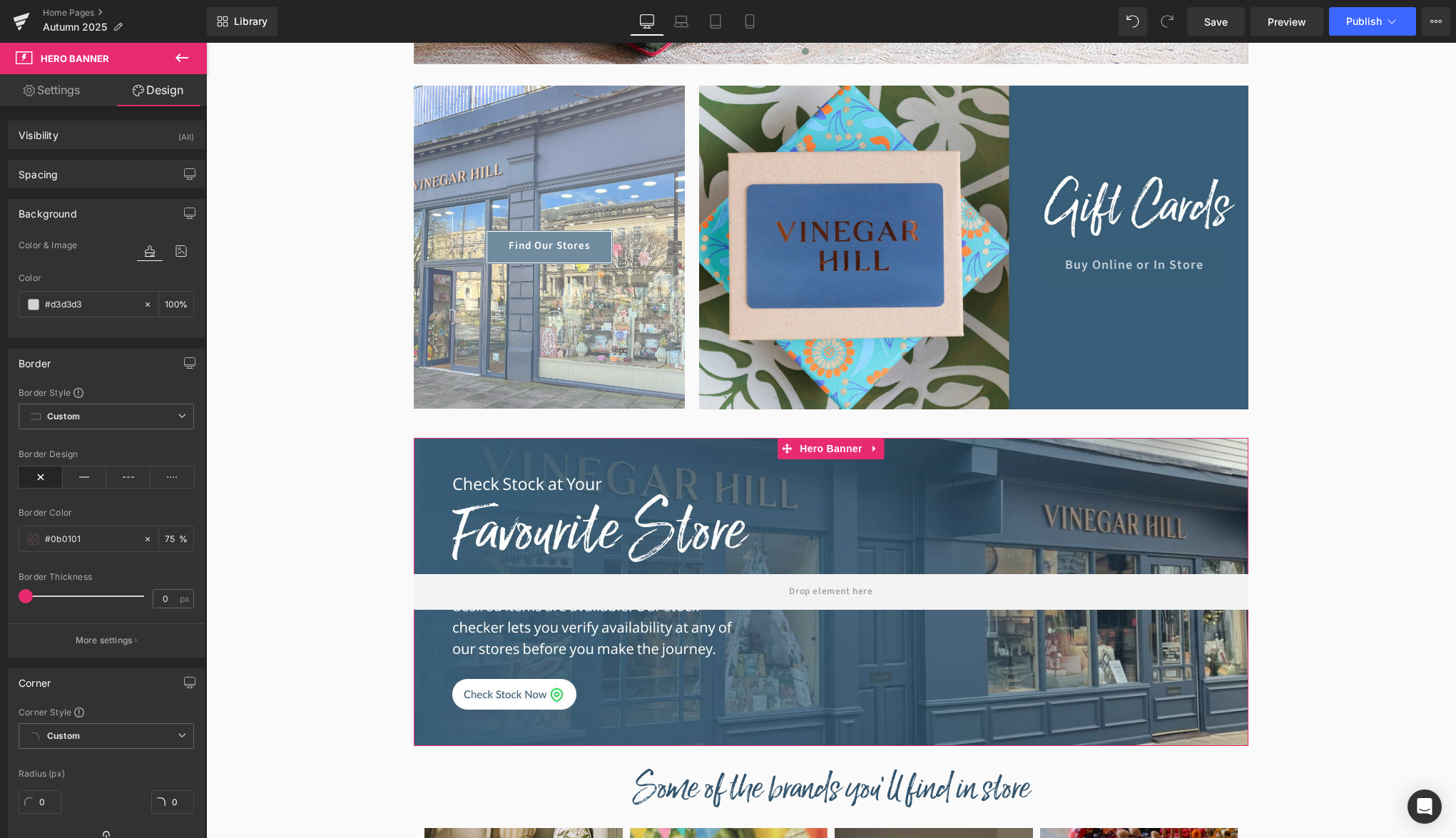
click at [130, 100] on link "Design" at bounding box center [158, 90] width 103 height 32
click at [124, 136] on div "Visibility (All)" at bounding box center [106, 135] width 196 height 27
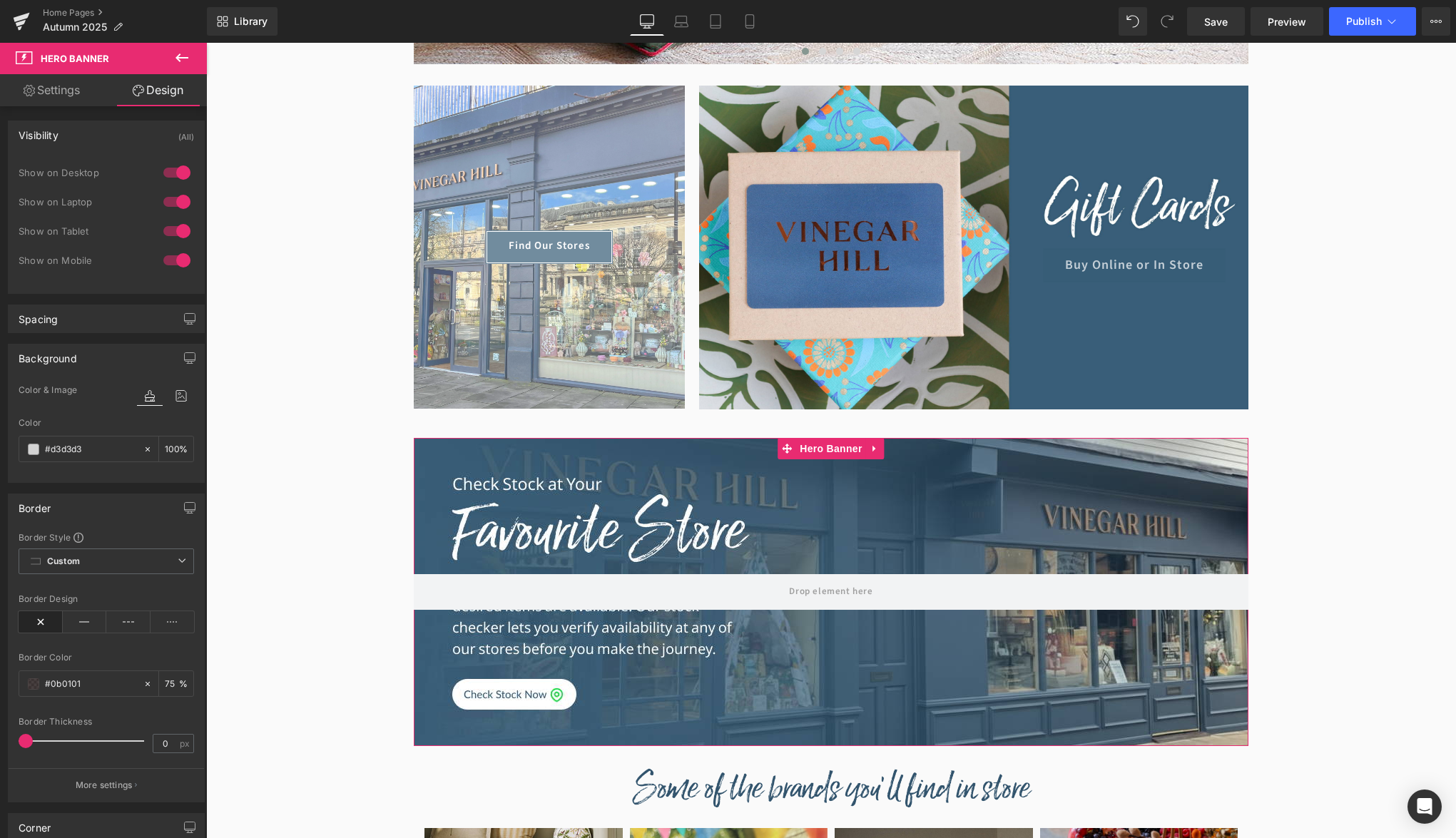
click at [124, 136] on div "Visibility (All)" at bounding box center [106, 135] width 196 height 27
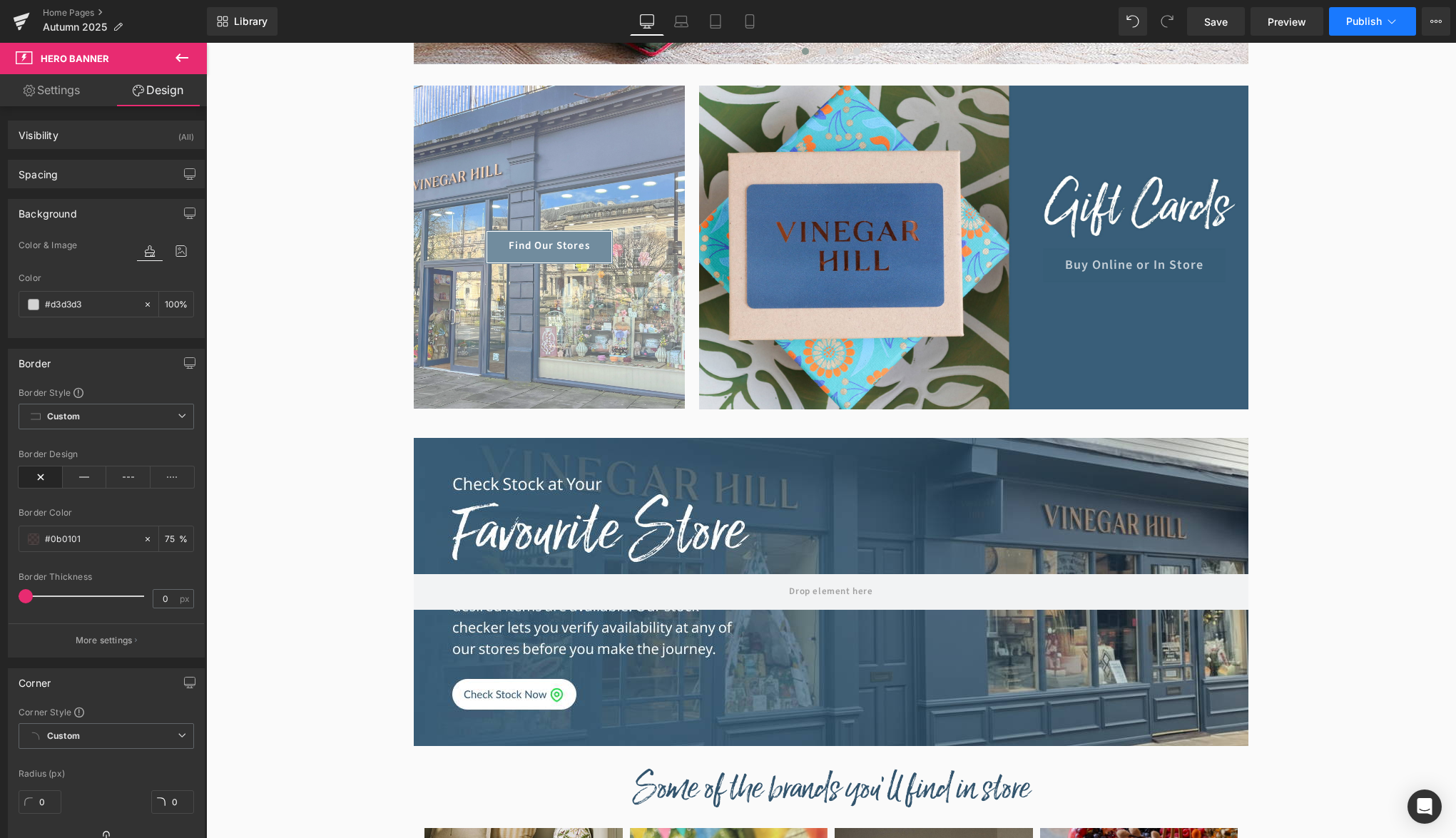
click at [1391, 30] on button "Publish" at bounding box center [1372, 22] width 87 height 28
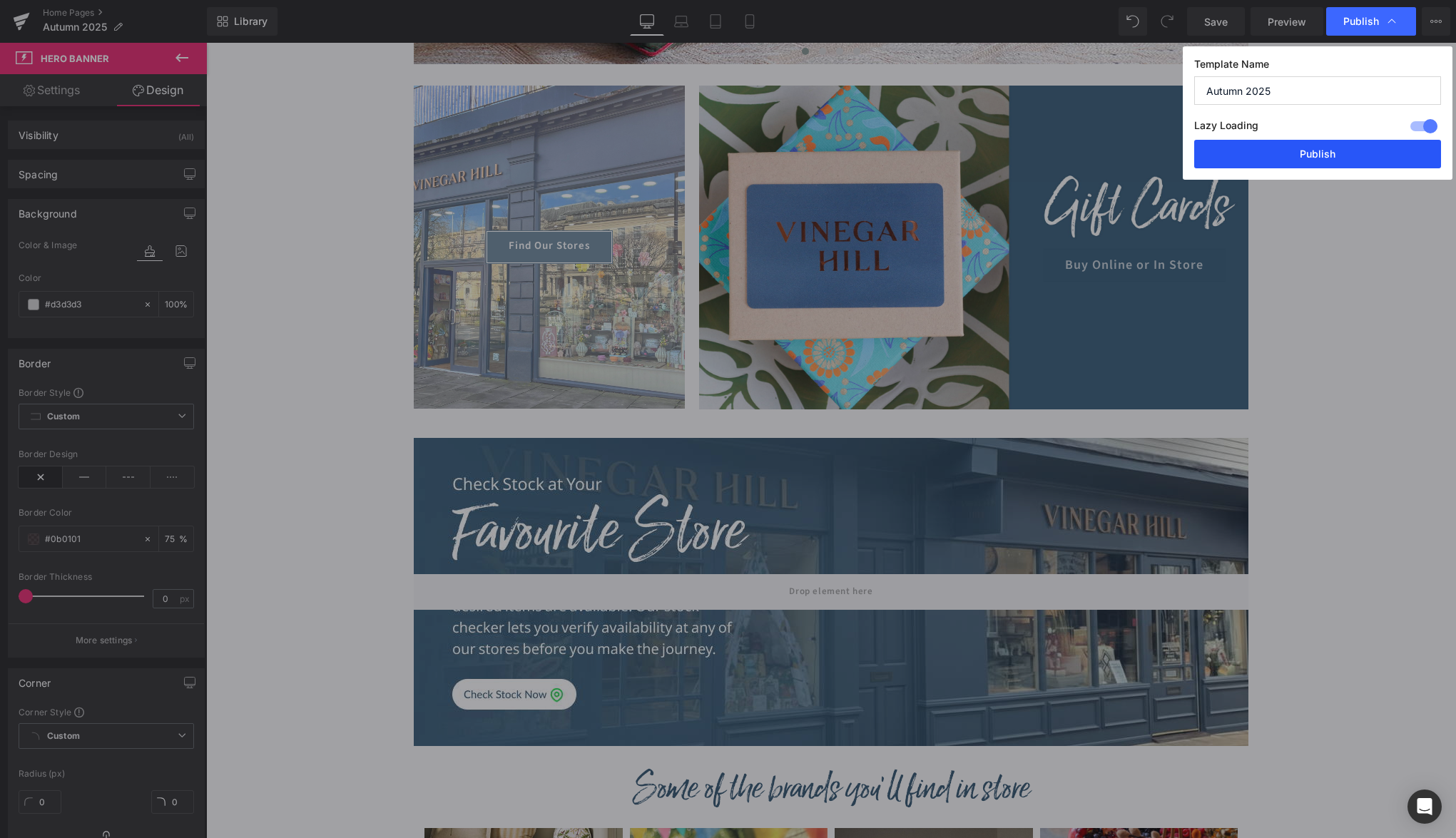
click at [1352, 146] on button "Publish" at bounding box center [1318, 154] width 247 height 28
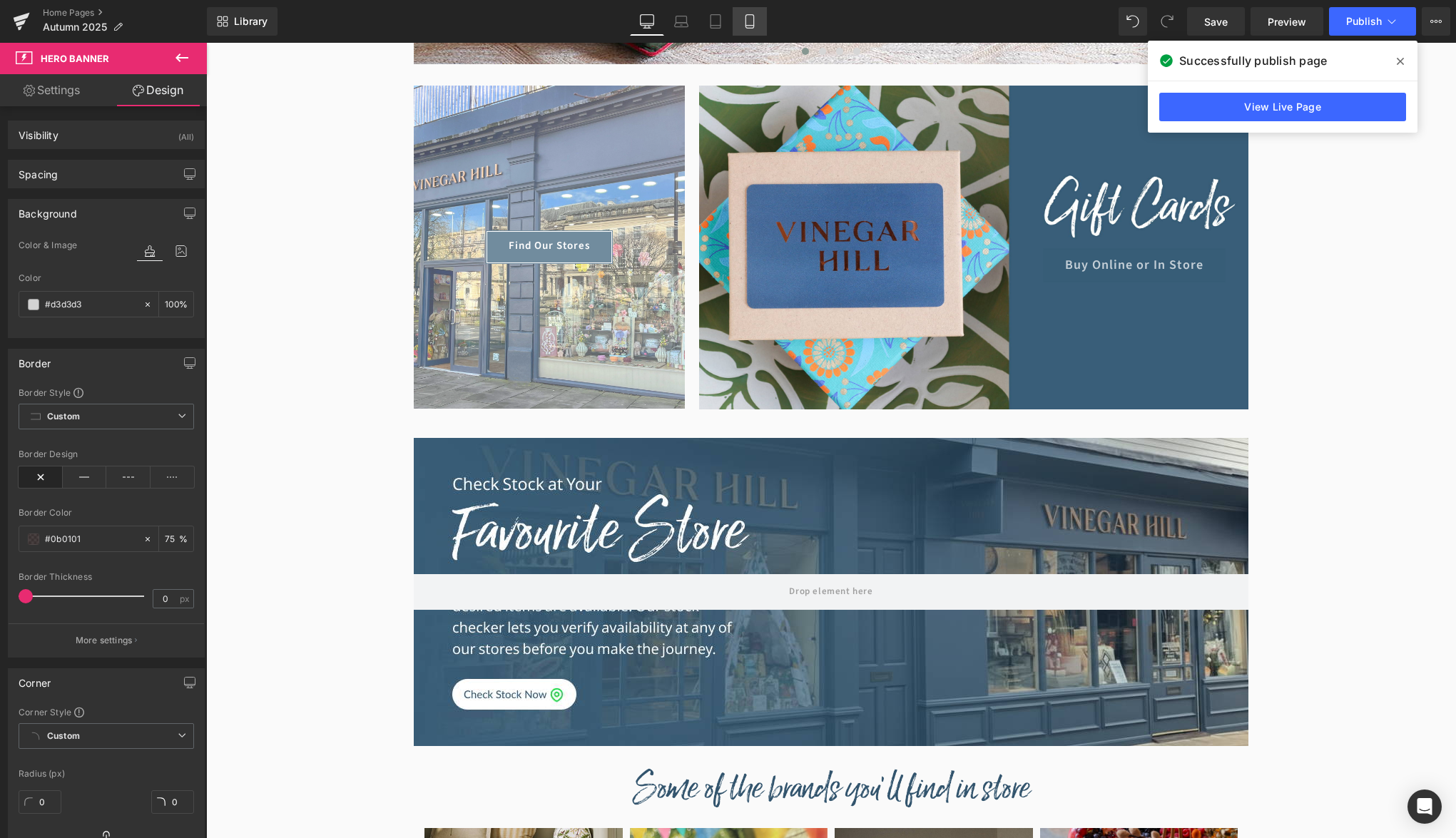
click at [745, 25] on icon at bounding box center [749, 21] width 14 height 14
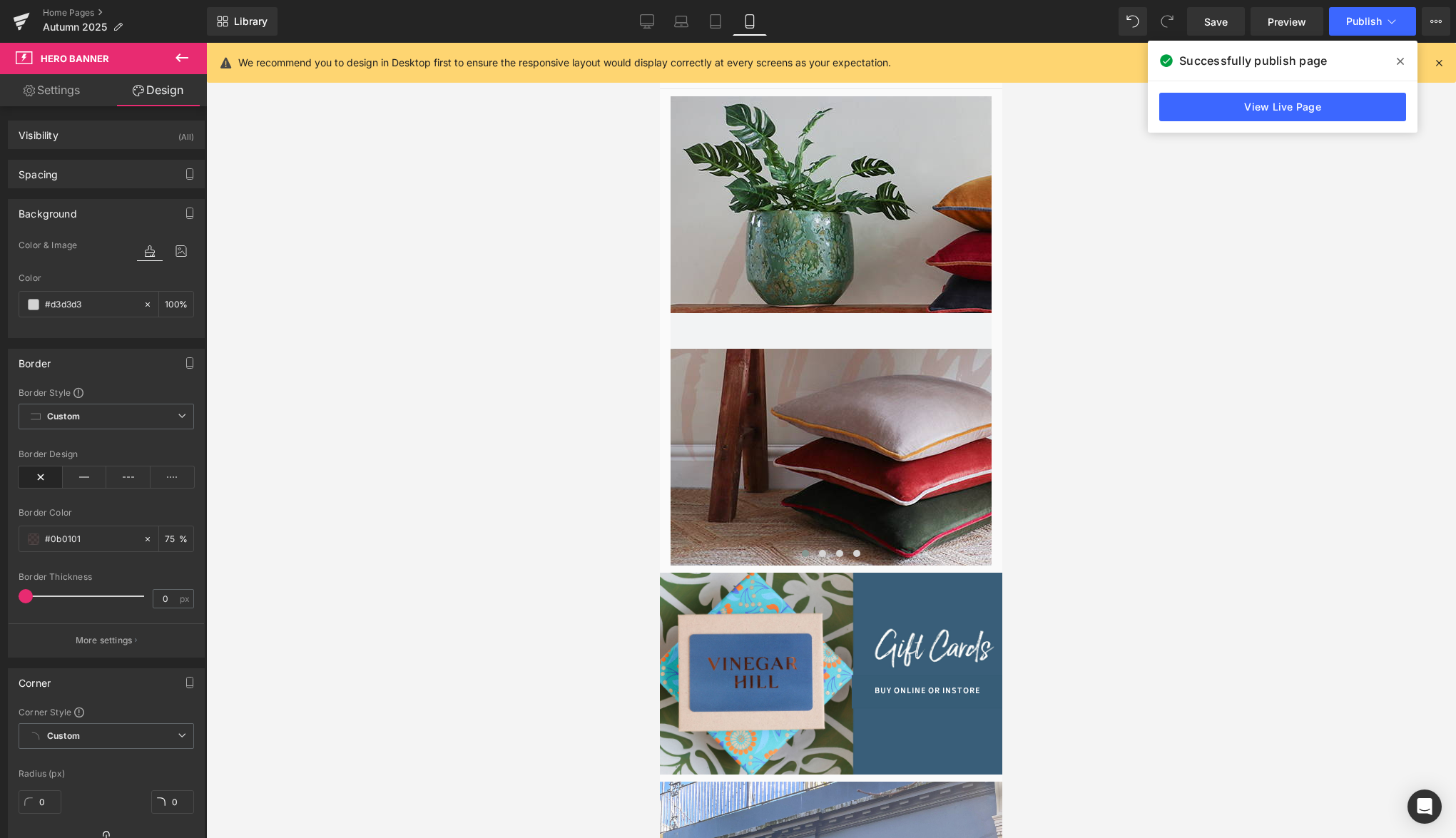
type input "100"
type input "75"
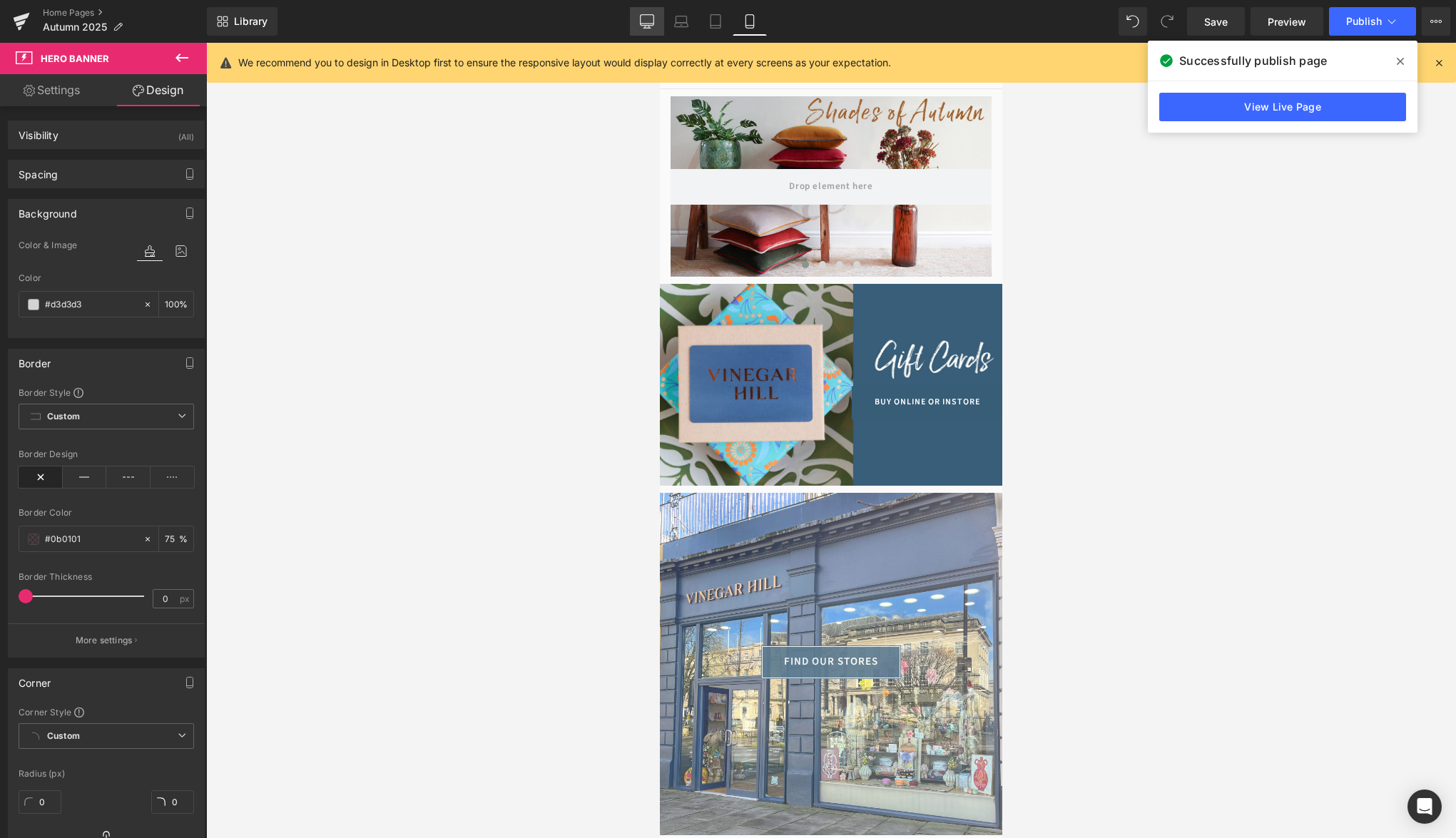
click at [647, 33] on link "Desktop" at bounding box center [647, 22] width 34 height 28
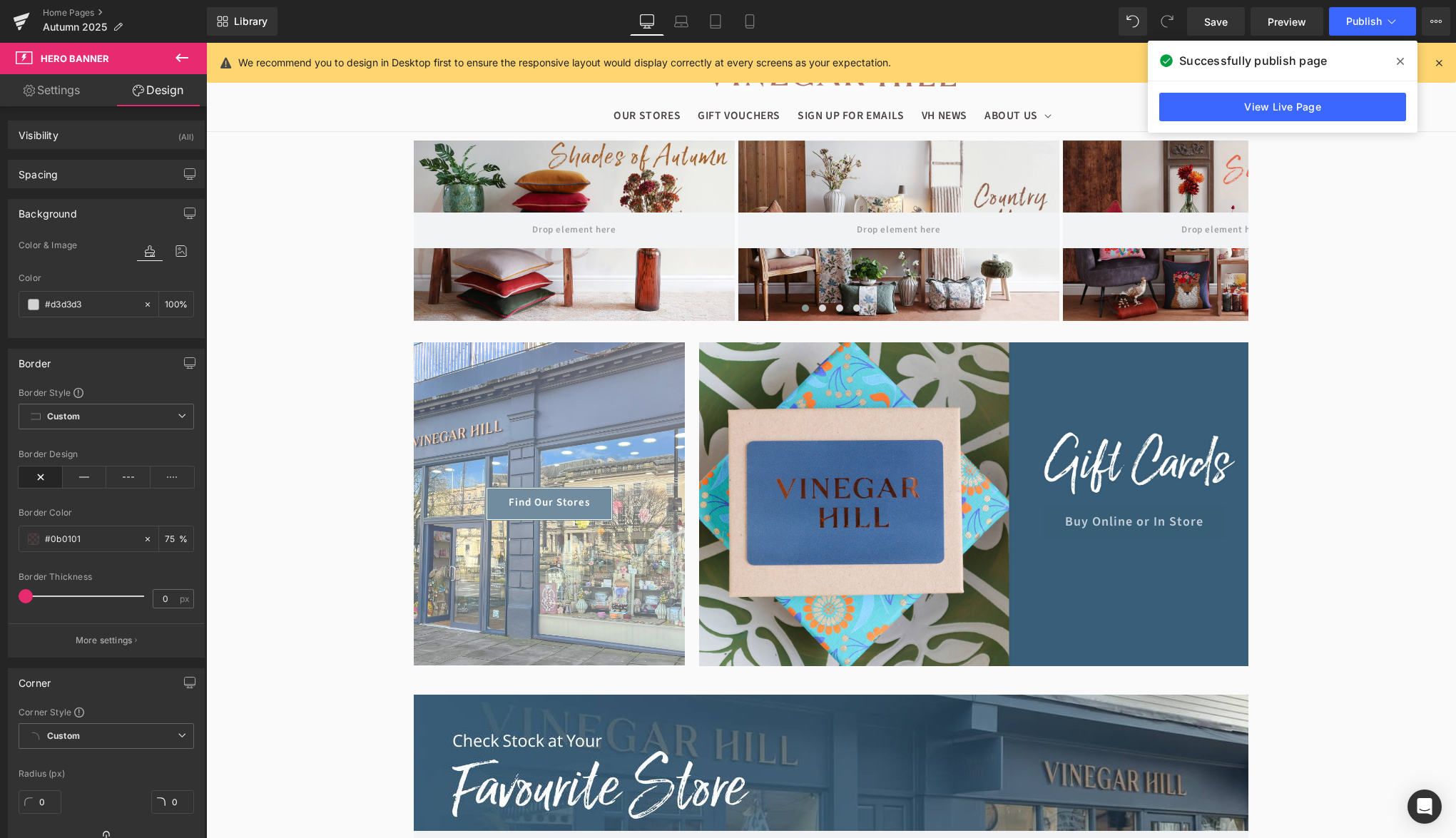
type input "100"
type input "75"
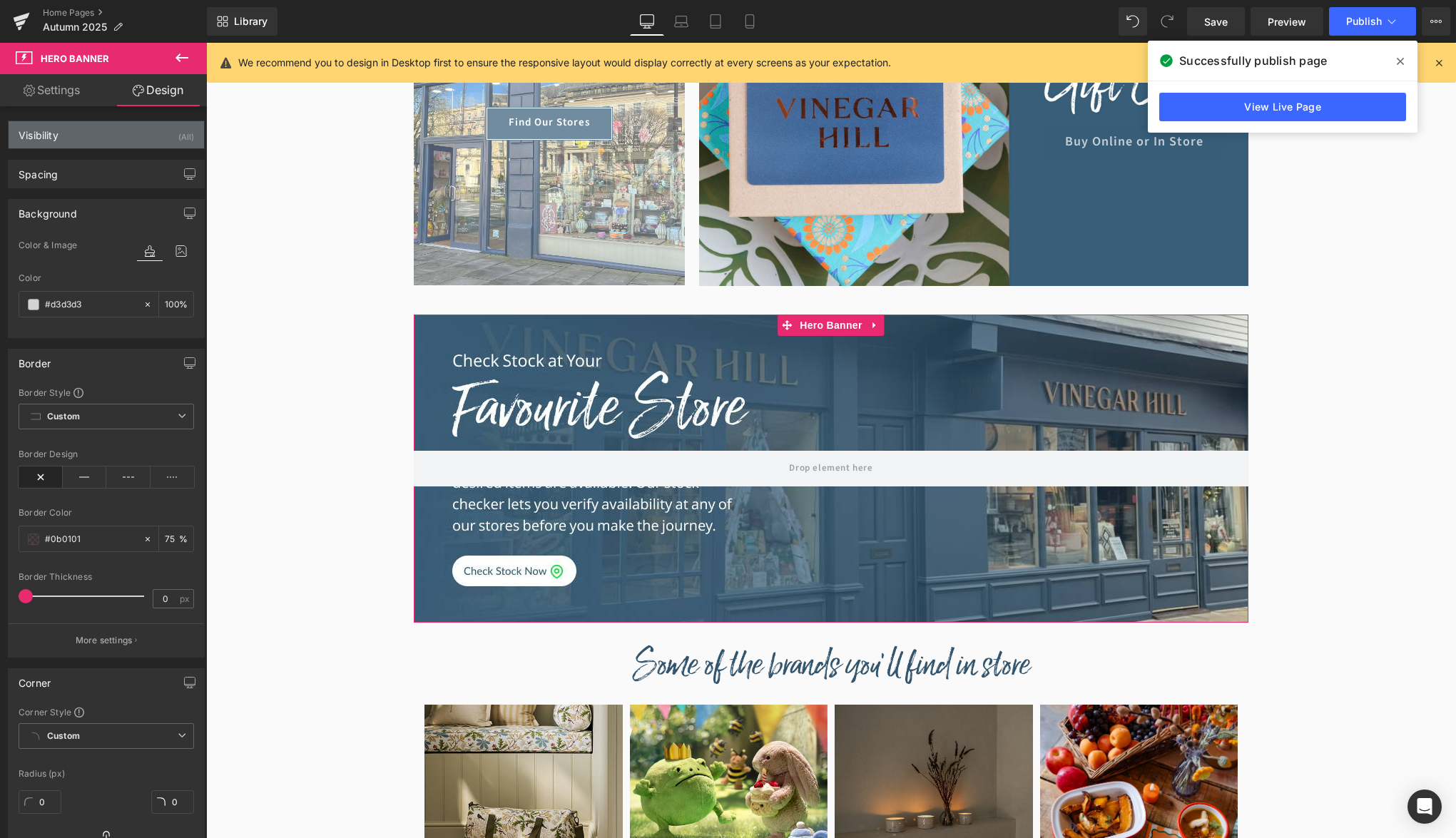
scroll to position [668, 0]
click at [150, 138] on div "Visibility (All)" at bounding box center [106, 135] width 196 height 27
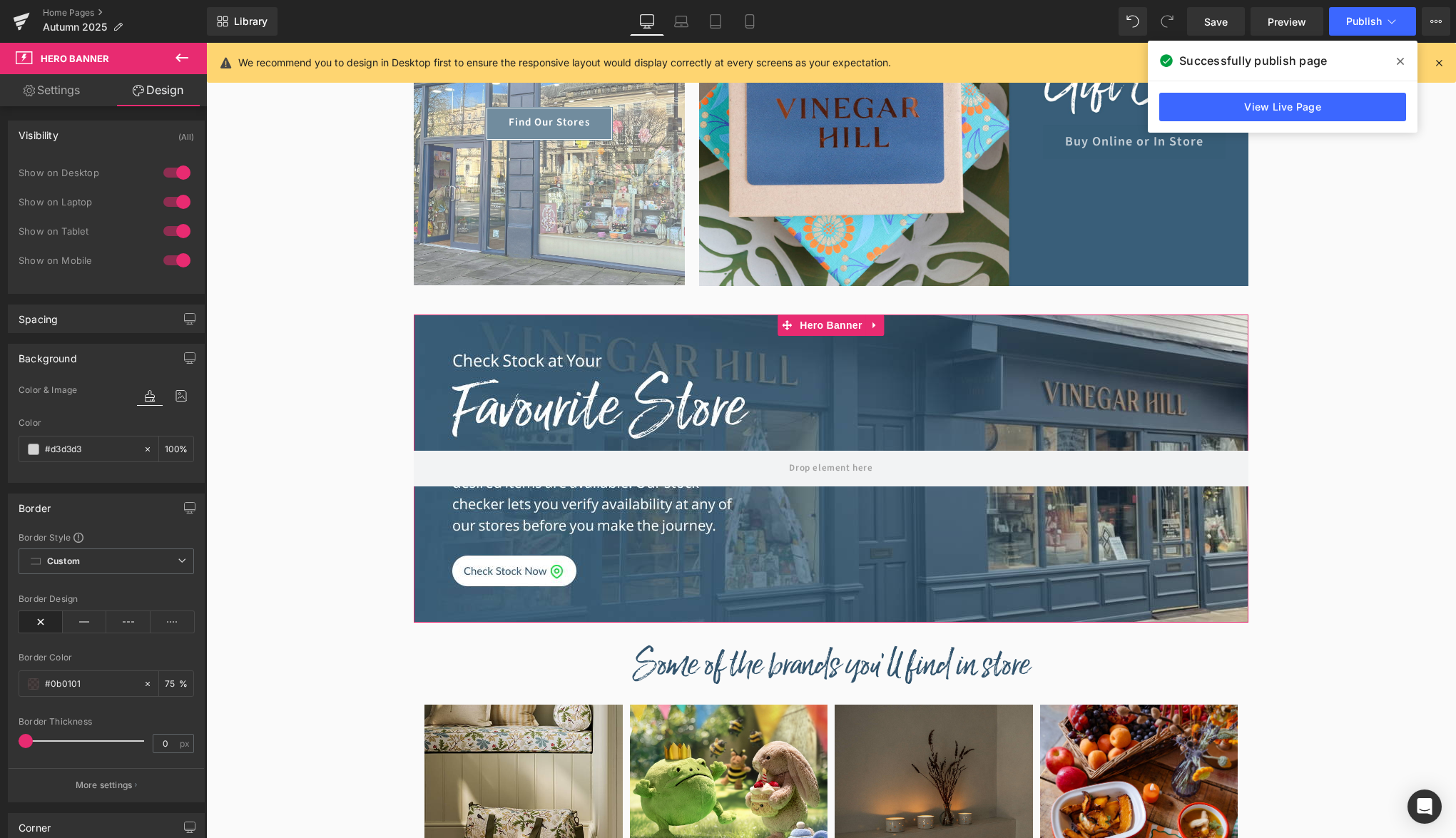
click at [65, 96] on link "Settings" at bounding box center [51, 90] width 103 height 32
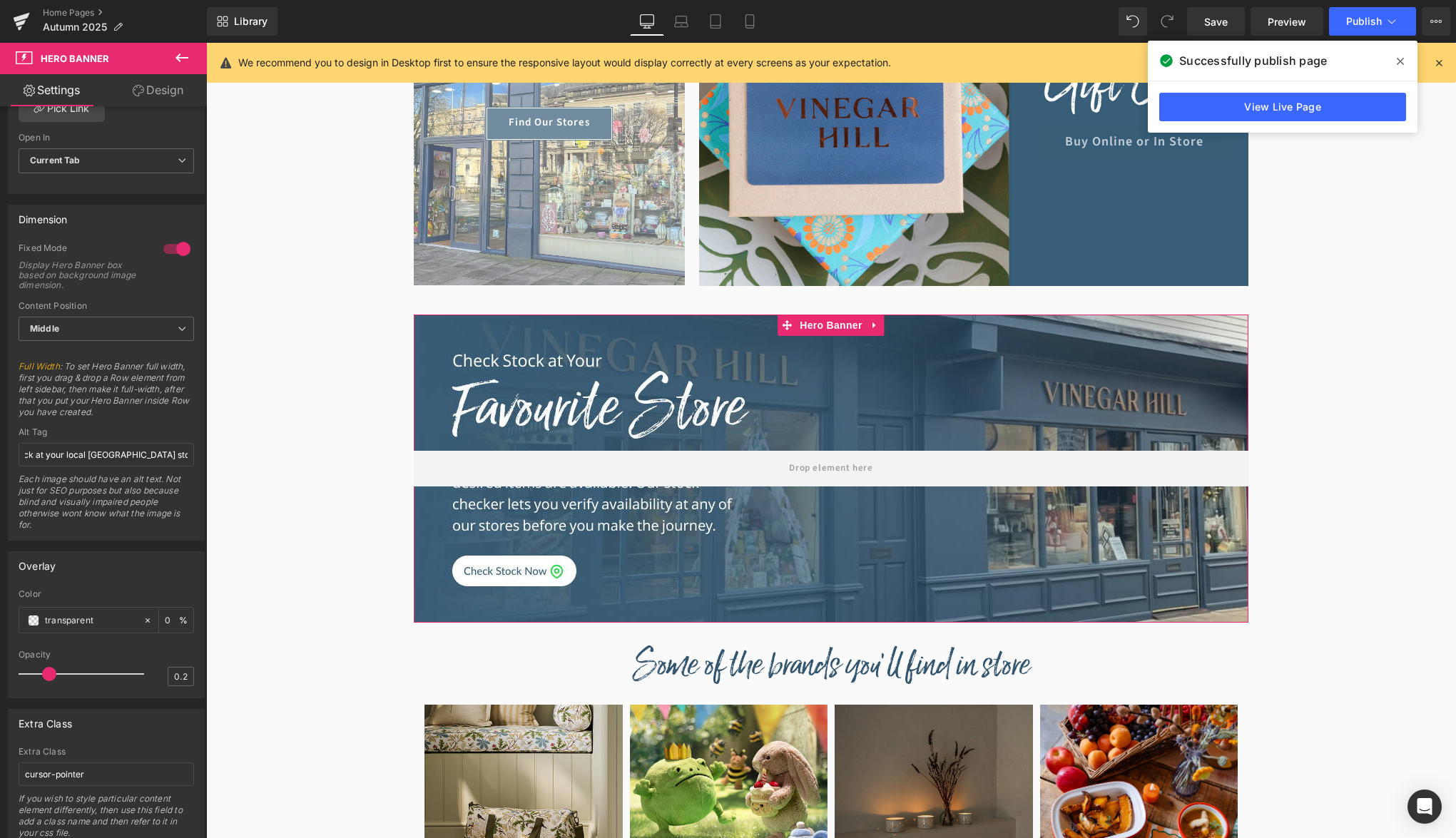
scroll to position [582, 0]
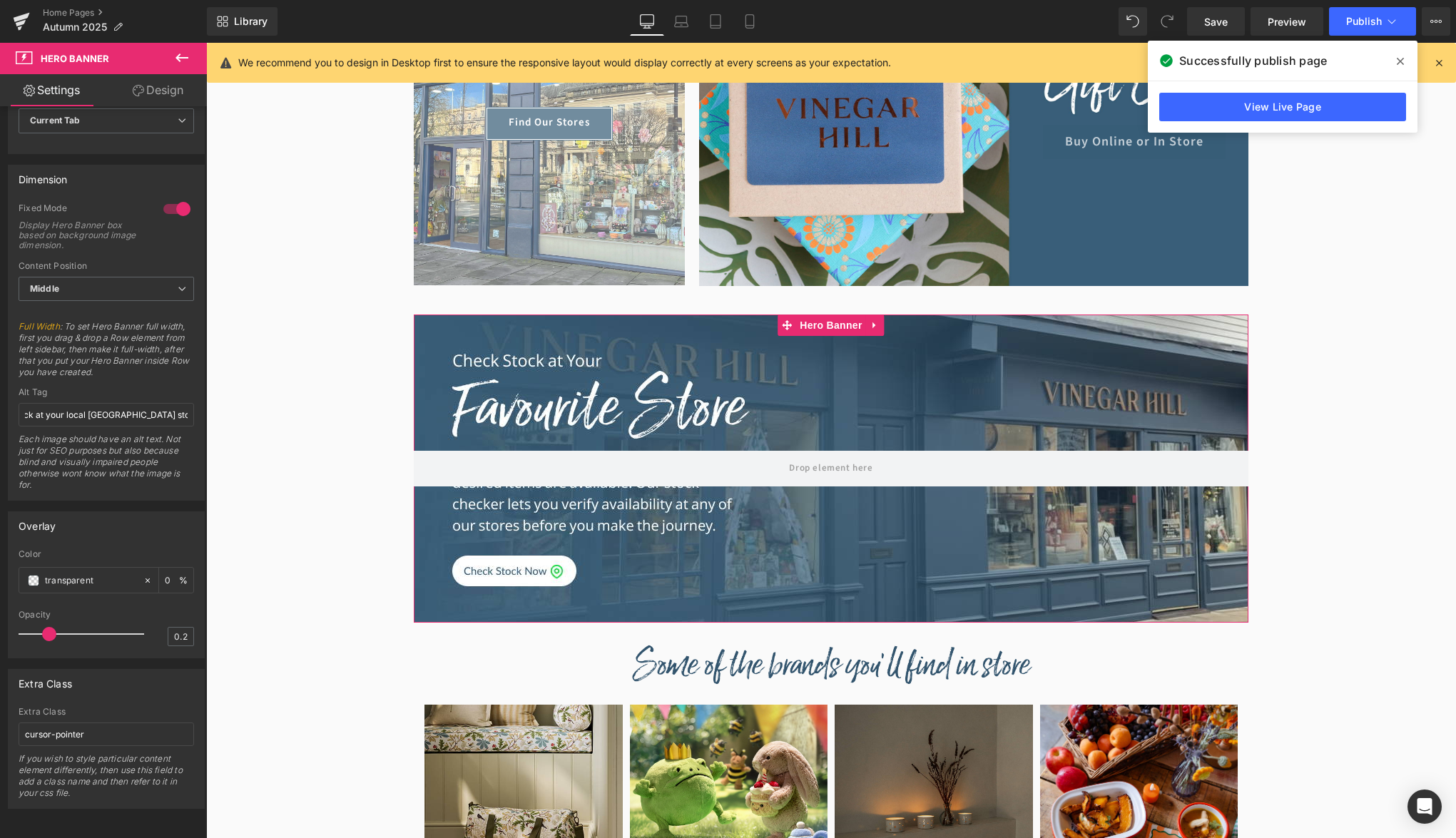
click at [151, 103] on link "Design" at bounding box center [158, 90] width 103 height 32
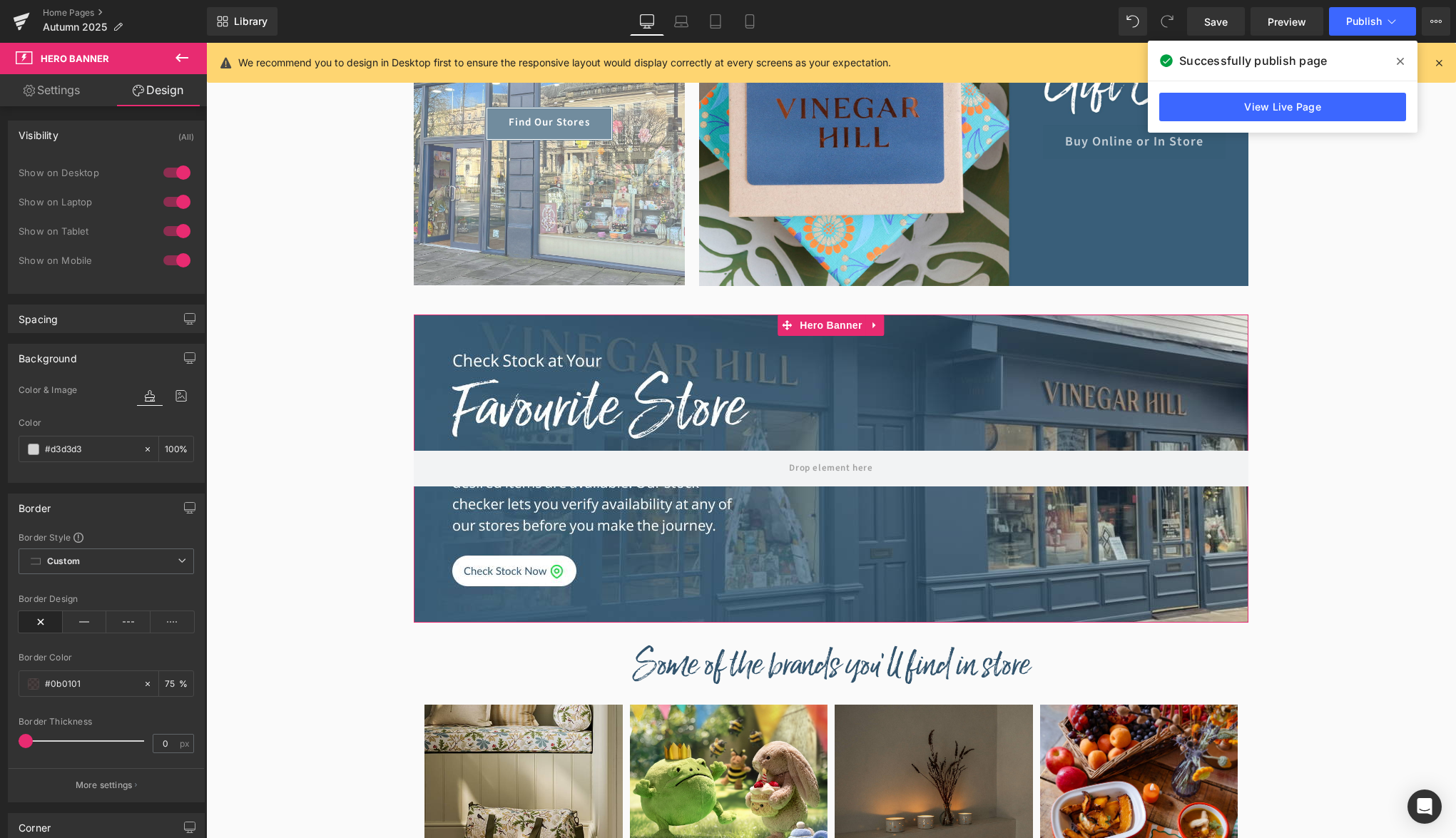
type input "100"
type input "75"
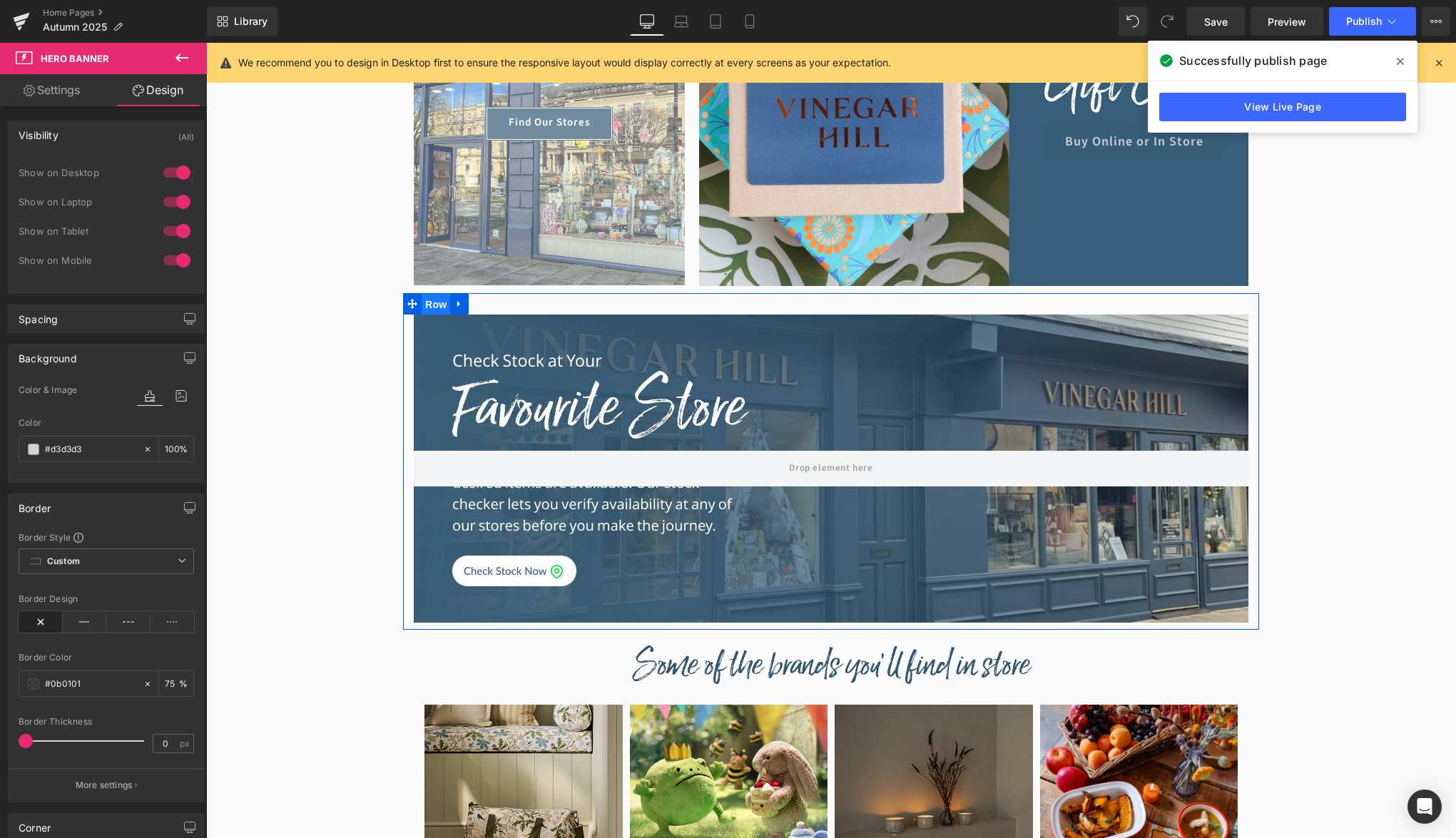
click at [433, 303] on span "Row" at bounding box center [436, 304] width 28 height 22
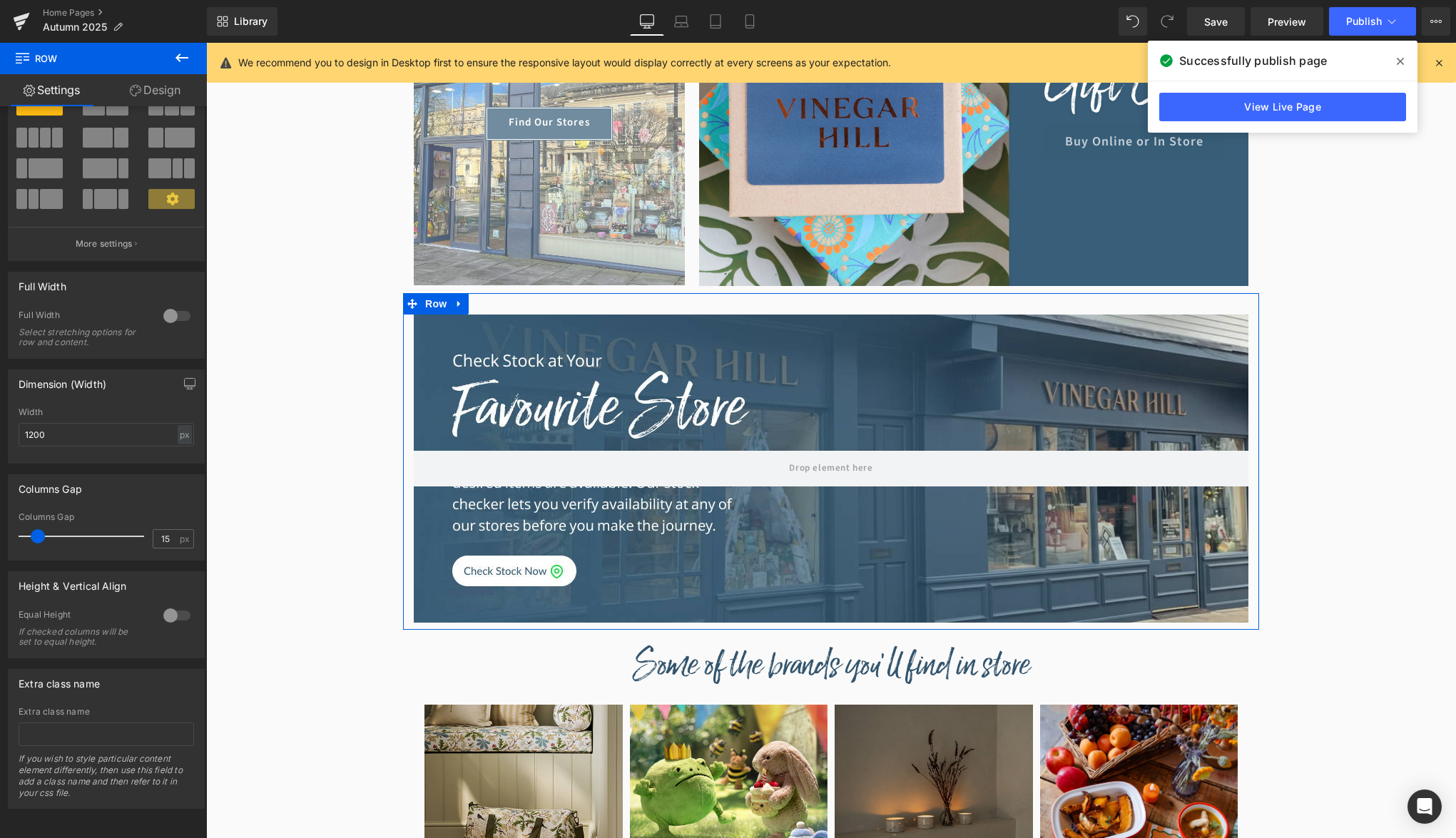
scroll to position [0, 0]
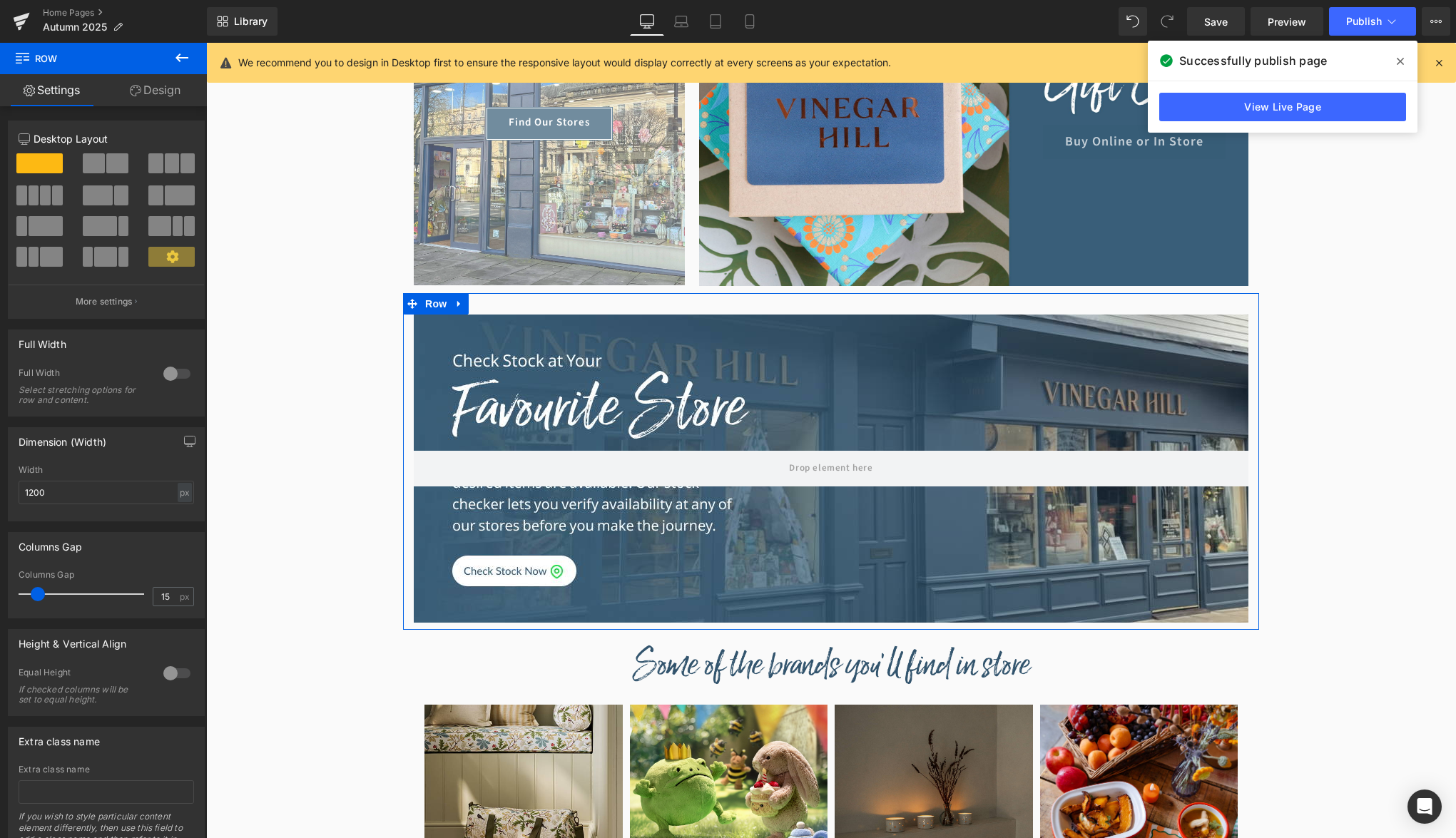
click at [165, 91] on link "Design" at bounding box center [155, 90] width 103 height 32
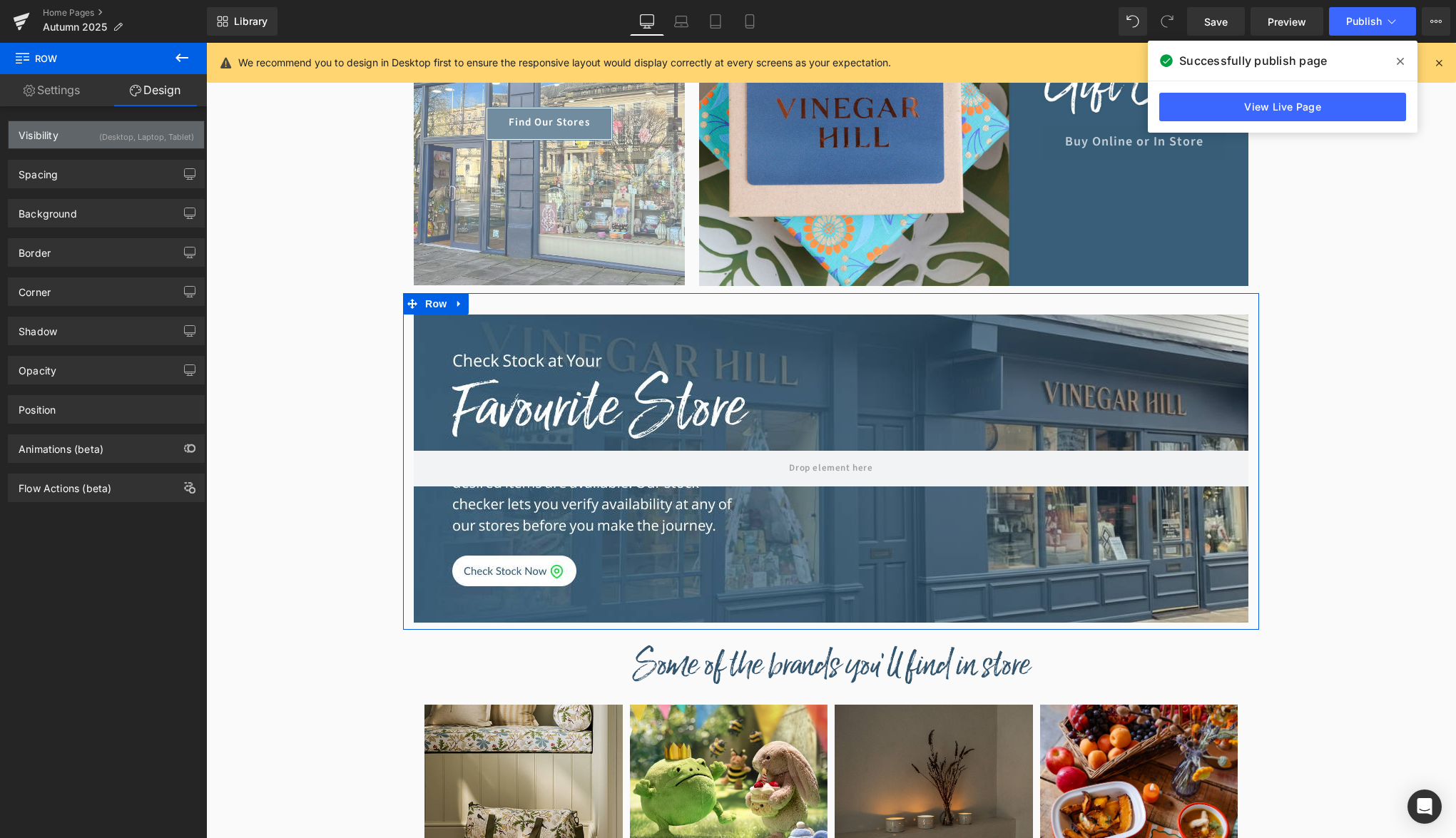
click at [119, 137] on div "(Desktop, Laptop, Tablet)" at bounding box center [147, 133] width 95 height 24
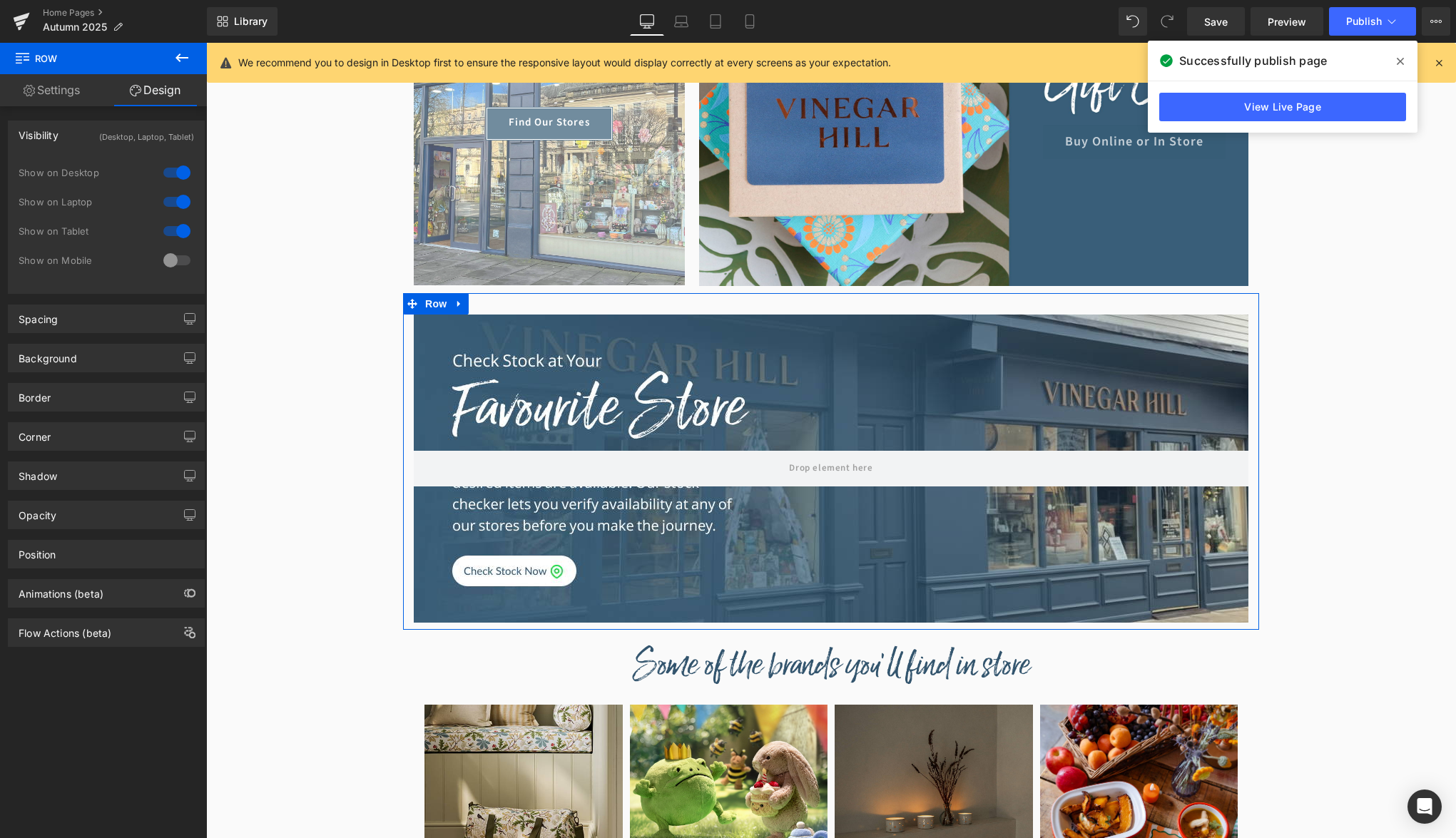
click at [171, 262] on div at bounding box center [177, 260] width 34 height 23
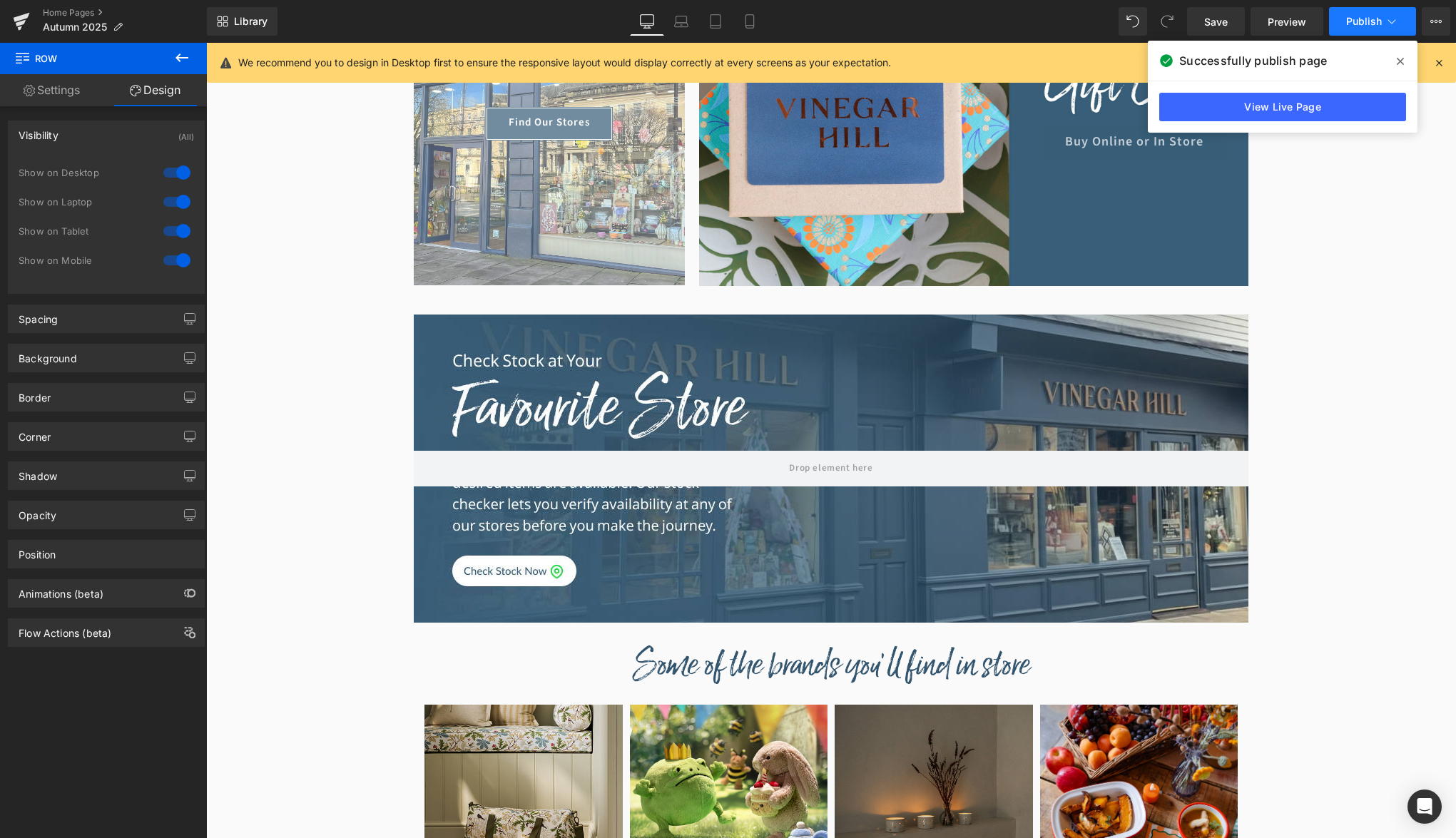
click at [1362, 18] on span "Publish" at bounding box center [1364, 21] width 36 height 11
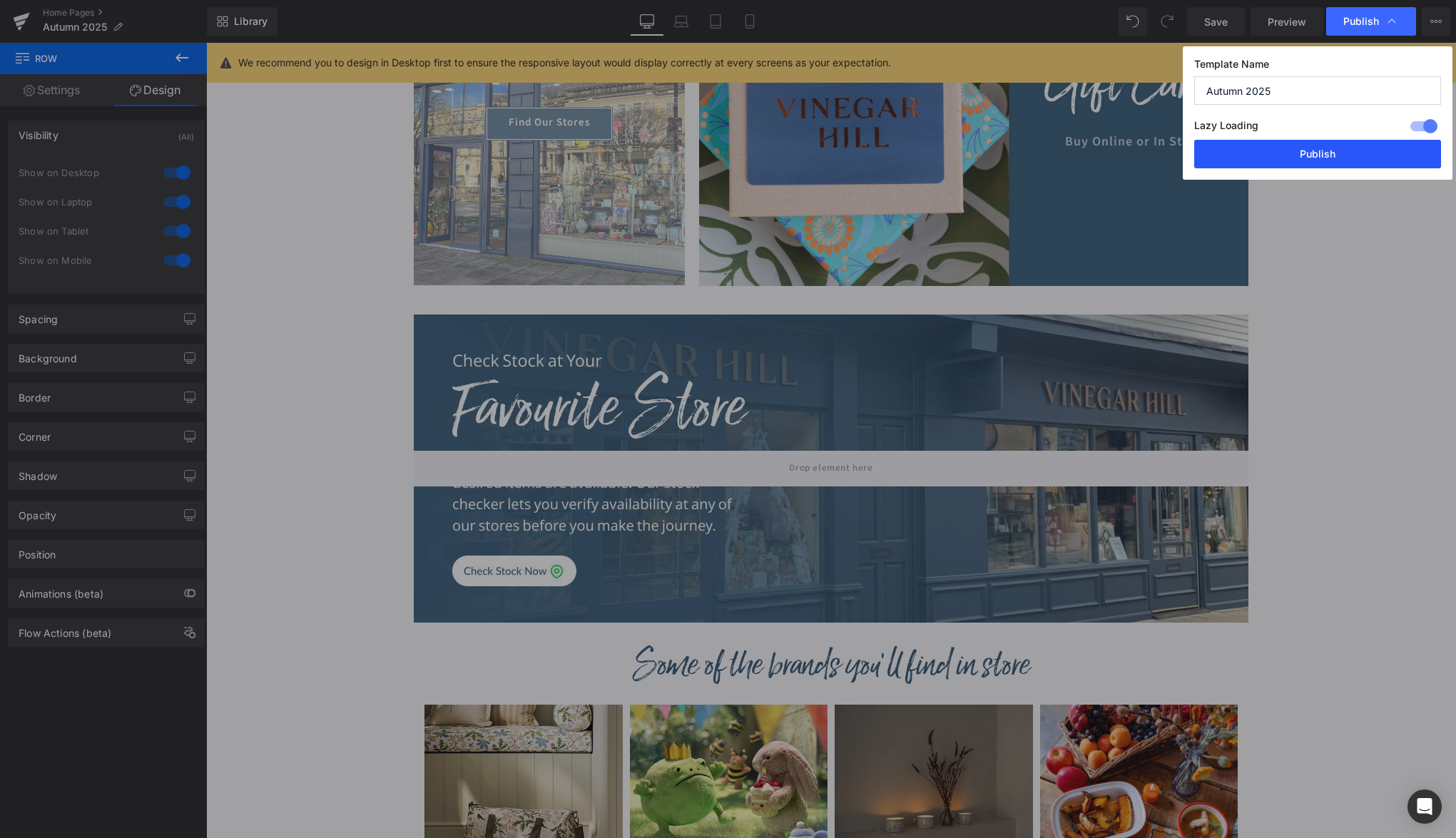
click at [1342, 151] on button "Publish" at bounding box center [1318, 154] width 247 height 28
